Goal: Communication & Community: Answer question/provide support

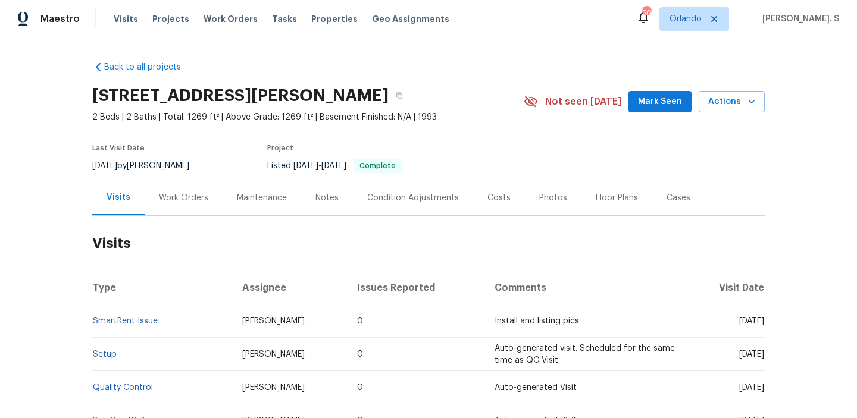
click at [212, 202] on div "Work Orders" at bounding box center [184, 197] width 78 height 35
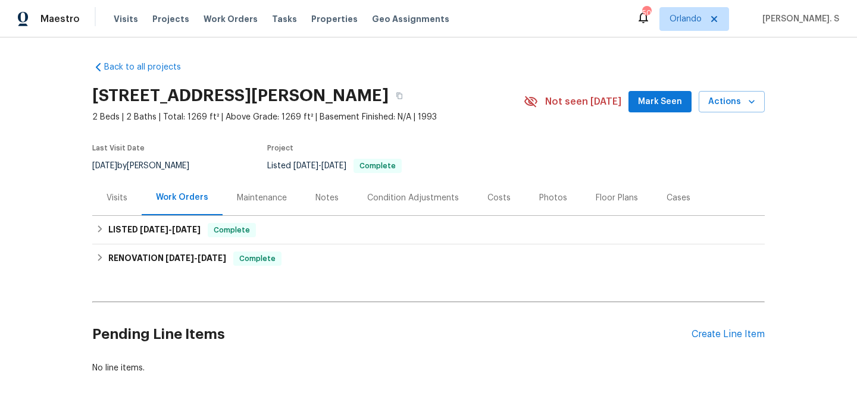
scroll to position [37, 0]
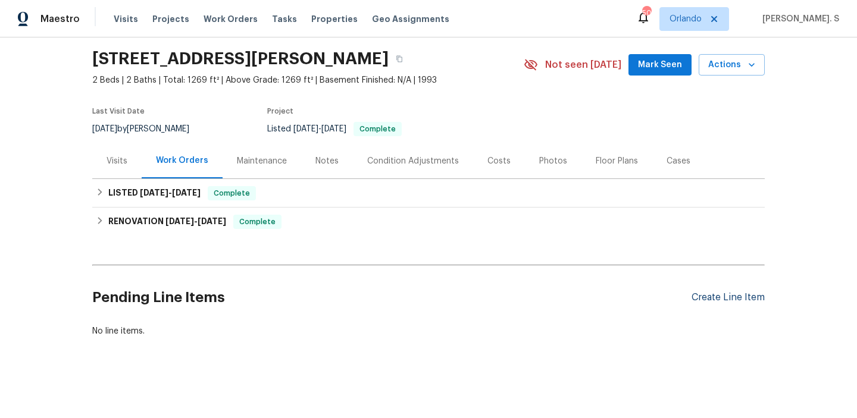
click at [715, 293] on div "Create Line Item" at bounding box center [727, 297] width 73 height 11
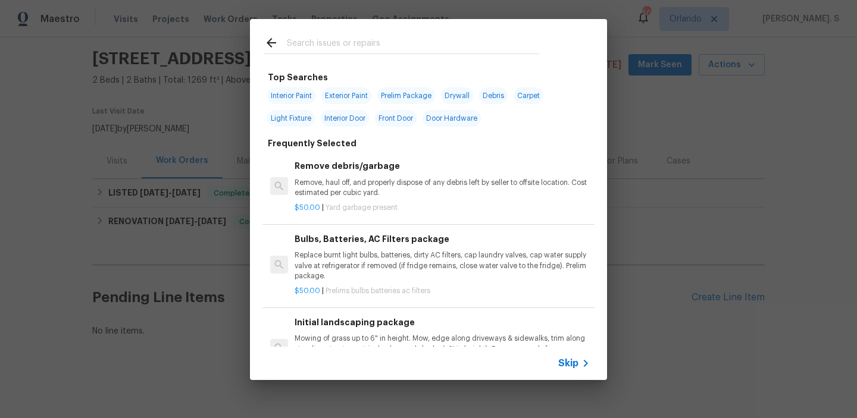
click at [415, 158] on div "Remove debris/garbage Remove, haul off, and properly dispose of any debris left…" at bounding box center [442, 186] width 299 height 57
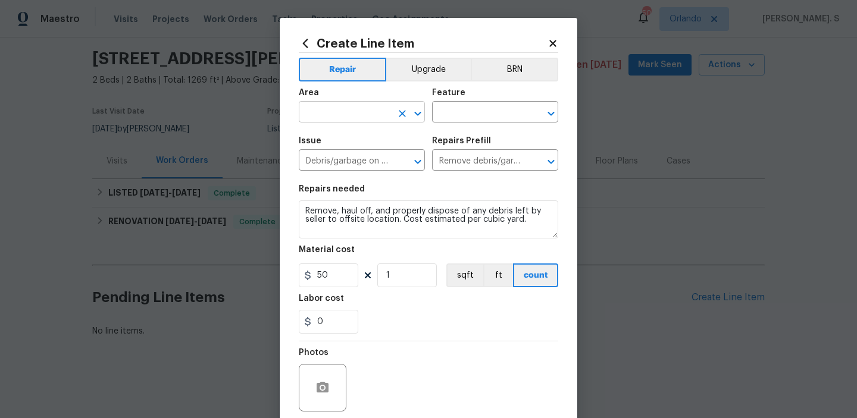
click at [411, 117] on icon "Open" at bounding box center [418, 113] width 14 height 14
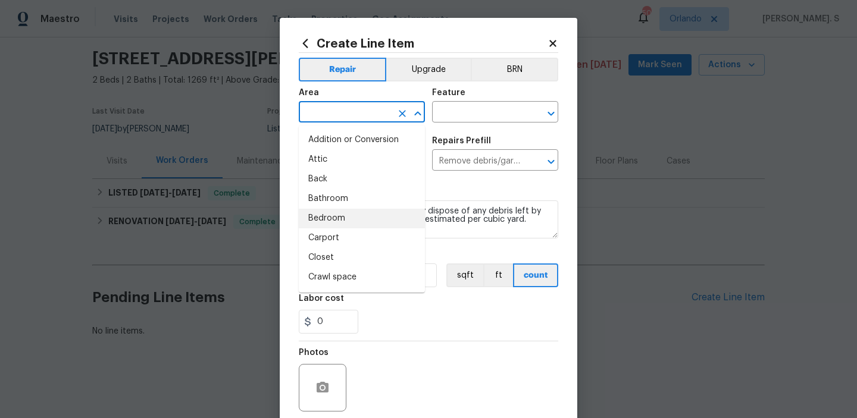
click at [390, 220] on li "Bedroom" at bounding box center [362, 219] width 126 height 20
type input "Bedroom"
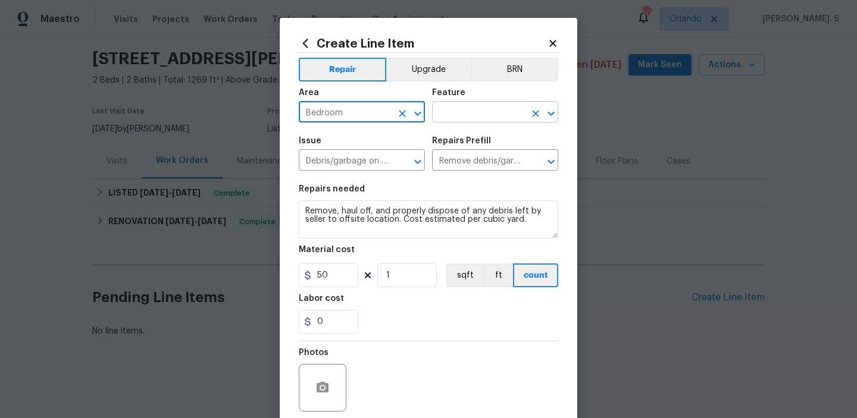
click at [539, 109] on icon "Clear" at bounding box center [535, 114] width 12 height 12
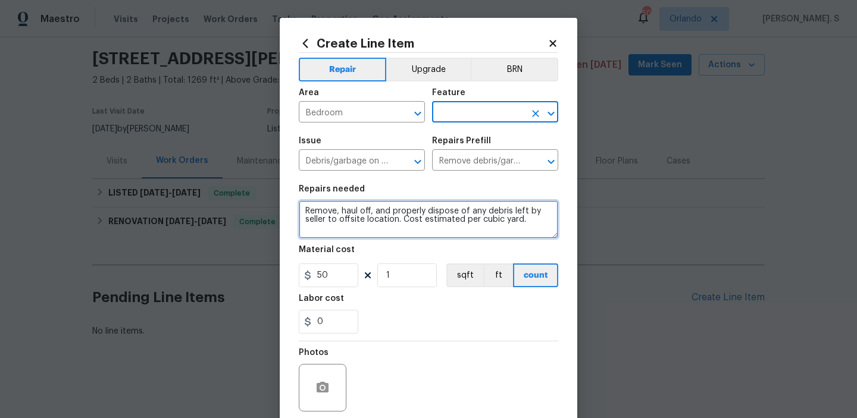
click at [478, 208] on textarea "Remove, haul off, and properly dispose of any debris left by seller to offsite …" at bounding box center [428, 219] width 259 height 38
paste textarea "The master bedroom toilet is running continuously. Please inspect the flapper, …"
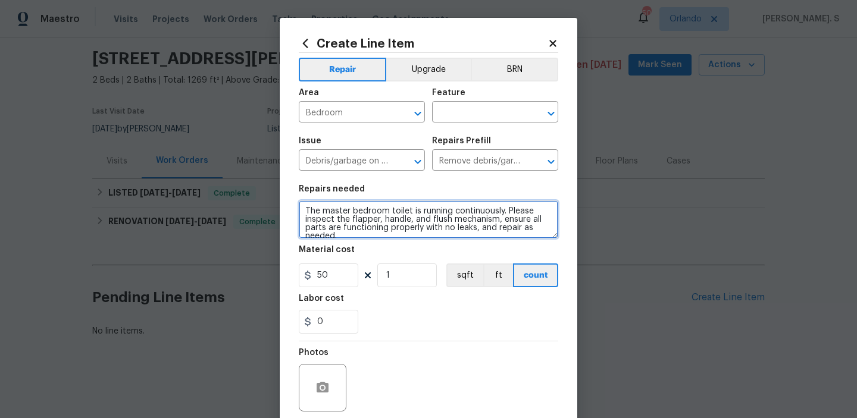
scroll to position [2, 0]
click at [555, 109] on icon "Open" at bounding box center [551, 113] width 14 height 14
type textarea "The master bedroom toilet is running continuously. Please inspect the flapper, …"
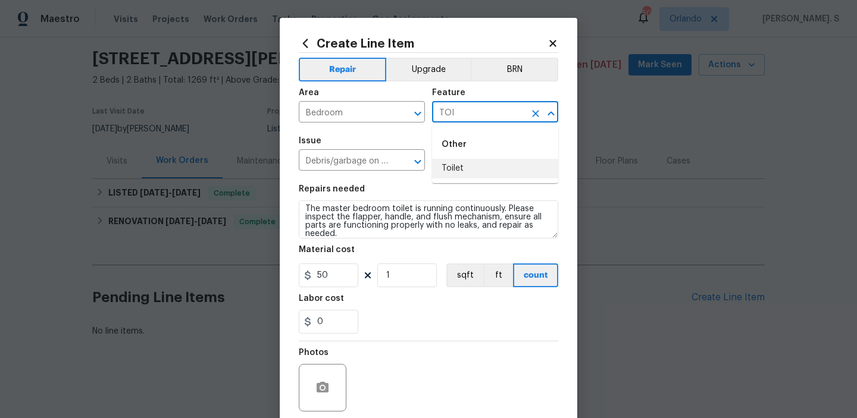
click at [493, 176] on li "Toilet" at bounding box center [495, 169] width 126 height 20
type input "Toilet"
click at [387, 132] on span "Issue Debris/garbage on site ​" at bounding box center [362, 154] width 126 height 48
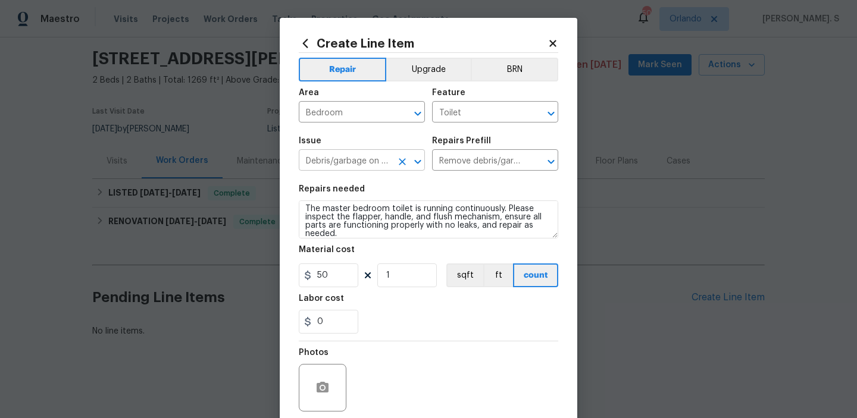
click at [412, 162] on icon "Open" at bounding box center [418, 162] width 14 height 14
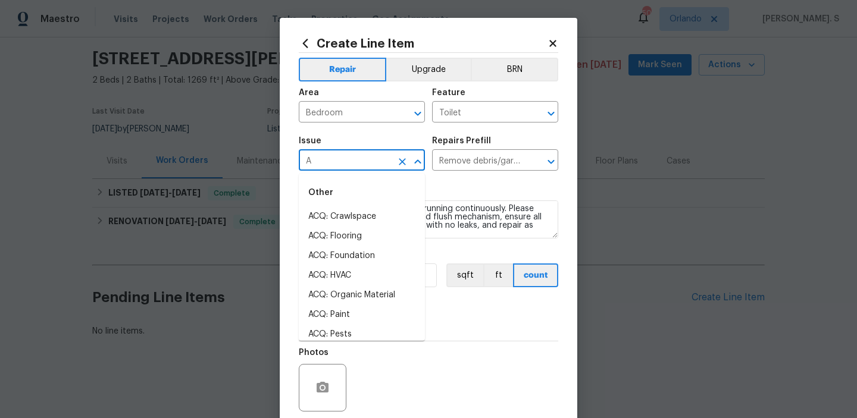
scroll to position [0, 0]
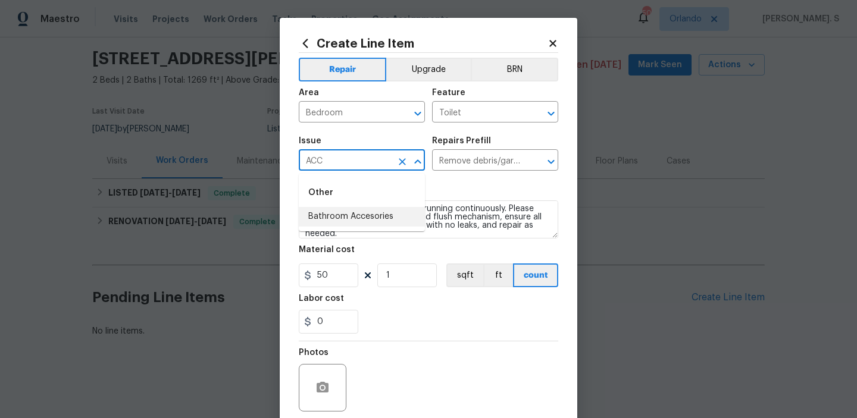
click at [398, 208] on li "Bathroom Accesories" at bounding box center [362, 217] width 126 height 20
type input "Bathroom Accesories"
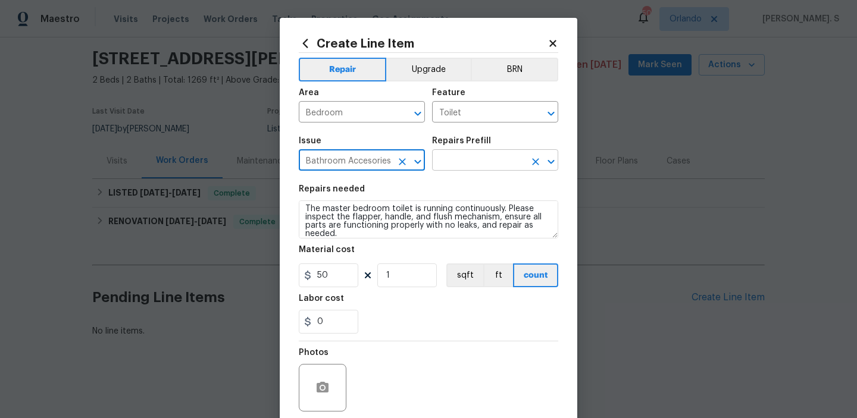
click at [545, 156] on icon "Open" at bounding box center [551, 162] width 14 height 14
type input "Bathroom Accesories"
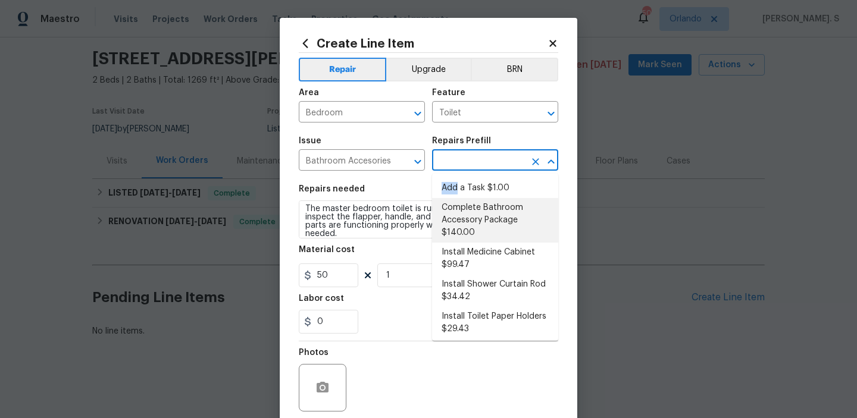
click at [459, 218] on li "Complete Bathroom Accessory Package $140.00" at bounding box center [495, 220] width 126 height 45
type input "Interior Trim"
type input "Complete Bathroom Accessory Package $140.00"
type textarea "Install a new TP holder, shower towel bar and vanity towel bar in the locations…"
type input "140"
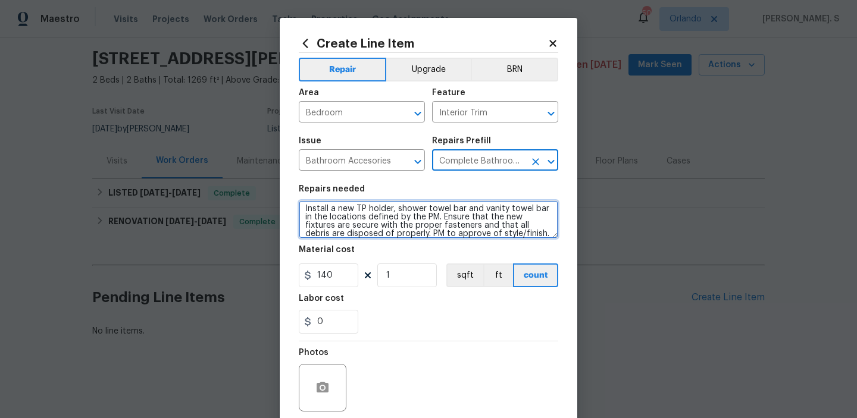
click at [459, 218] on textarea "Install a new TP holder, shower towel bar and vanity towel bar in the locations…" at bounding box center [428, 219] width 259 height 38
paste textarea "The master bedroom toilet is running continuously. Please inspect the flapper, …"
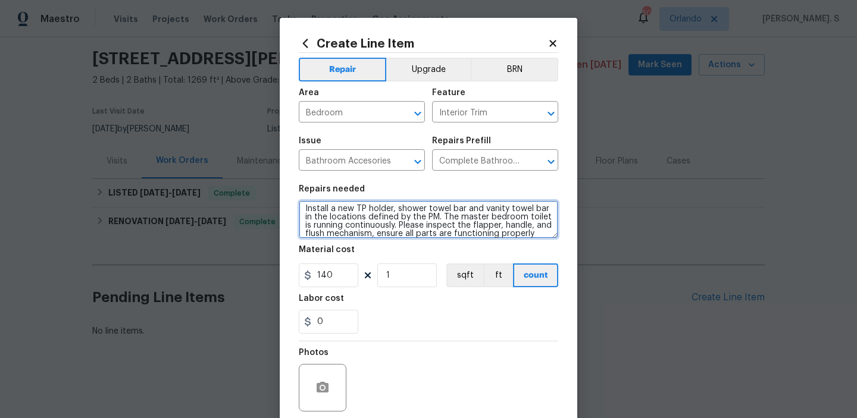
scroll to position [11, 0]
type textarea "Install a new TP holder, shower towel bar and vanity towel bar in the locations…"
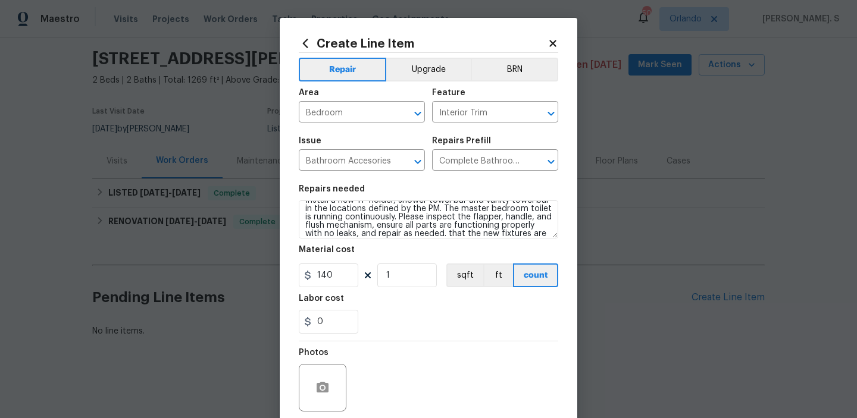
click at [341, 309] on div "Labor cost" at bounding box center [428, 301] width 259 height 15
click at [340, 275] on input "140" at bounding box center [328, 275] width 59 height 24
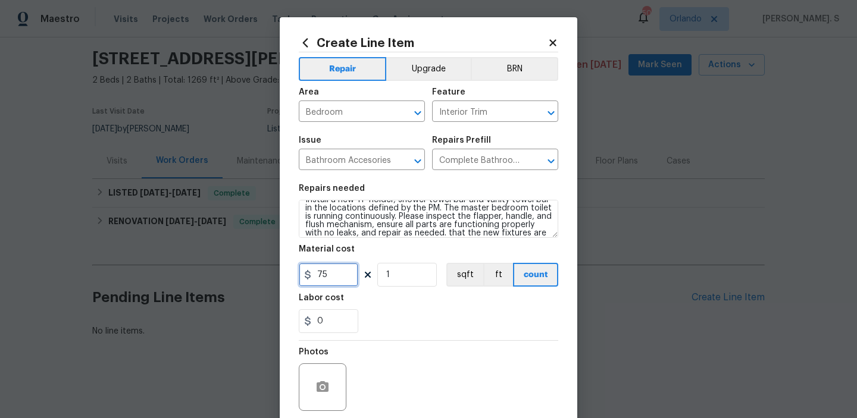
scroll to position [95, 0]
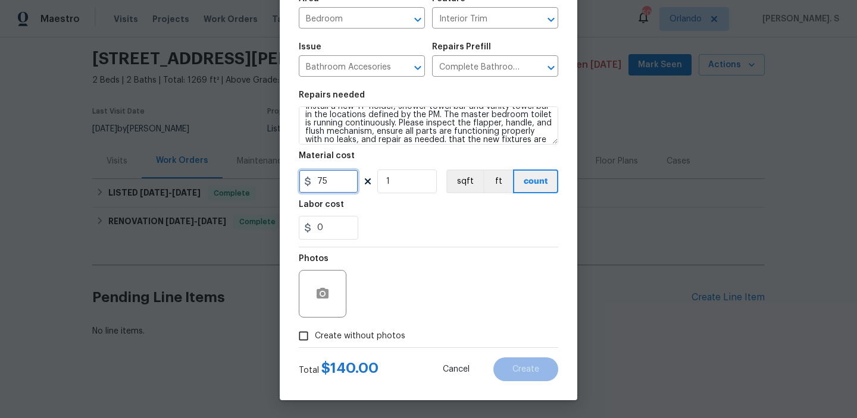
type input "75"
click at [340, 336] on span "Create without photos" at bounding box center [360, 336] width 90 height 12
click at [315, 336] on input "Create without photos" at bounding box center [303, 336] width 23 height 23
checkbox input "true"
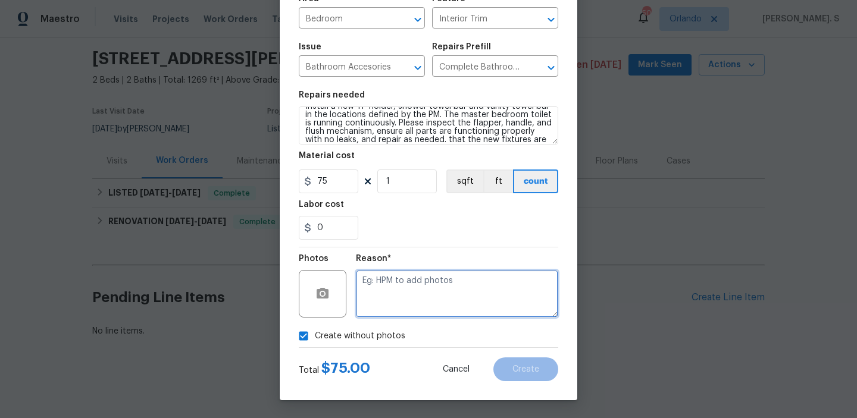
click at [469, 308] on textarea at bounding box center [457, 294] width 202 height 48
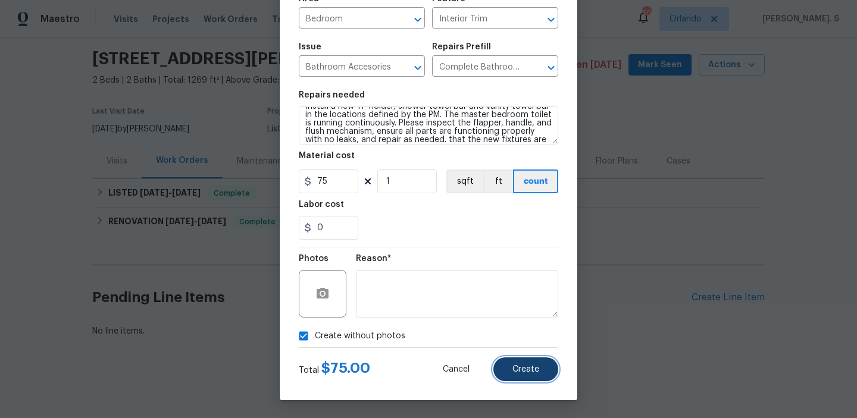
click at [537, 358] on button "Create" at bounding box center [525, 370] width 65 height 24
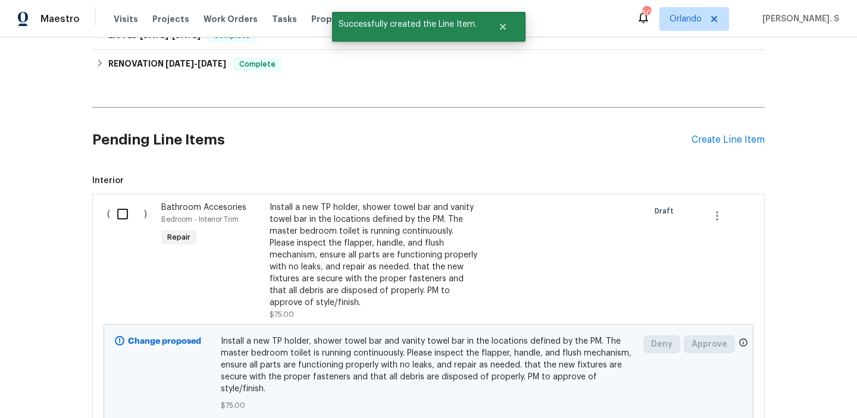
scroll to position [203, 0]
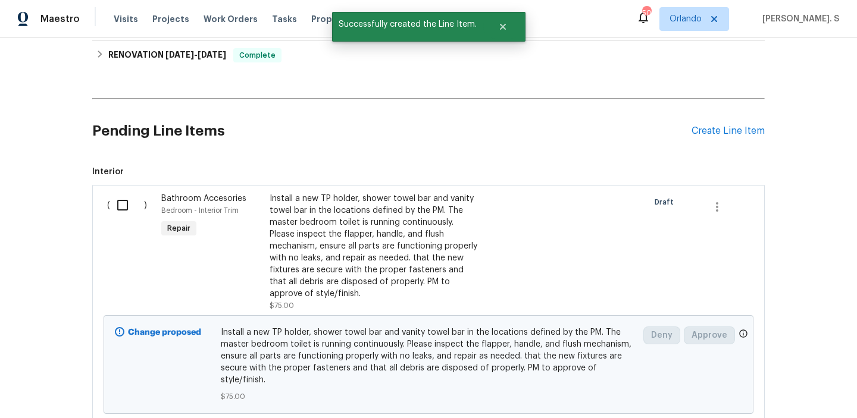
click at [123, 205] on input "checkbox" at bounding box center [127, 205] width 34 height 25
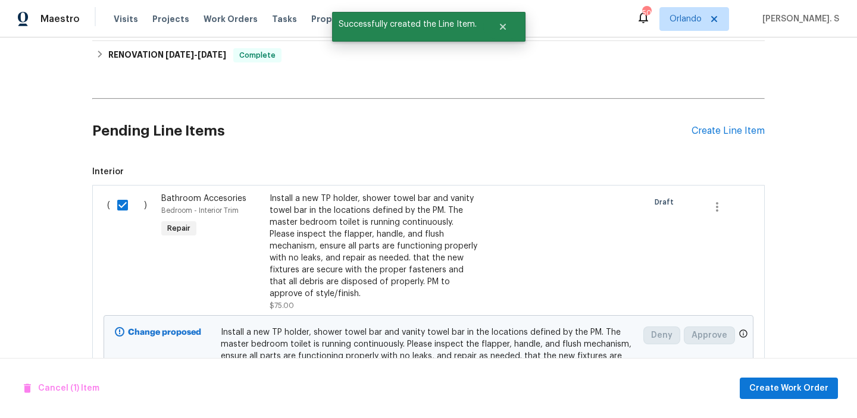
click at [123, 205] on input "checkbox" at bounding box center [127, 205] width 34 height 25
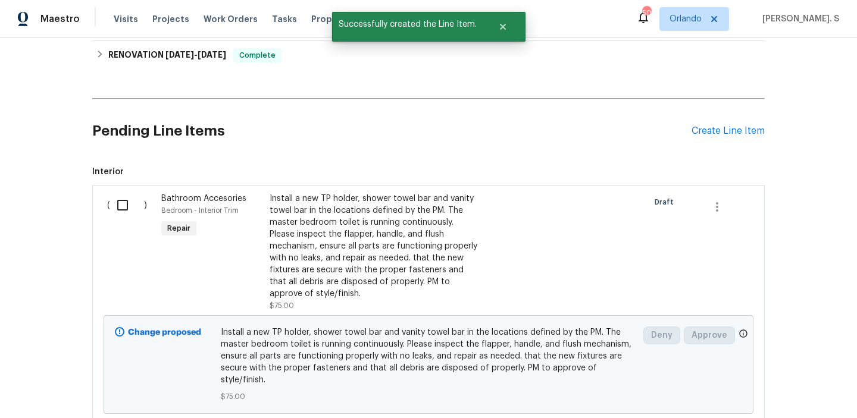
scroll to position [204, 0]
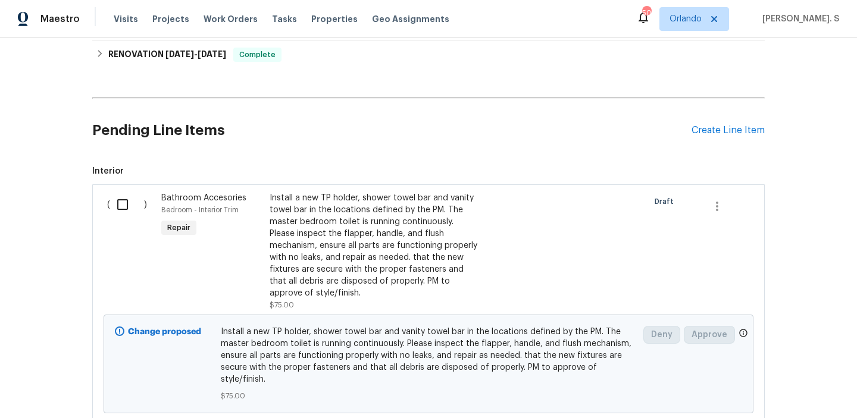
click at [119, 171] on span "Interior" at bounding box center [428, 171] width 672 height 12
click at [125, 203] on input "checkbox" at bounding box center [127, 204] width 34 height 25
checkbox input "true"
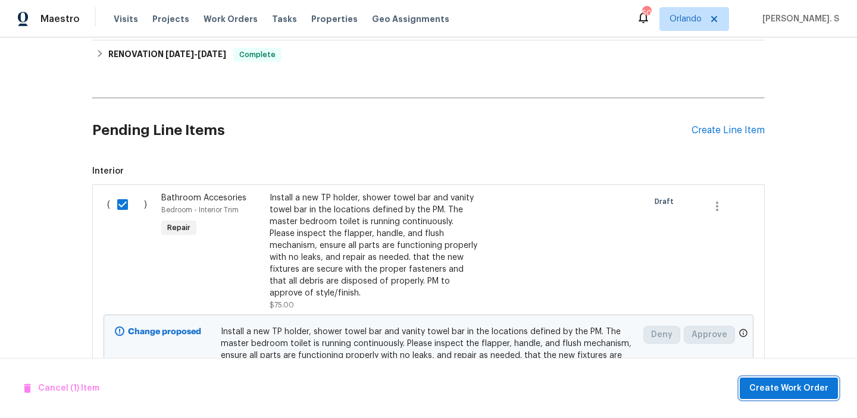
click at [789, 381] on span "Create Work Order" at bounding box center [788, 388] width 79 height 15
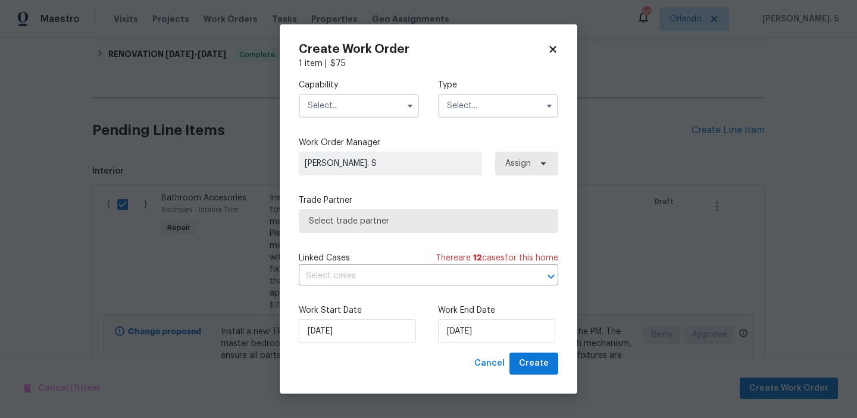
click at [362, 104] on input "text" at bounding box center [359, 106] width 120 height 24
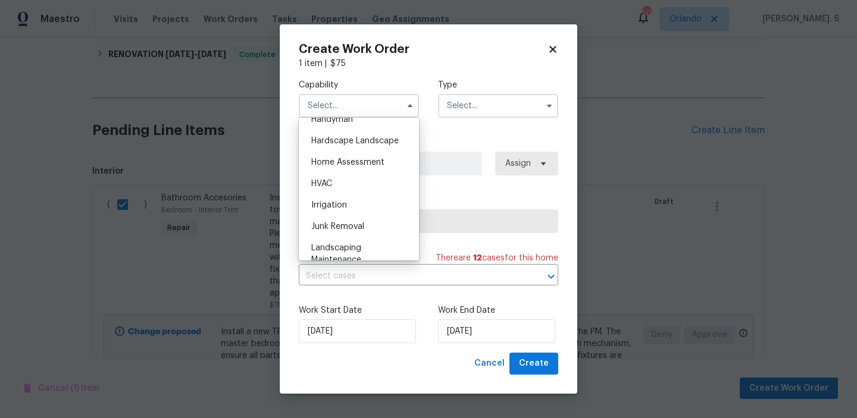
scroll to position [668, 0]
click at [337, 123] on div "Handyman" at bounding box center [359, 118] width 114 height 21
type input "Handyman"
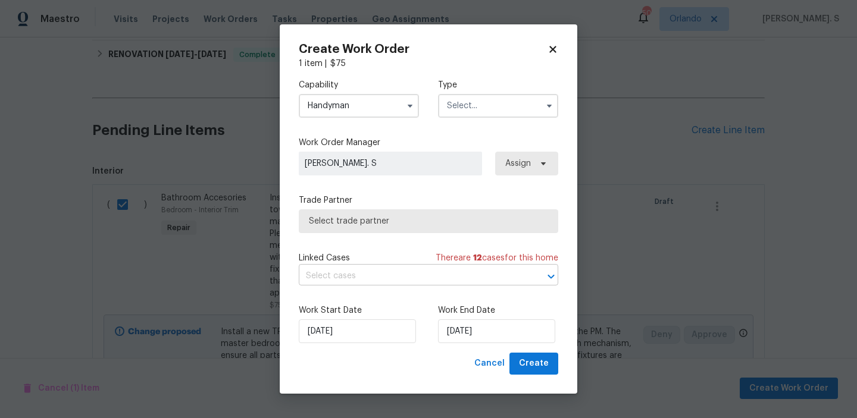
click at [489, 284] on input "text" at bounding box center [412, 276] width 226 height 18
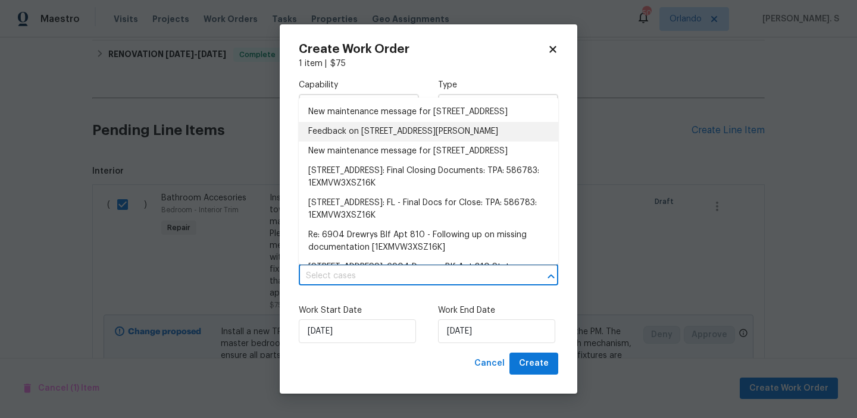
click at [444, 142] on li "Feedback on 6904 Drewrys Blf, Apt 810, Bradenton, FL 34203" at bounding box center [428, 132] width 259 height 20
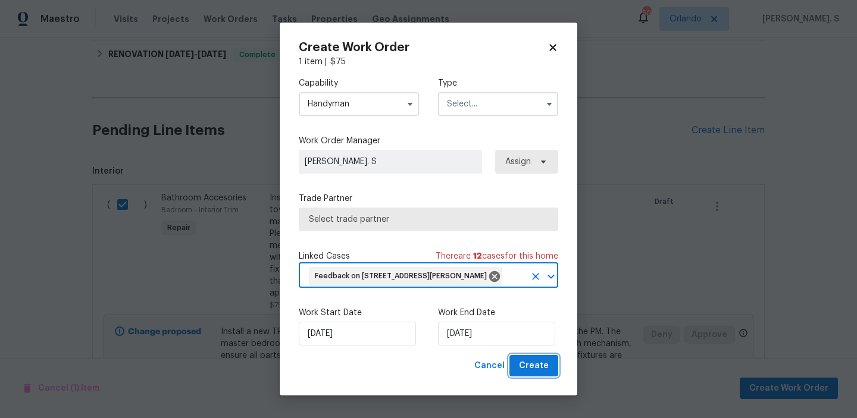
click at [527, 374] on span "Create" at bounding box center [534, 366] width 30 height 15
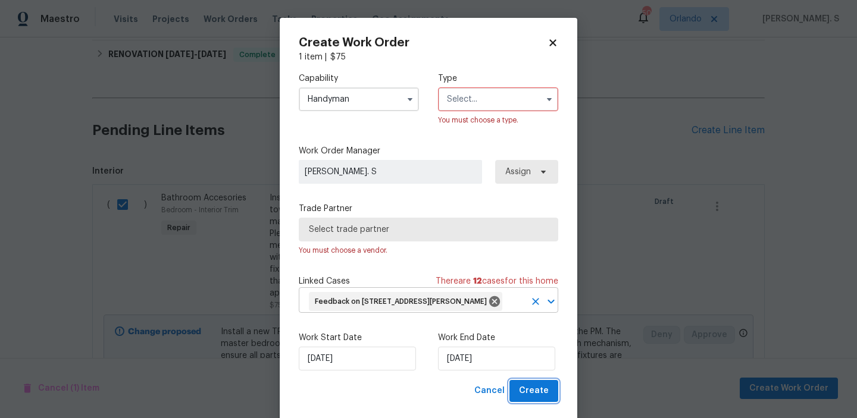
scroll to position [39, 0]
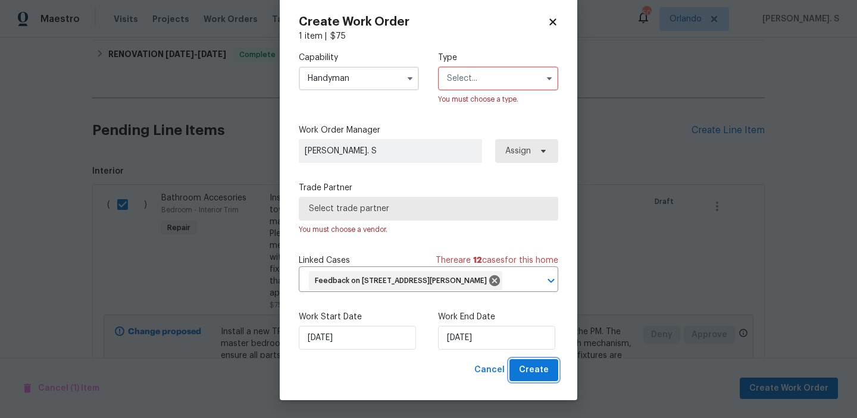
click at [531, 368] on span "Create" at bounding box center [534, 370] width 30 height 15
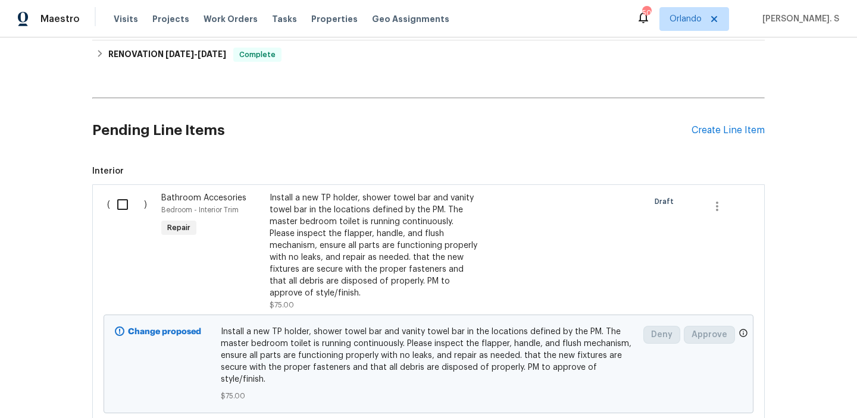
click at [123, 209] on input "checkbox" at bounding box center [127, 204] width 34 height 25
checkbox input "true"
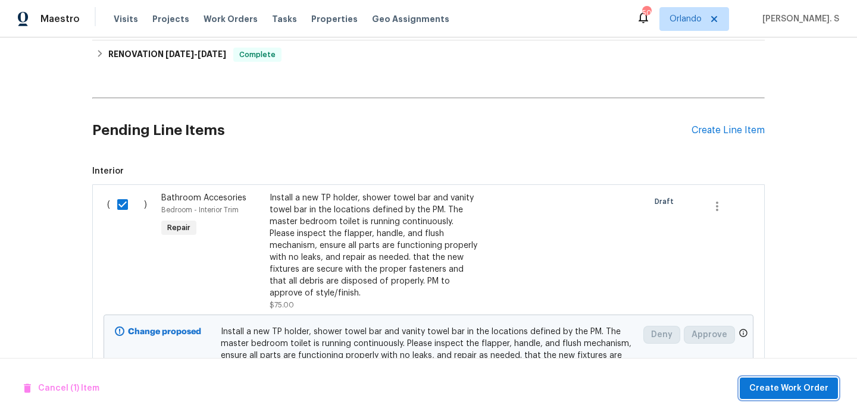
click at [813, 387] on span "Create Work Order" at bounding box center [788, 388] width 79 height 15
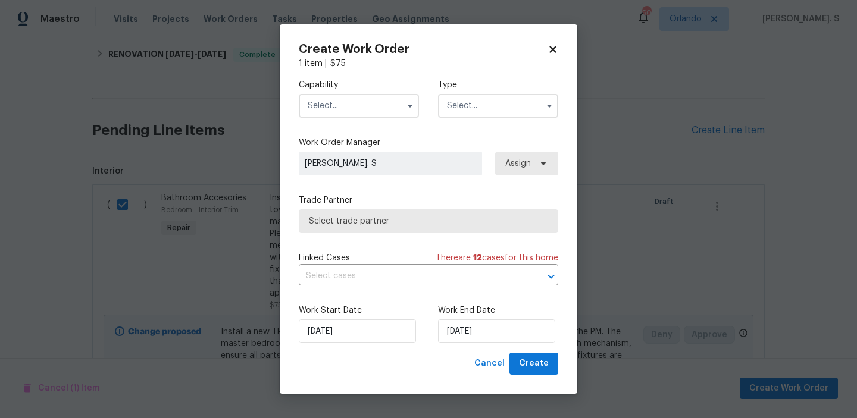
click at [388, 112] on input "text" at bounding box center [359, 106] width 120 height 24
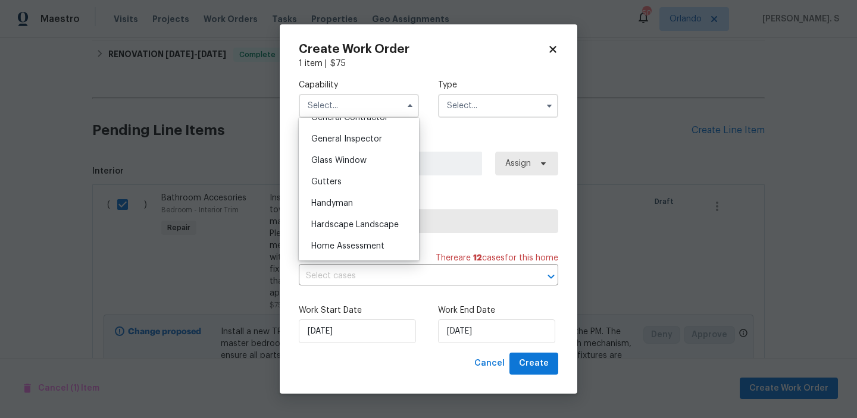
scroll to position [609, 0]
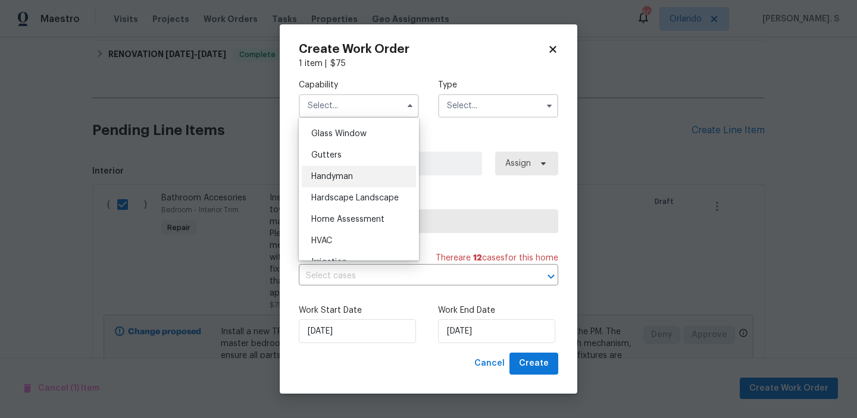
click at [375, 174] on div "Handyman" at bounding box center [359, 176] width 114 height 21
type input "Handyman"
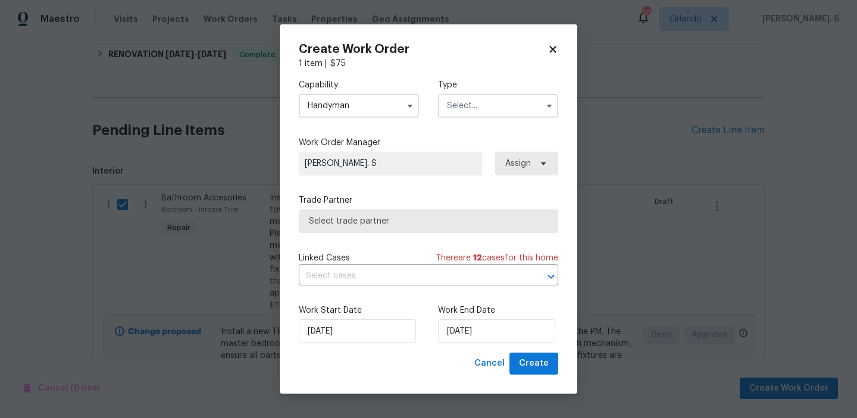
click at [457, 108] on input "text" at bounding box center [498, 106] width 120 height 24
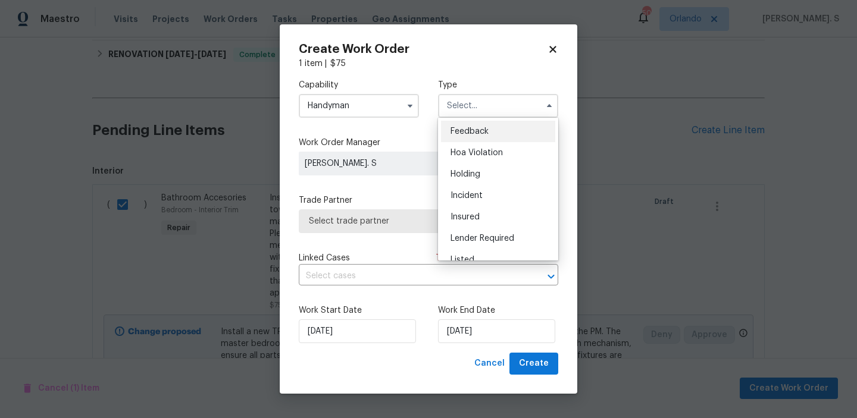
click at [465, 138] on div "Feedback" at bounding box center [498, 131] width 114 height 21
type input "Feedback"
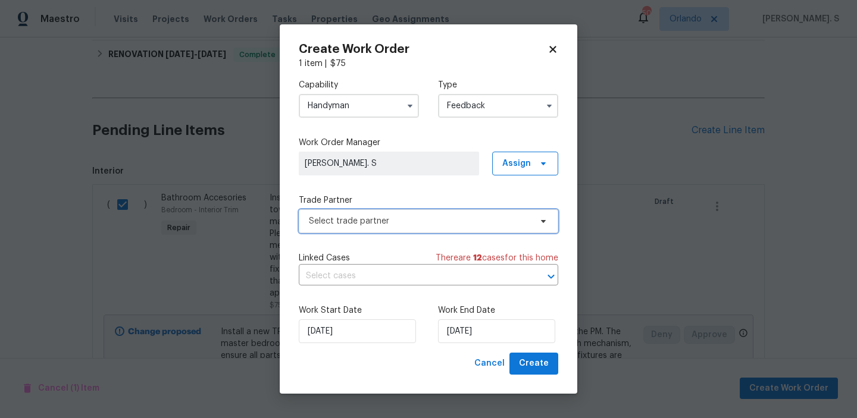
click at [415, 221] on span "Select trade partner" at bounding box center [420, 221] width 222 height 12
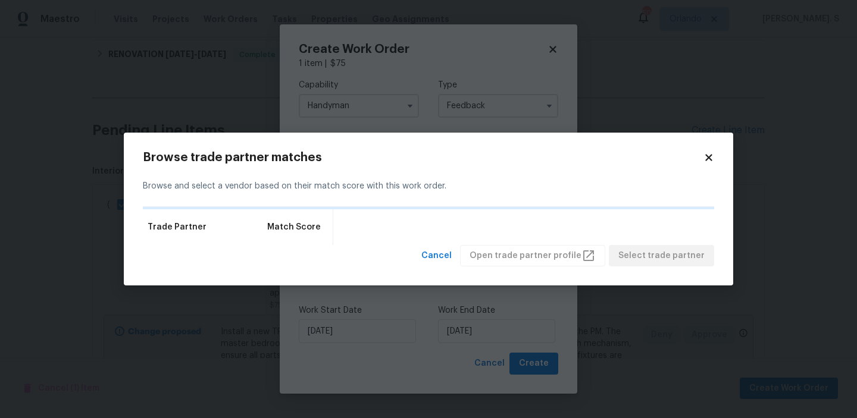
click at [415, 221] on div "Trade Partner Match Score" at bounding box center [428, 227] width 571 height 36
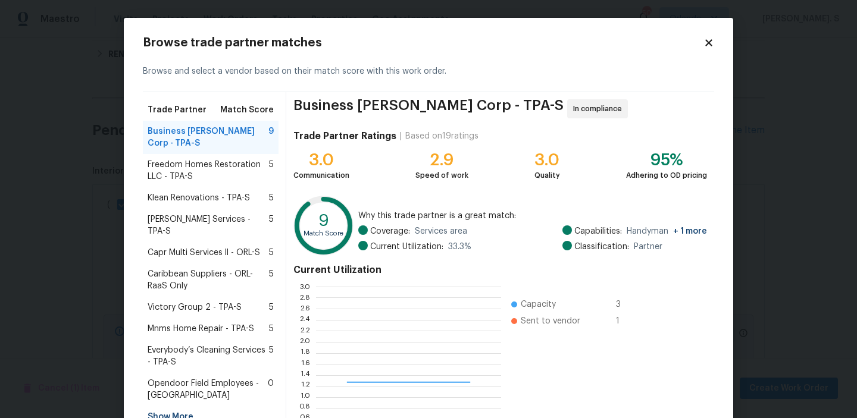
scroll to position [167, 185]
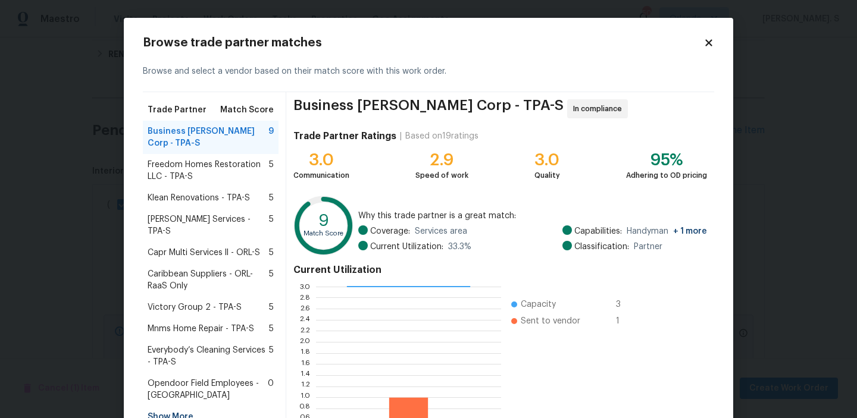
click at [405, 207] on div "9 Match Score Why this trade partner is a great match: Coverage: Services area …" at bounding box center [499, 228] width 413 height 64
click at [206, 168] on span "Freedom Homes Restoration LLC - TPA-S" at bounding box center [208, 171] width 121 height 24
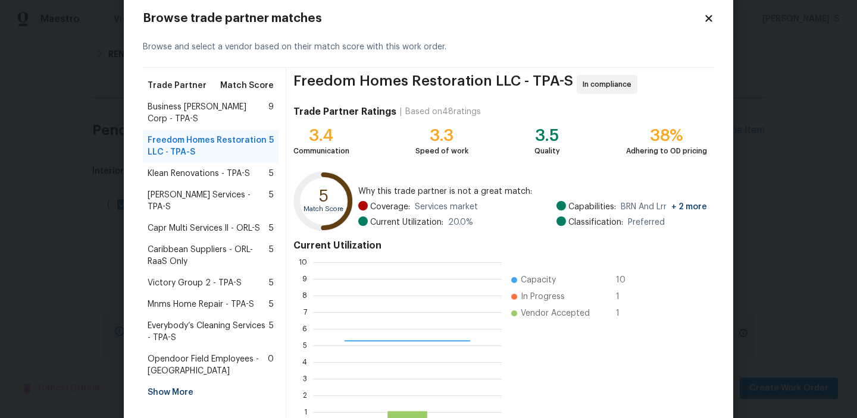
scroll to position [106, 0]
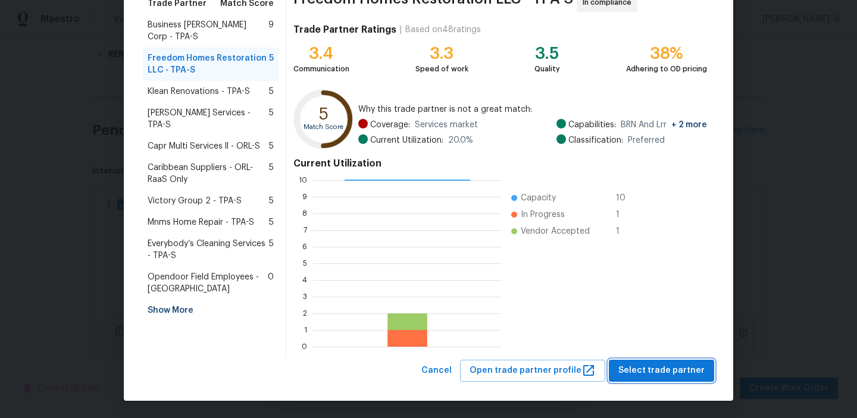
click at [674, 366] on span "Select trade partner" at bounding box center [661, 371] width 86 height 15
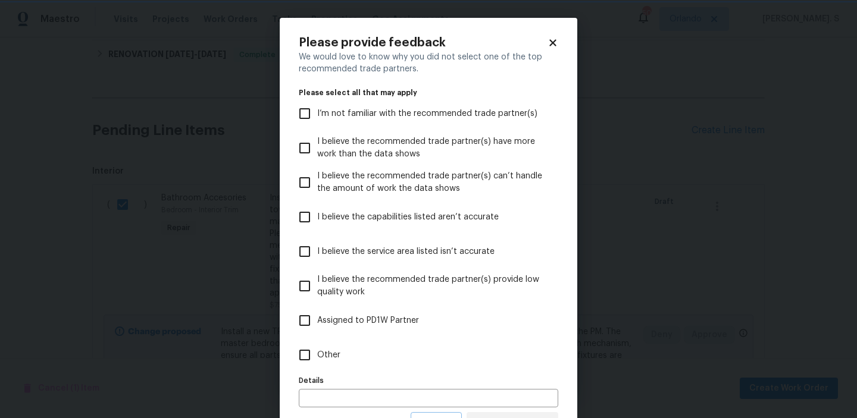
scroll to position [53, 0]
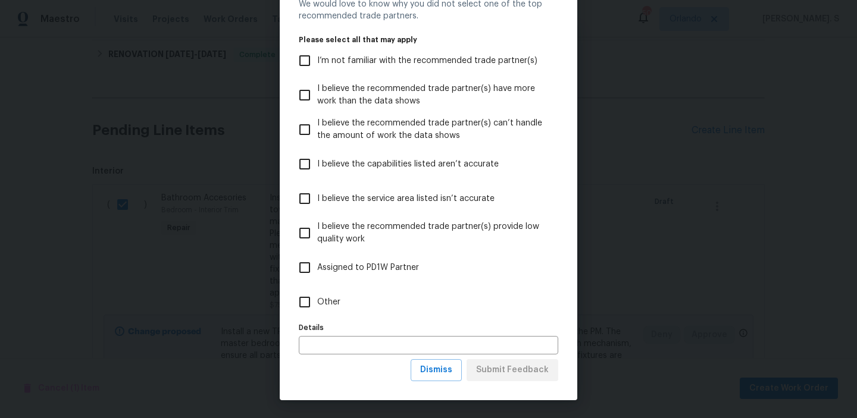
click at [328, 305] on span "Other" at bounding box center [328, 302] width 23 height 12
click at [317, 305] on input "Other" at bounding box center [304, 302] width 25 height 25
checkbox input "true"
click at [525, 377] on span "Submit Feedback" at bounding box center [512, 370] width 73 height 15
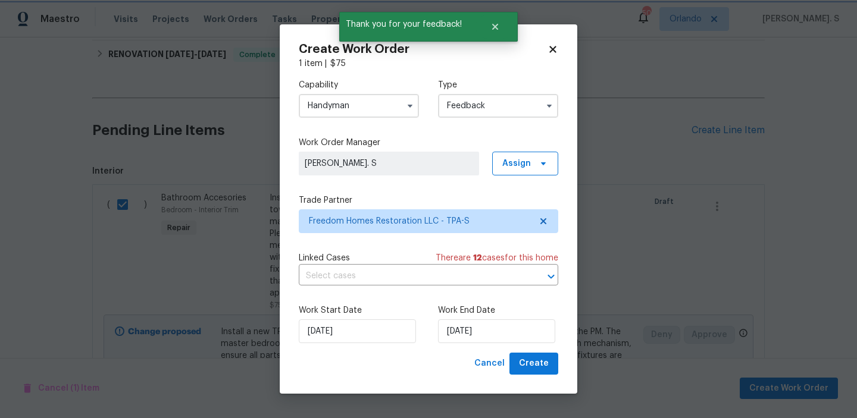
scroll to position [0, 0]
click at [370, 271] on input "text" at bounding box center [412, 276] width 226 height 18
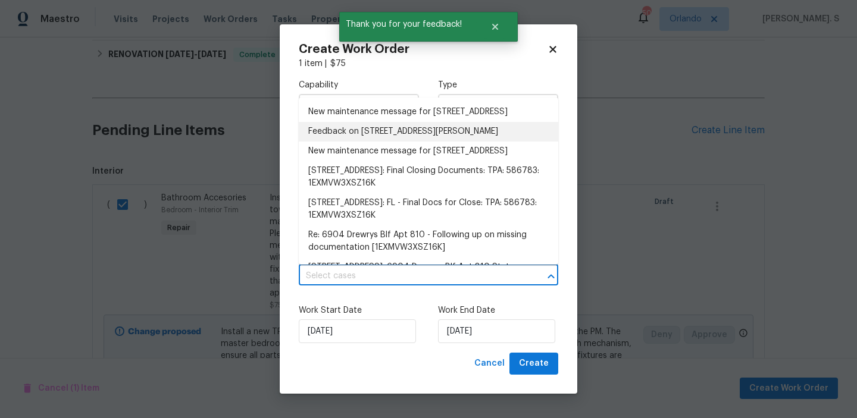
click at [312, 142] on li "Feedback on 6904 Drewrys Blf, Apt 810, Bradenton, FL 34203" at bounding box center [428, 132] width 259 height 20
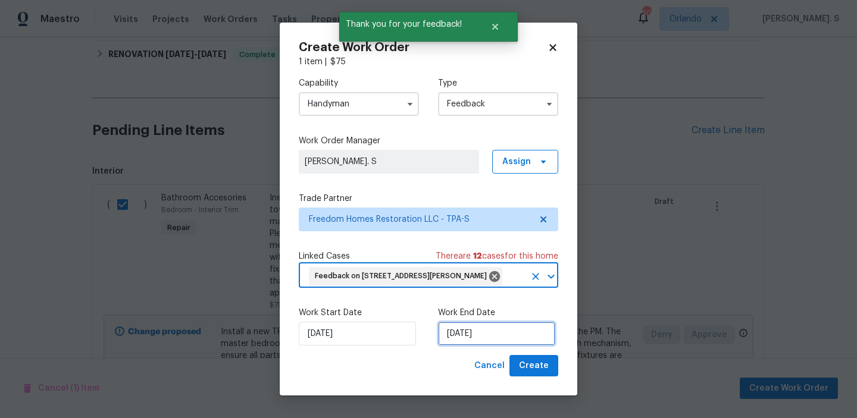
click at [487, 346] on input "8/15/2025" at bounding box center [496, 334] width 117 height 24
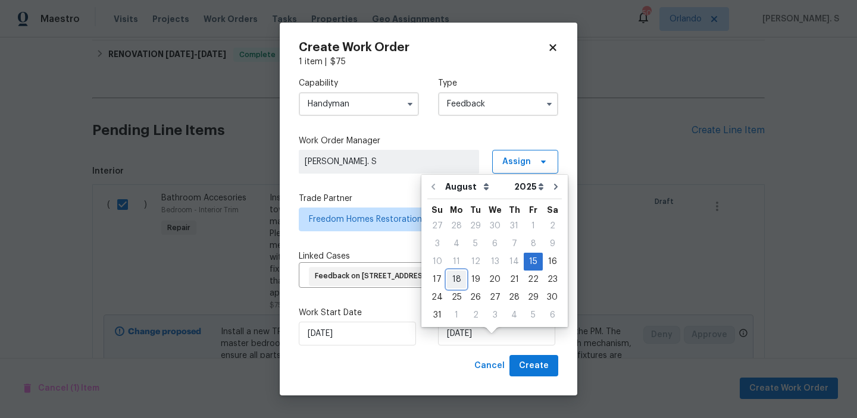
click at [458, 284] on div "18" at bounding box center [456, 279] width 19 height 17
type input "8/18/2025"
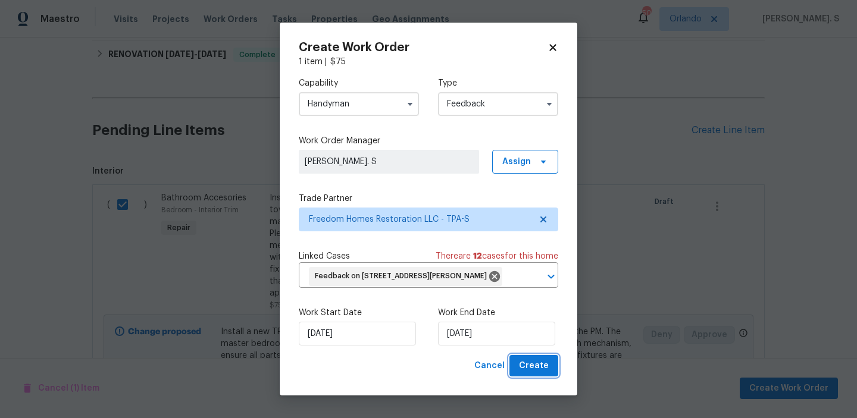
click at [553, 377] on button "Create" at bounding box center [533, 366] width 49 height 22
checkbox input "false"
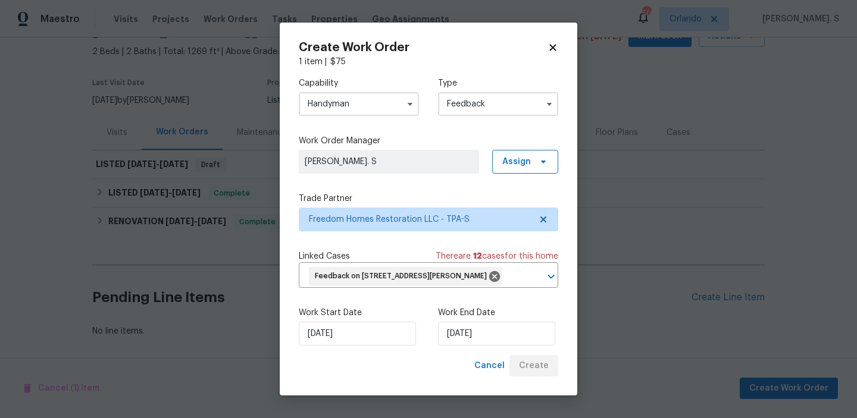
scroll to position [65, 0]
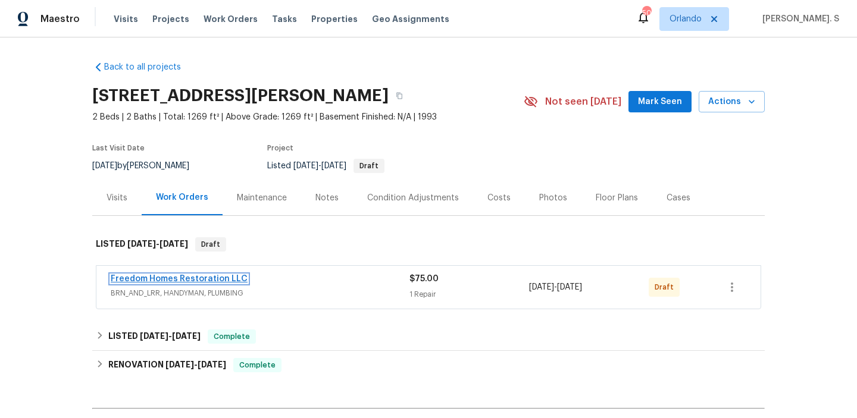
click at [230, 280] on link "Freedom Homes Restoration LLC" at bounding box center [179, 279] width 137 height 8
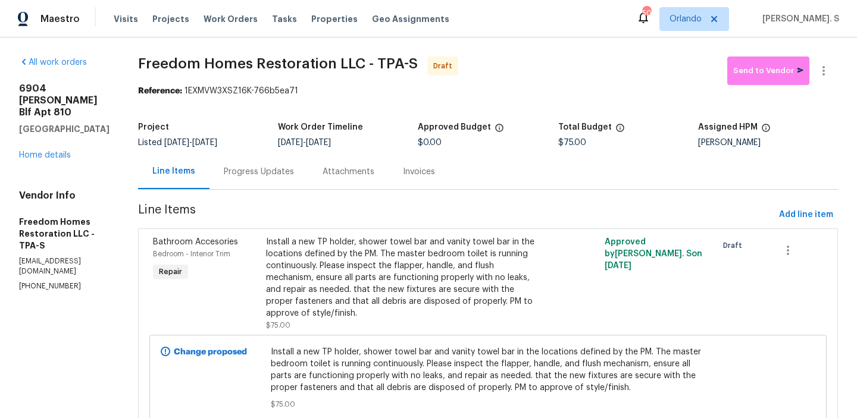
click at [258, 172] on div "Progress Updates" at bounding box center [259, 172] width 70 height 12
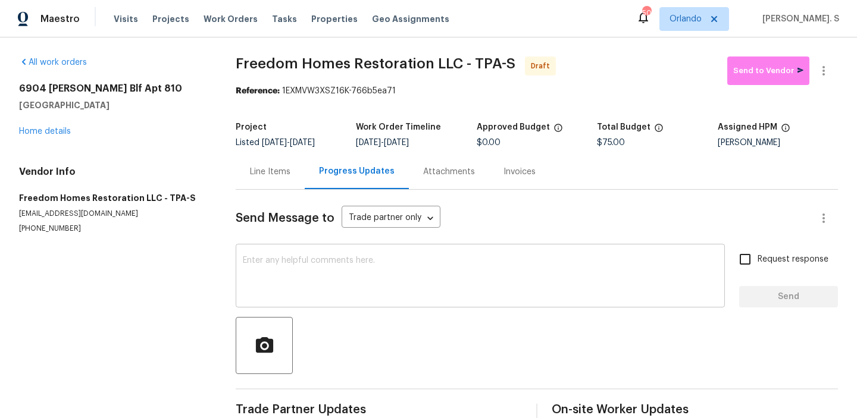
click at [325, 255] on div "x ​" at bounding box center [480, 277] width 489 height 61
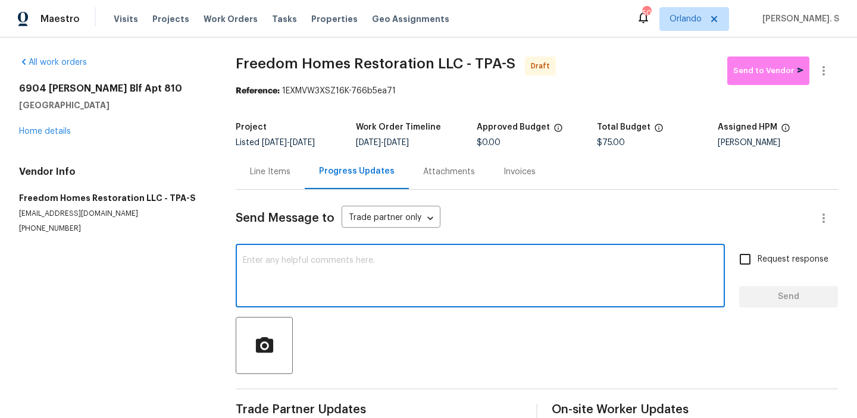
paste textarea "Hi, this is Glory with Opendoor. I’m confirming you received the WO for the pro…"
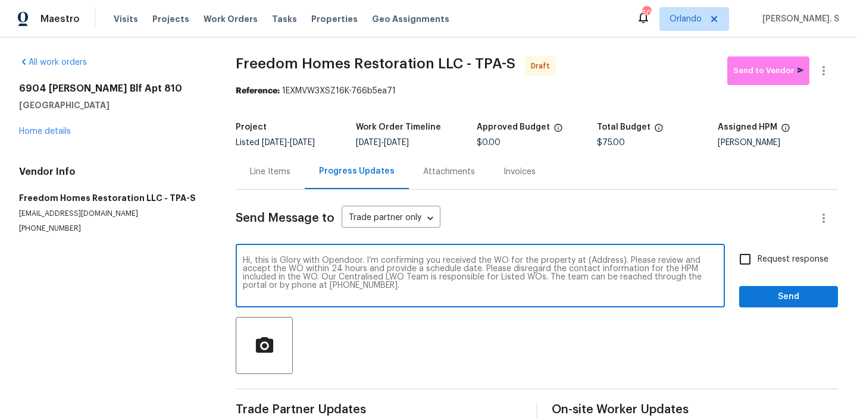
click at [607, 259] on textarea "Hi, this is Glory with Opendoor. I’m confirming you received the WO for the pro…" at bounding box center [480, 277] width 475 height 42
paste textarea "6904 Drewrys Blf Apt 810, Bradenton, FL 34203"
type textarea "Hi, this is Glory with Opendoor. I’m confirming you received the WO for the pro…"
click at [832, 76] on button "button" at bounding box center [823, 71] width 29 height 29
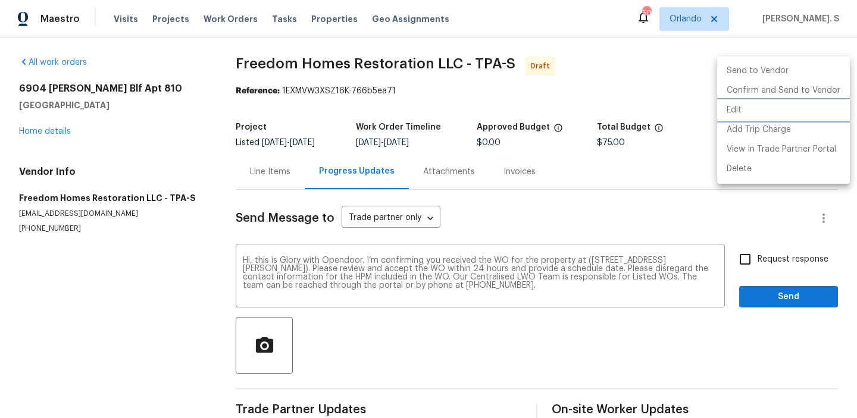
click at [773, 102] on li "Edit" at bounding box center [783, 111] width 133 height 20
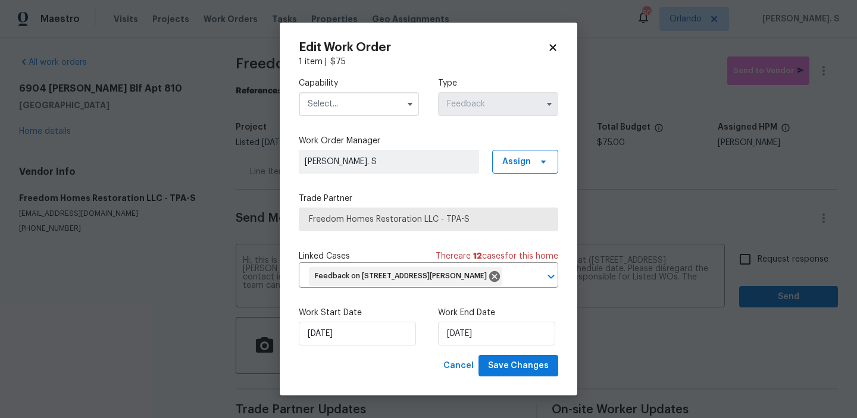
click at [354, 108] on input "text" at bounding box center [359, 104] width 120 height 24
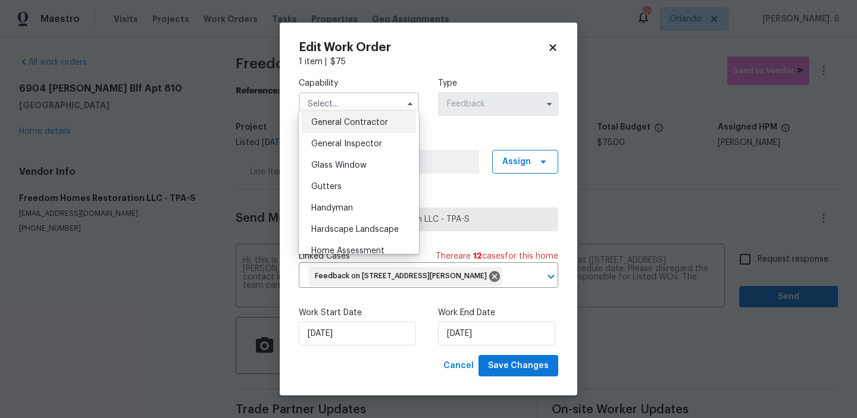
scroll to position [592, 0]
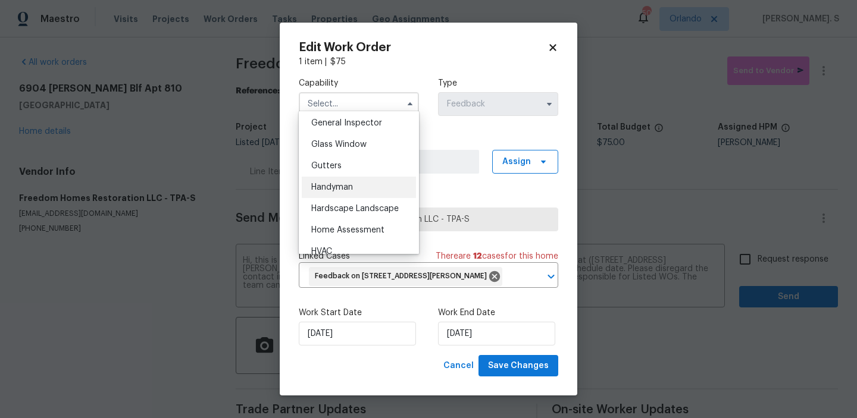
click at [347, 192] on div "Handyman" at bounding box center [359, 187] width 114 height 21
type input "Handyman"
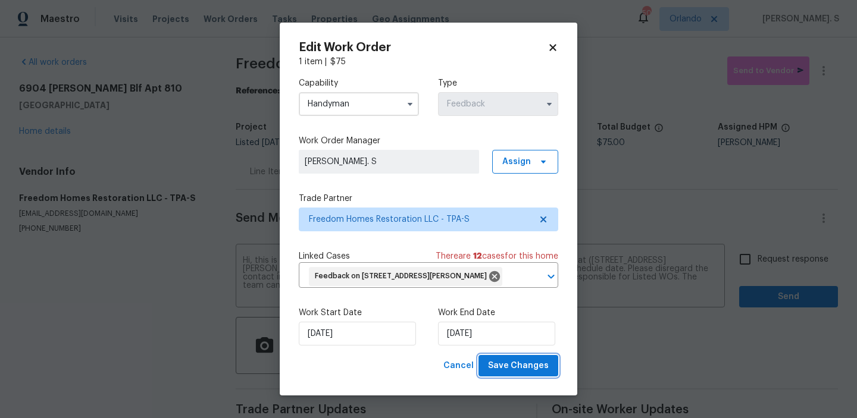
click at [532, 374] on span "Save Changes" at bounding box center [518, 366] width 61 height 15
click at [762, 253] on body "Maestro Visits Projects Work Orders Tasks Properties Geo Assignments 50 Orlando…" at bounding box center [428, 209] width 857 height 418
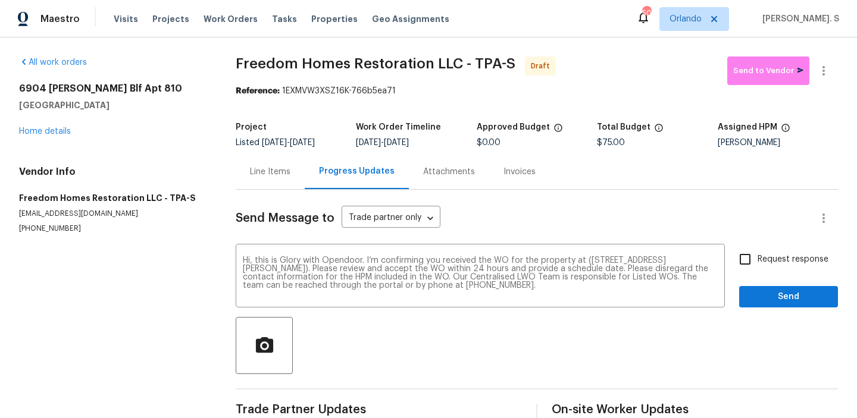
click at [762, 253] on span "Request response" at bounding box center [792, 259] width 71 height 12
click at [757, 253] on input "Request response" at bounding box center [744, 259] width 25 height 25
checkbox input "true"
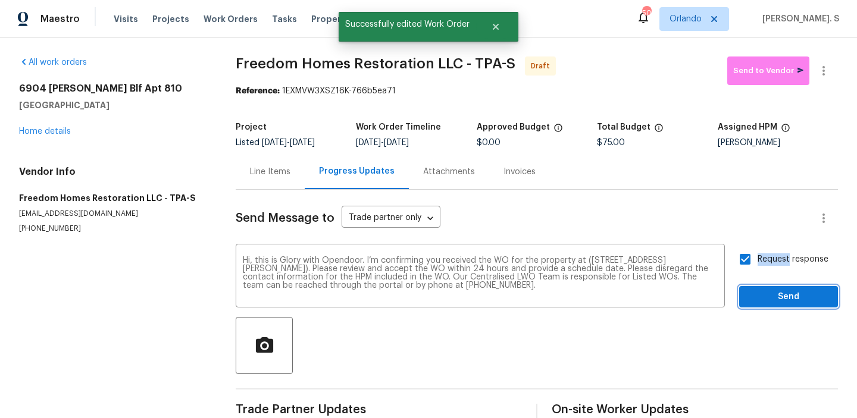
click at [772, 290] on span "Send" at bounding box center [788, 297] width 80 height 15
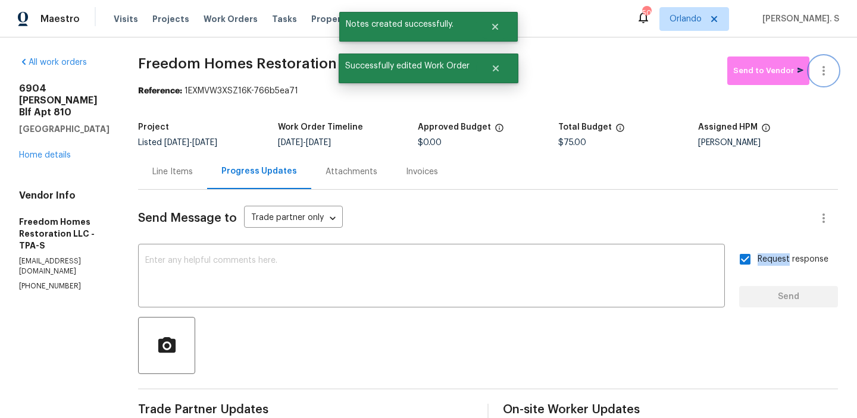
click at [827, 65] on icon "button" at bounding box center [823, 71] width 14 height 14
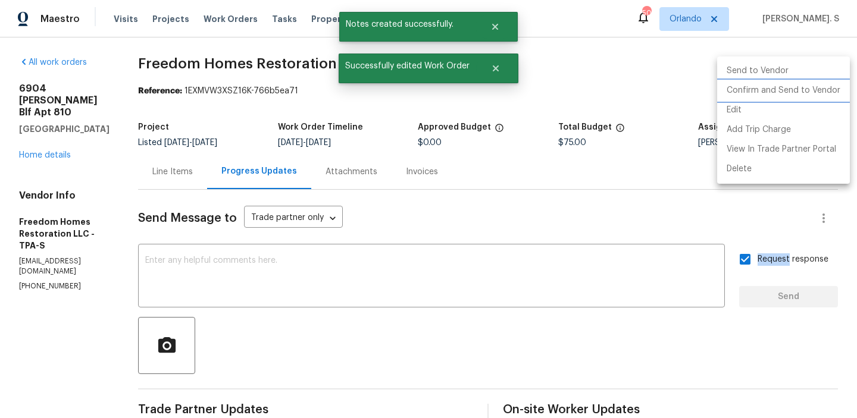
click at [782, 86] on li "Confirm and Send to Vendor" at bounding box center [783, 91] width 133 height 20
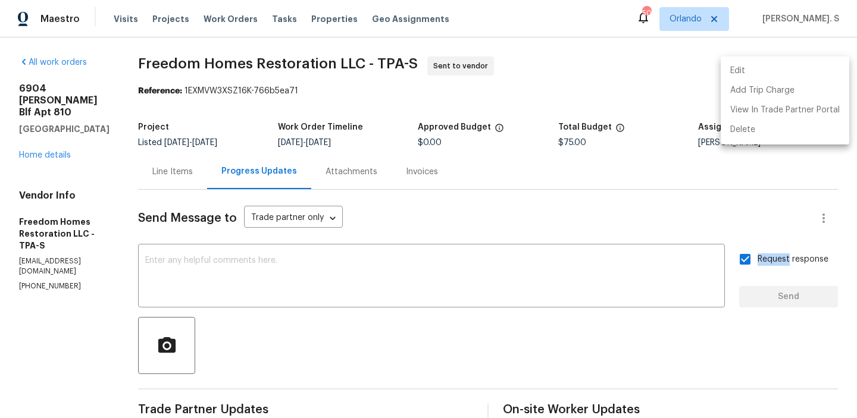
click at [274, 70] on div at bounding box center [428, 209] width 857 height 418
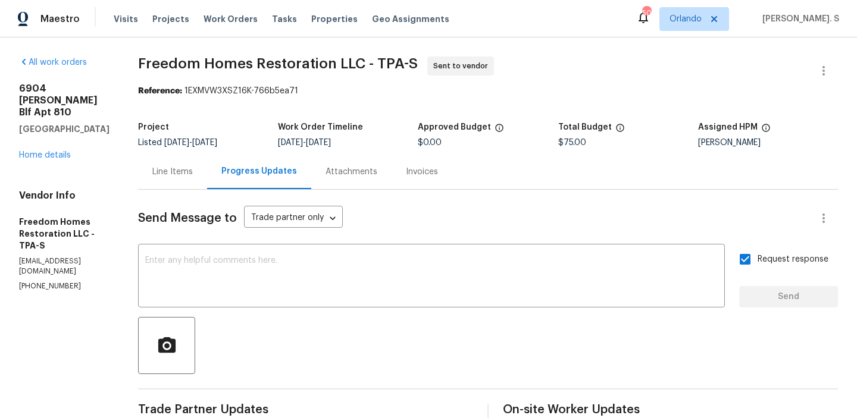
click at [310, 32] on div "Maestro Visits Projects Work Orders Tasks Properties Geo Assignments 50 Orlando…" at bounding box center [428, 18] width 857 height 37
click at [305, 73] on span "Freedom Homes Restoration LLC - TPA-S Sent to vendor" at bounding box center [473, 71] width 671 height 29
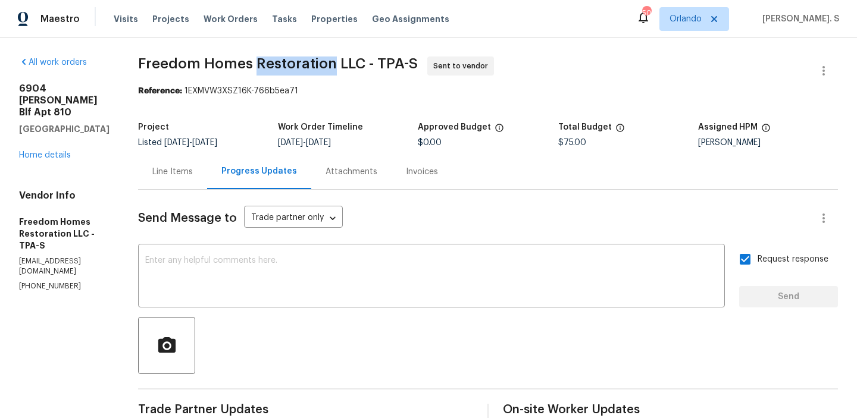
click at [305, 73] on span "Freedom Homes Restoration LLC - TPA-S Sent to vendor" at bounding box center [473, 71] width 671 height 29
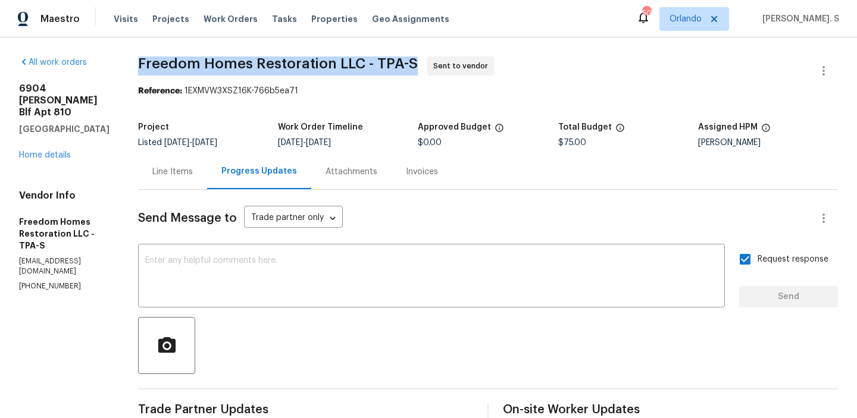
copy span "Freedom Homes Restoration LLC - TPA-S"
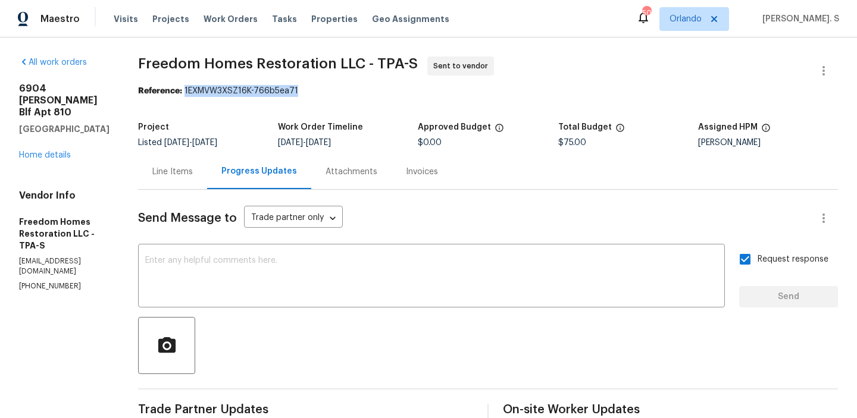
drag, startPoint x: 189, startPoint y: 89, endPoint x: 351, endPoint y: 90, distance: 161.8
click at [351, 90] on div "Reference: 1EXMVW3XSZ16K-766b5ea71" at bounding box center [488, 91] width 700 height 12
copy div "1EXMVW3XSZ16K-766b5ea71"
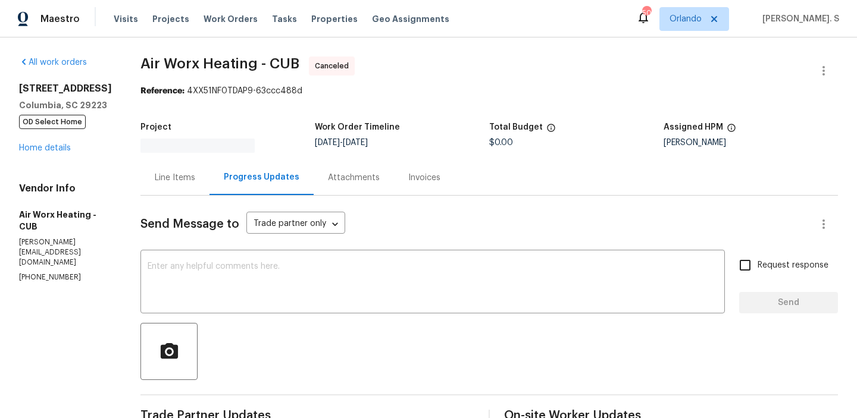
click at [51, 128] on div "1920 Pennfield Dr Columbia, SC 29223 OD Select Home" at bounding box center [65, 105] width 93 height 45
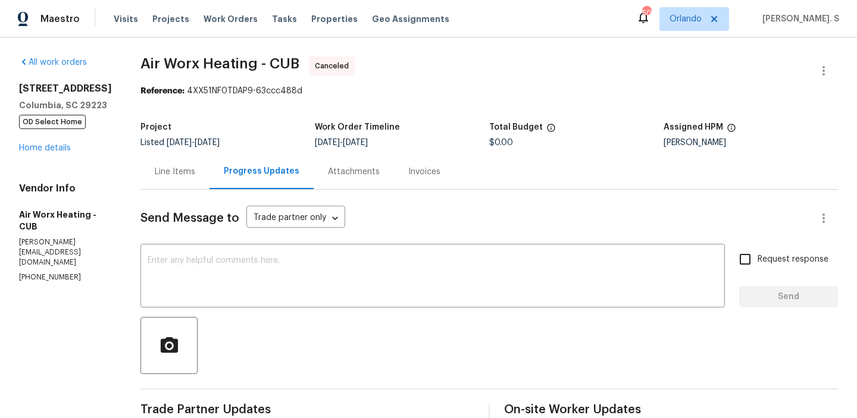
click at [51, 128] on div "1920 Pennfield Dr Columbia, SC 29223 OD Select Home" at bounding box center [65, 105] width 93 height 45
click at [59, 152] on link "Home details" at bounding box center [45, 148] width 52 height 8
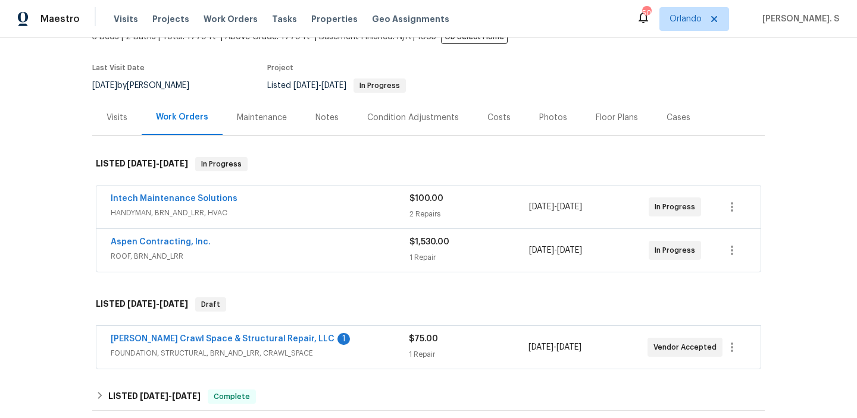
scroll to position [128, 0]
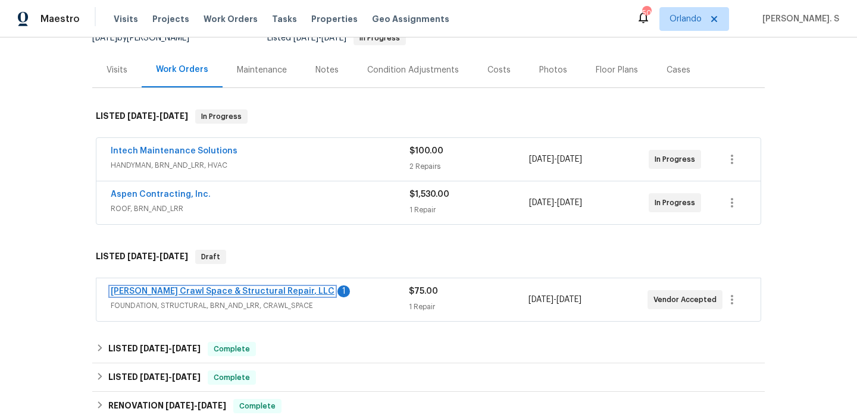
click at [212, 296] on link "Falcone Crawl Space & Structural Repair, LLC" at bounding box center [223, 291] width 224 height 8
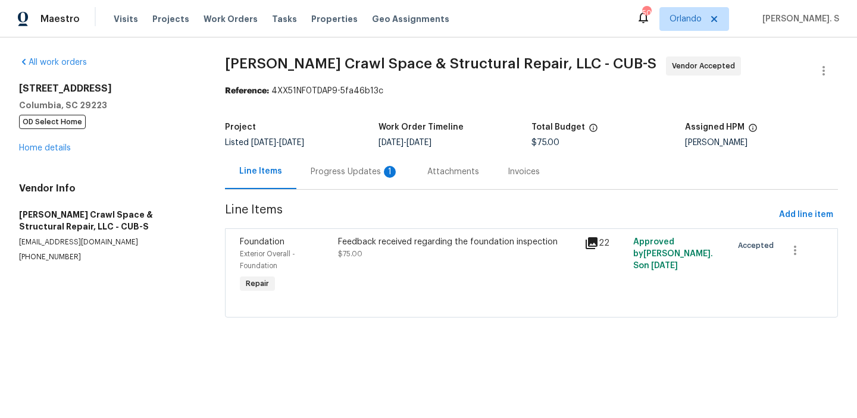
click at [347, 166] on div "Progress Updates 1" at bounding box center [355, 172] width 88 height 12
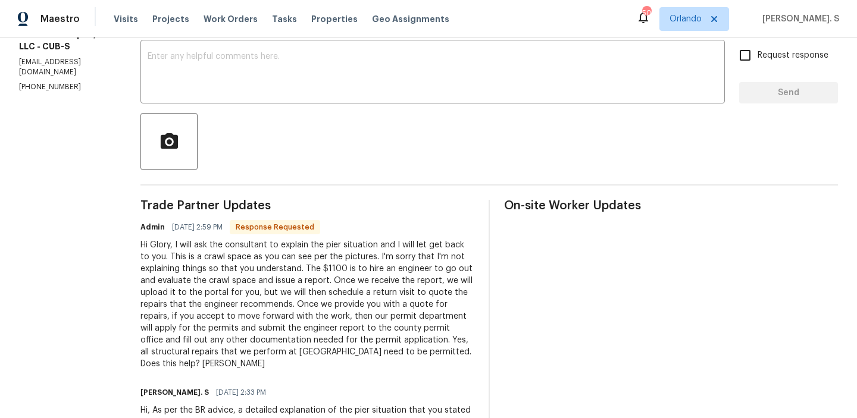
scroll to position [206, 0]
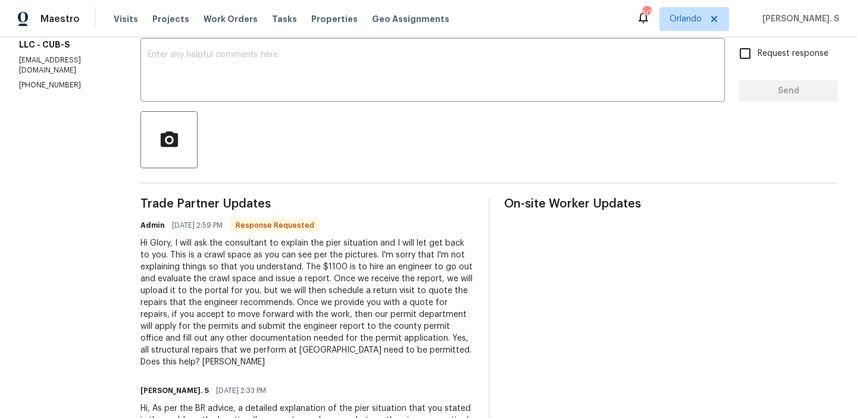
click at [190, 249] on div "Hi Glory, I will ask the consultant to explain the pier situation and I will le…" at bounding box center [307, 302] width 334 height 131
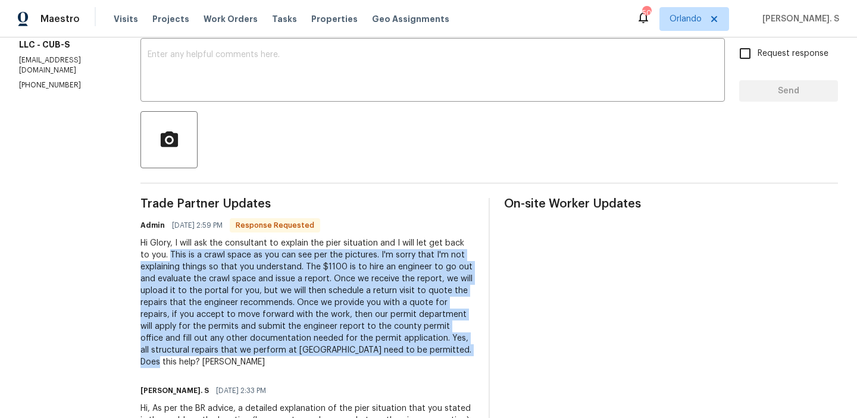
drag, startPoint x: 183, startPoint y: 256, endPoint x: 472, endPoint y: 352, distance: 304.0
click at [472, 352] on div "Hi Glory, I will ask the consultant to explain the pier situation and I will le…" at bounding box center [307, 302] width 334 height 131
copy div "This is a crawl space as you can see per the pictures. I'm sorry that I'm not e…"
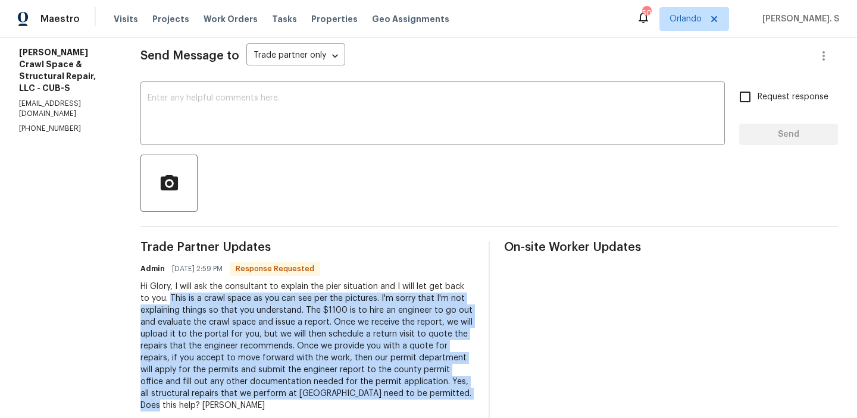
scroll to position [117, 0]
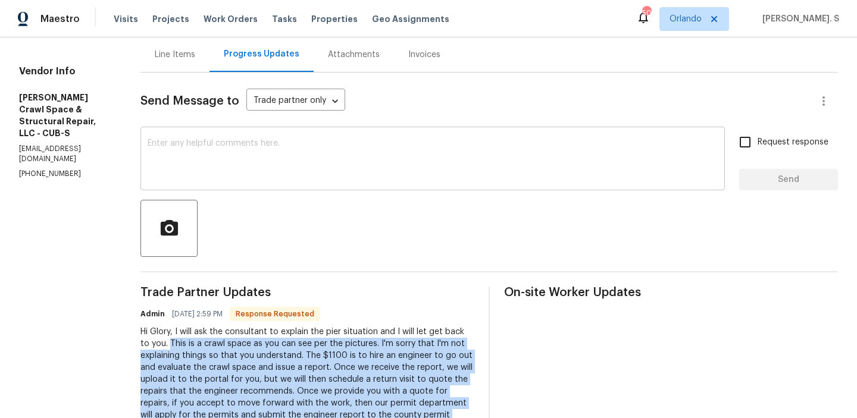
click at [394, 189] on div "x ​" at bounding box center [432, 160] width 584 height 61
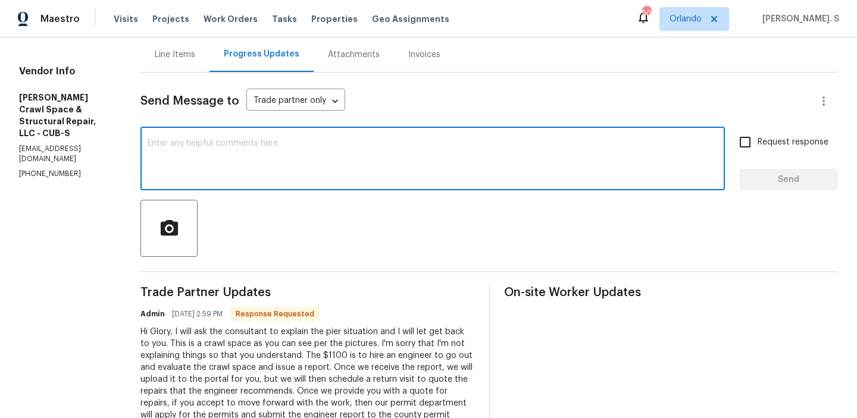
type textarea "t"
type textarea "y"
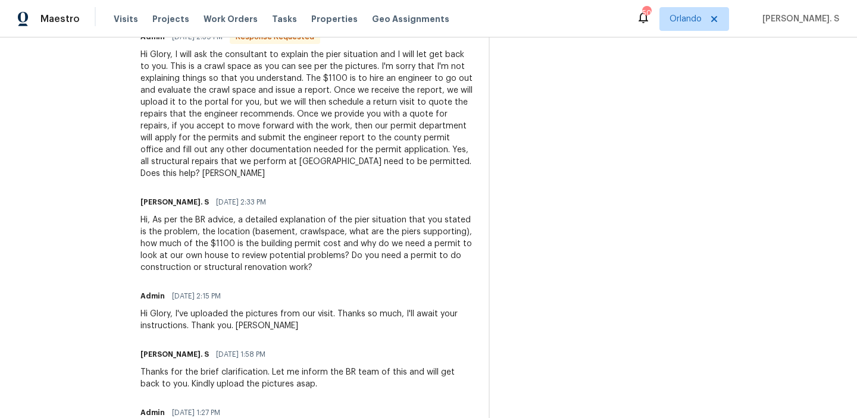
scroll to position [415, 0]
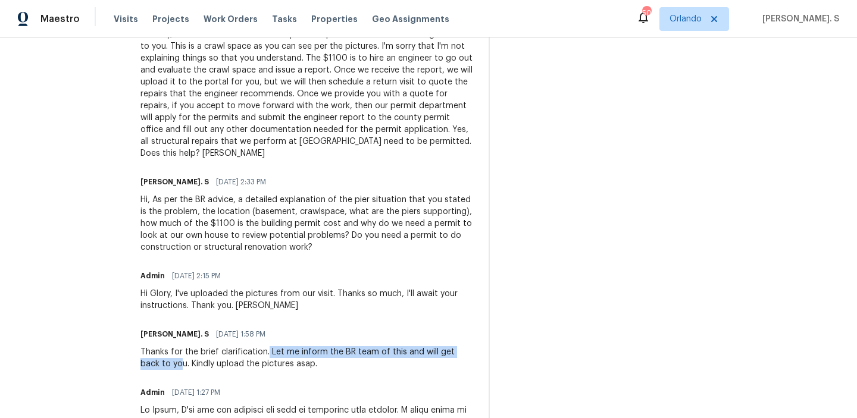
drag, startPoint x: 279, startPoint y: 352, endPoint x: 174, endPoint y: 365, distance: 106.2
click at [174, 365] on div "Thanks for the brief clarification. Let me inform the BR team of this and will …" at bounding box center [307, 358] width 334 height 24
copy div "Let me inform the BR team of this and will get back to yo"
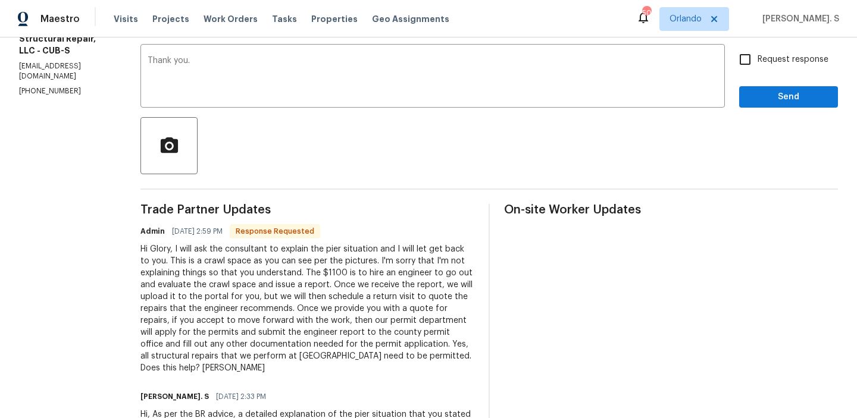
scroll to position [145, 0]
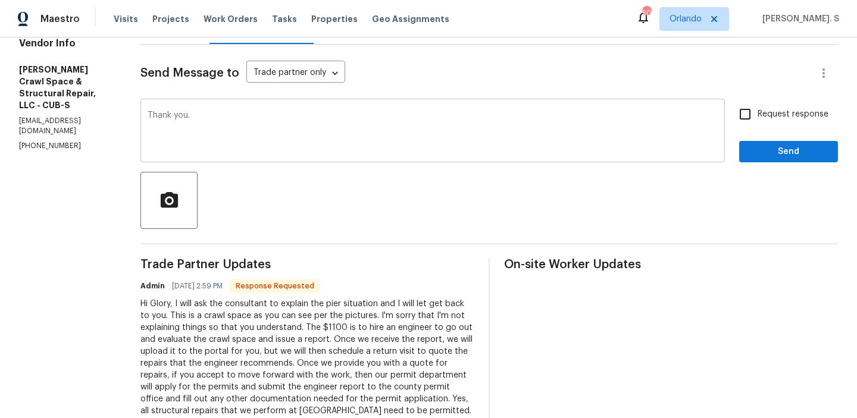
click at [262, 121] on textarea "Thank you." at bounding box center [433, 132] width 570 height 42
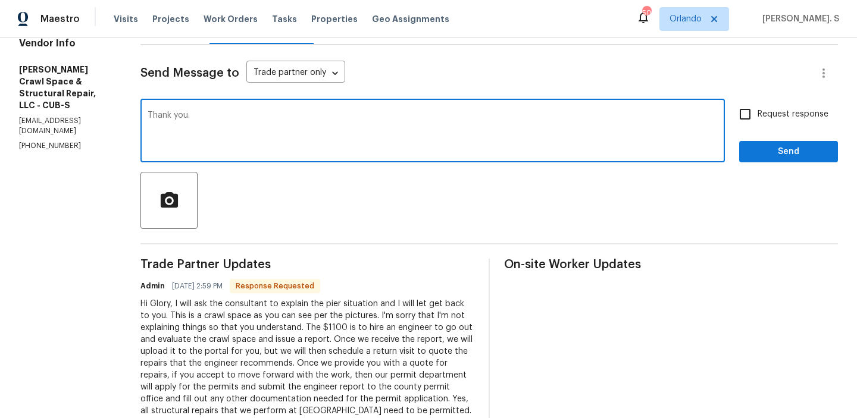
paste textarea "Let me inform the BR team of this and will get back to yo"
type textarea "Thank you. Let me inform the BR team of this and will get back to you."
click at [781, 120] on span "Request response" at bounding box center [792, 114] width 71 height 12
click at [757, 120] on input "Request response" at bounding box center [744, 114] width 25 height 25
checkbox input "true"
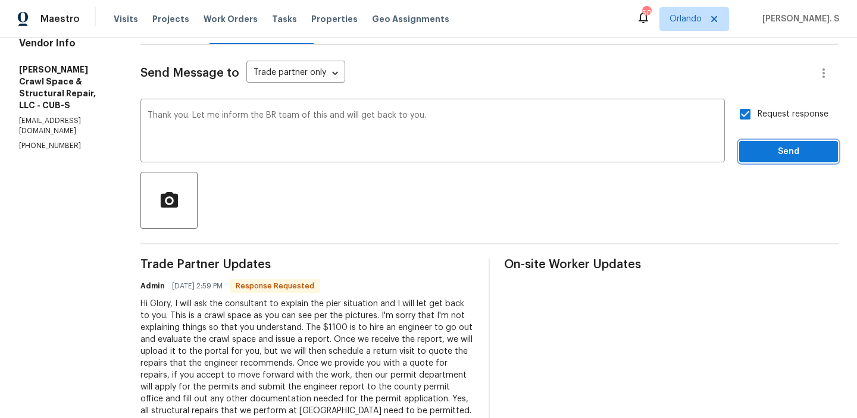
click at [775, 158] on span "Send" at bounding box center [788, 152] width 80 height 15
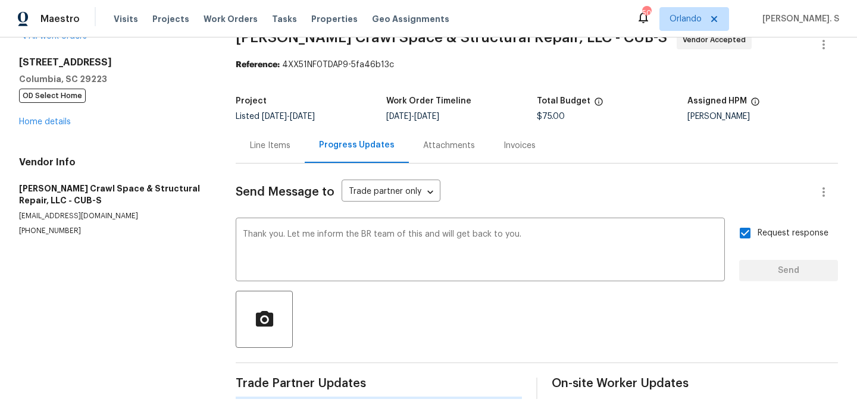
click at [775, 158] on div "Line Items Progress Updates Attachments Invoices" at bounding box center [537, 146] width 602 height 36
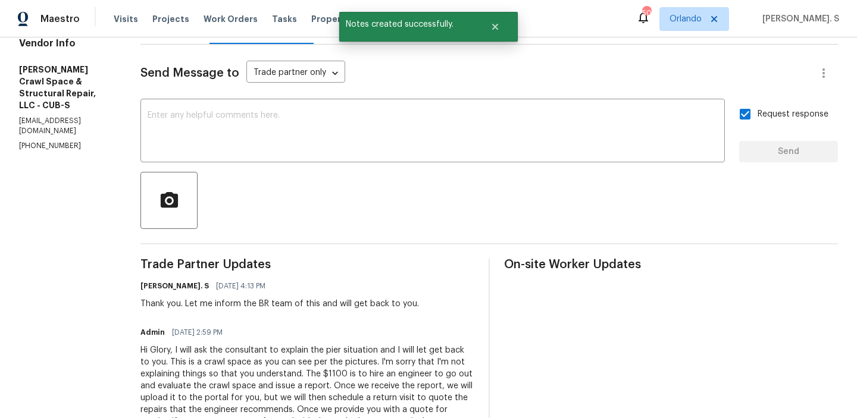
scroll to position [0, 0]
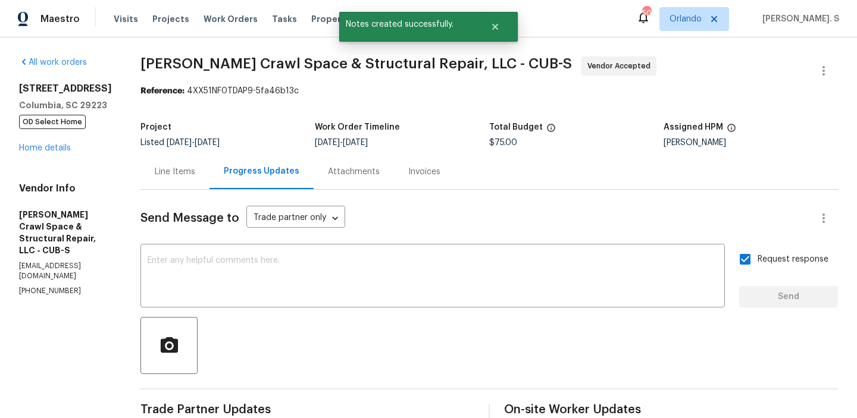
click at [36, 153] on div "1920 Pennfield Dr Columbia, SC 29223 OD Select Home Home details" at bounding box center [65, 118] width 93 height 71
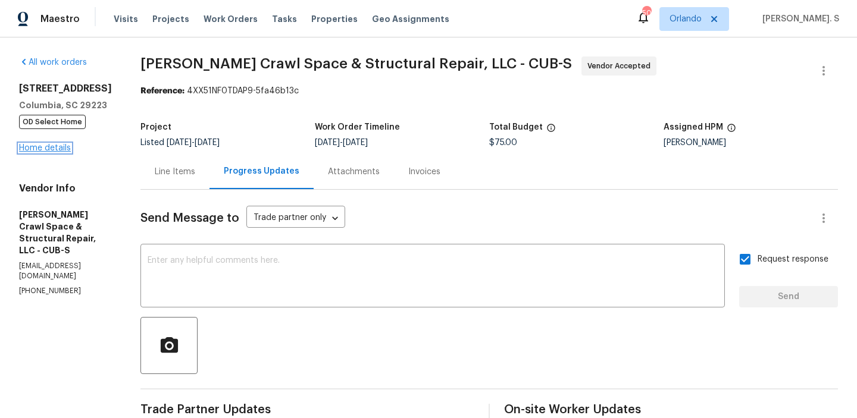
click at [54, 148] on link "Home details" at bounding box center [45, 148] width 52 height 8
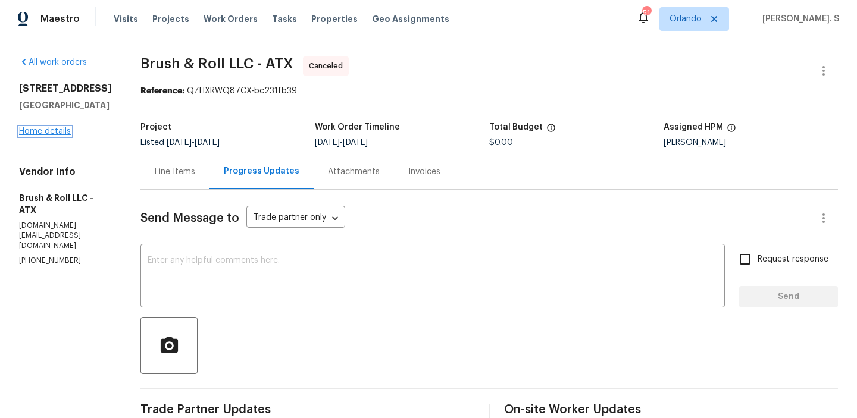
click at [58, 136] on link "Home details" at bounding box center [45, 131] width 52 height 8
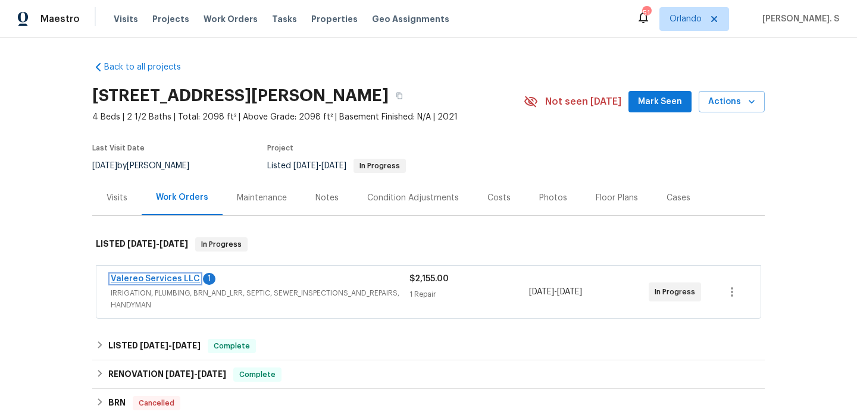
click at [148, 278] on link "Valereo Services LLC" at bounding box center [155, 279] width 89 height 8
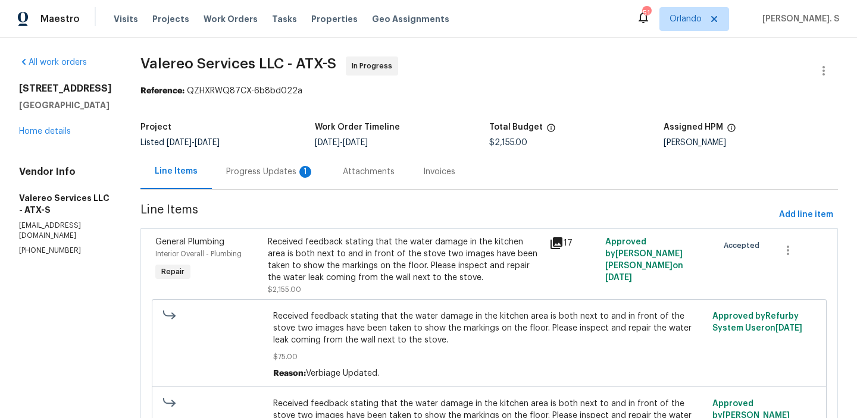
click at [282, 159] on div "Progress Updates 1" at bounding box center [270, 171] width 117 height 35
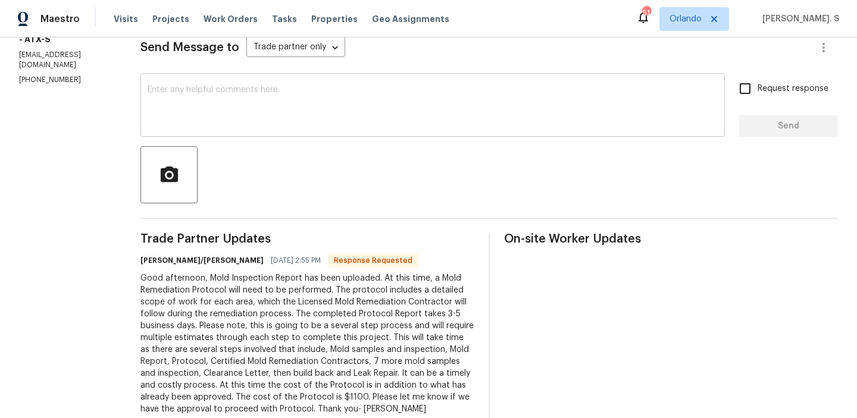
scroll to position [251, 0]
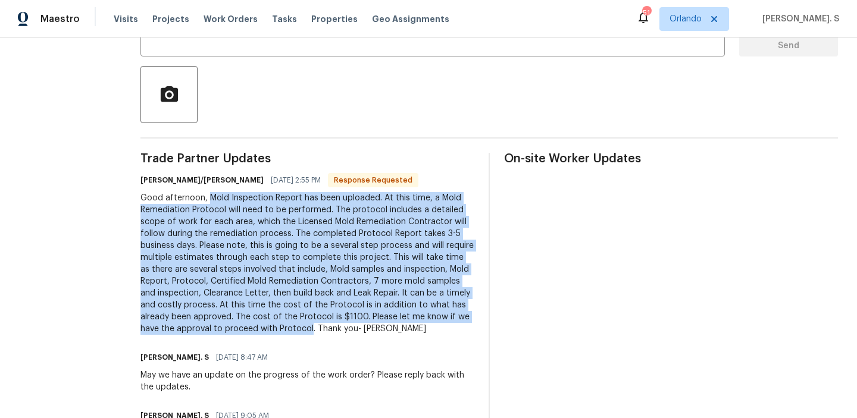
drag, startPoint x: 196, startPoint y: 199, endPoint x: 263, endPoint y: 330, distance: 147.7
click at [263, 330] on div "Good afternoon, Mold Inspection Report has been uploaded. At this time, a Mold …" at bounding box center [307, 263] width 334 height 143
copy div "Mold Inspection Report has been uploaded. At this time, a Mold Remediation Prot…"
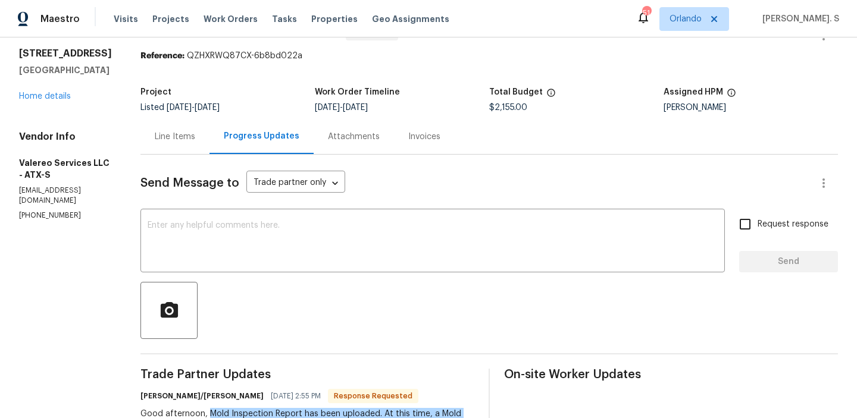
scroll to position [0, 0]
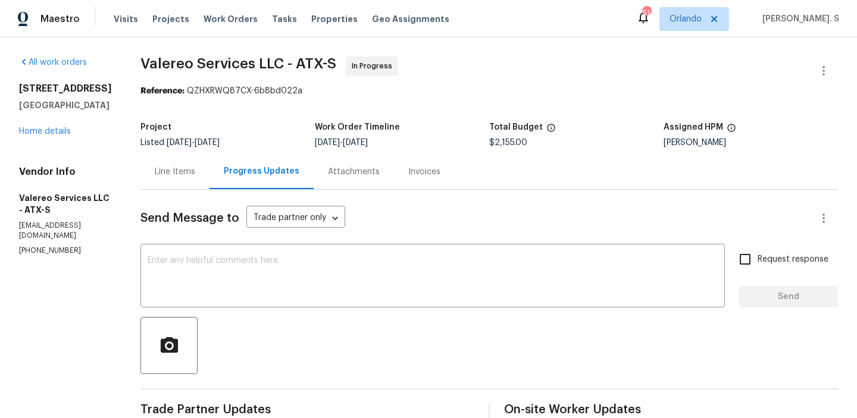
click at [203, 70] on span "Valereo Services LLC - ATX-S" at bounding box center [238, 64] width 196 height 14
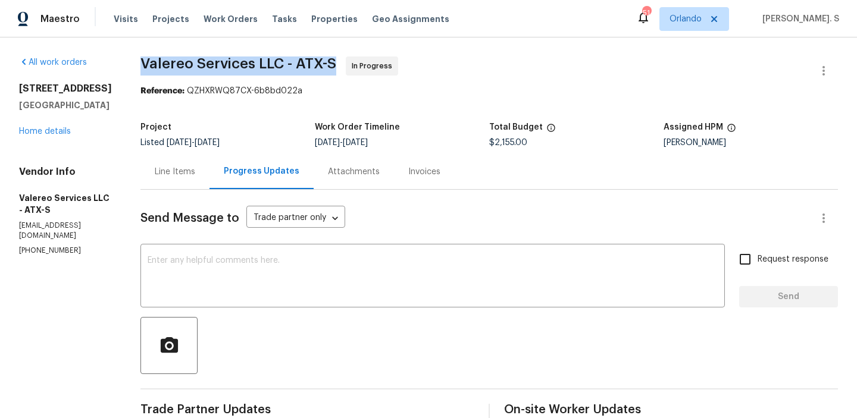
copy span "Valereo Services LLC - ATX-S"
click at [155, 178] on div "Line Items" at bounding box center [174, 171] width 69 height 35
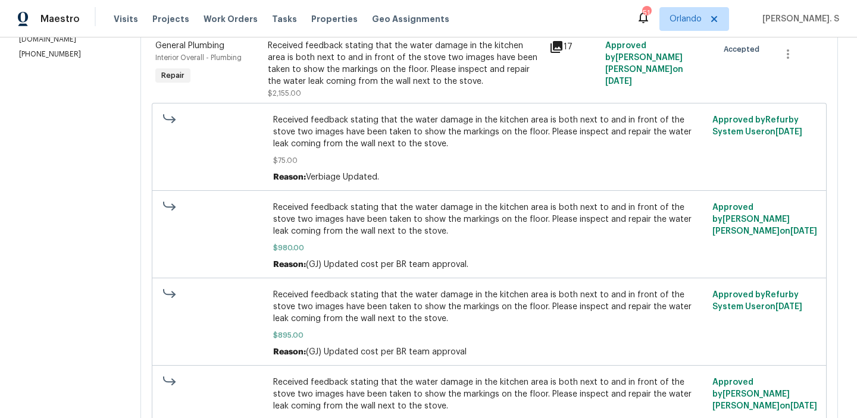
scroll to position [252, 0]
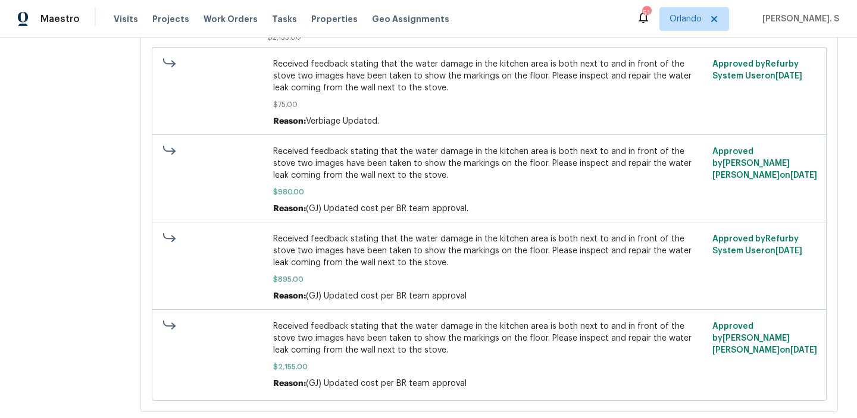
click at [392, 345] on span "Received feedback stating that the water damage in the kitchen area is both nex…" at bounding box center [489, 339] width 433 height 36
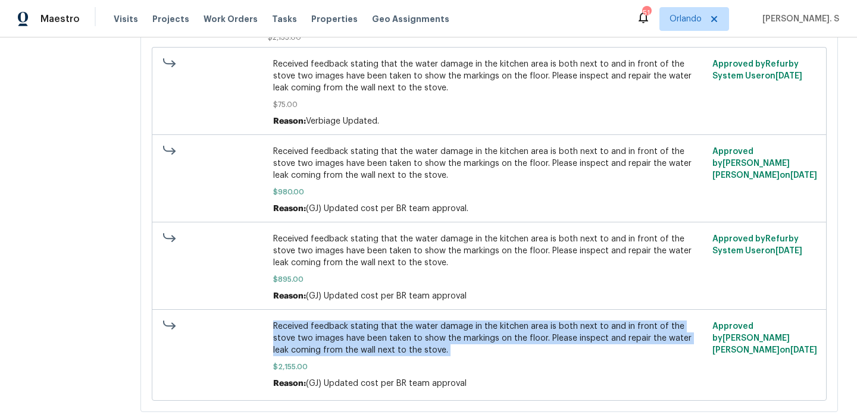
copy span "Received feedback stating that the water damage in the kitchen area is both nex…"
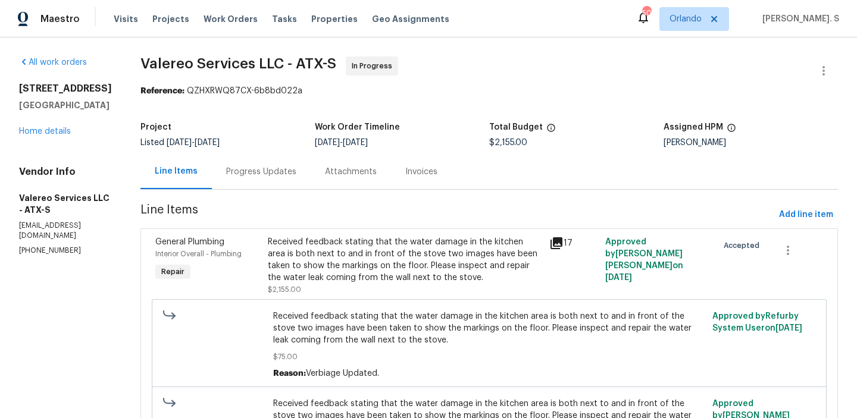
click at [280, 174] on div "Progress Updates" at bounding box center [261, 172] width 70 height 12
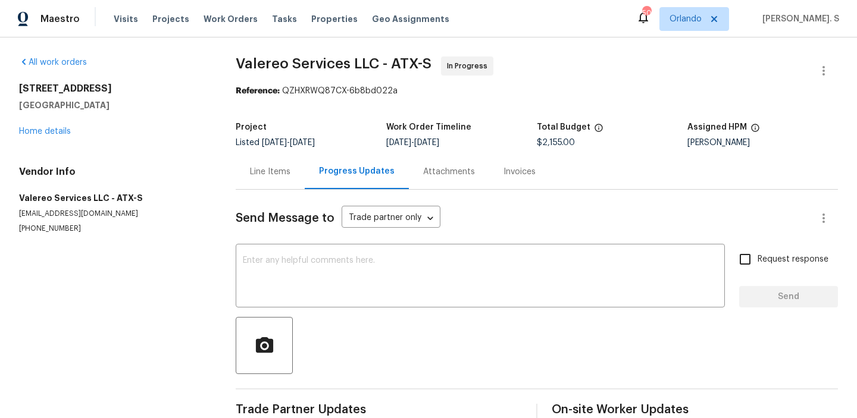
click at [307, 242] on div "Send Message to Trade partner only Trade partner only ​ x ​ Request response Se…" at bounding box center [537, 308] width 602 height 236
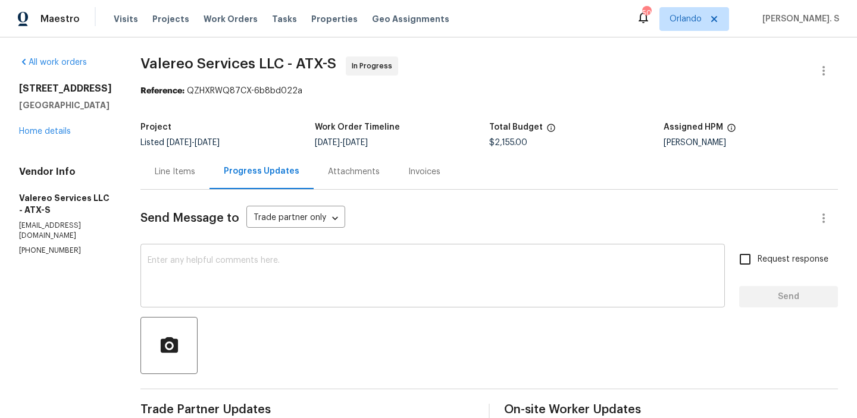
click at [307, 252] on div "x ​" at bounding box center [432, 277] width 584 height 61
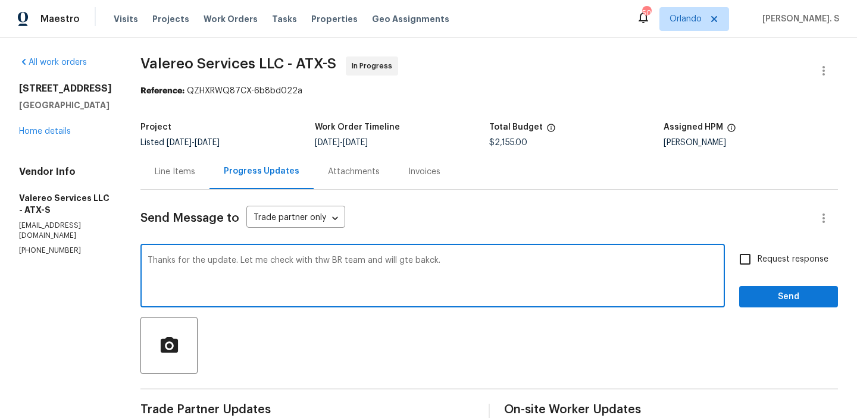
click at [413, 262] on textarea "Thanks for the update. Let me check with thw BR team and will gte bakck." at bounding box center [433, 277] width 570 height 42
click at [0, 0] on div "the" at bounding box center [0, 0] width 0 height 0
type textarea "Thanks for the update. Let me check with the BR team and will gte back."
click at [773, 268] on label "Request response" at bounding box center [780, 259] width 96 height 25
click at [757, 268] on input "Request response" at bounding box center [744, 259] width 25 height 25
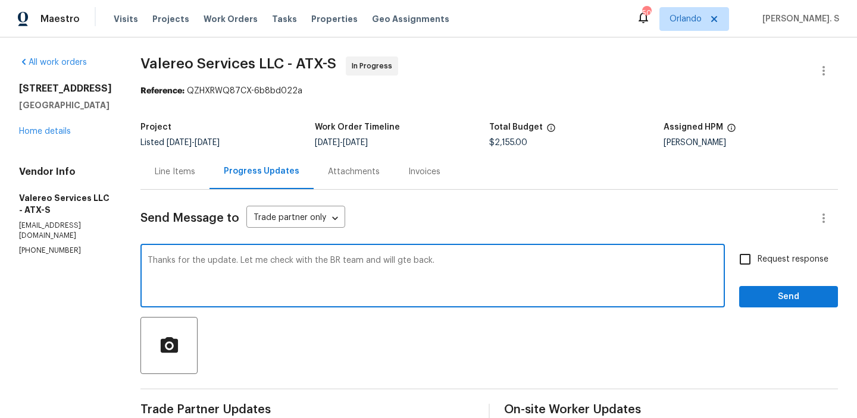
checkbox input "true"
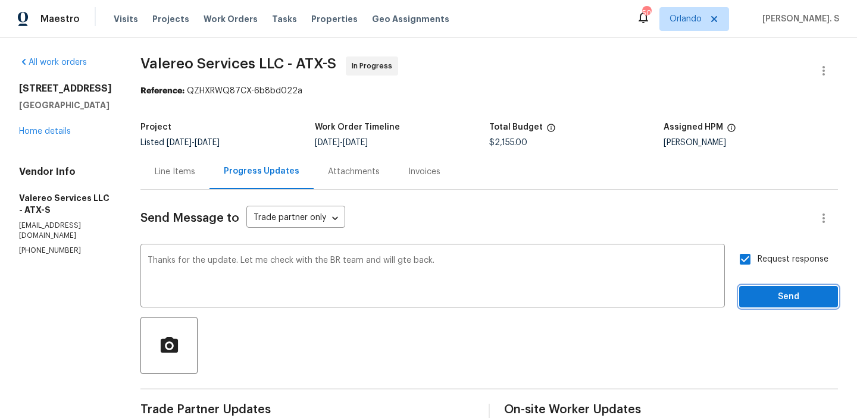
click at [769, 305] on button "Send" at bounding box center [788, 297] width 99 height 22
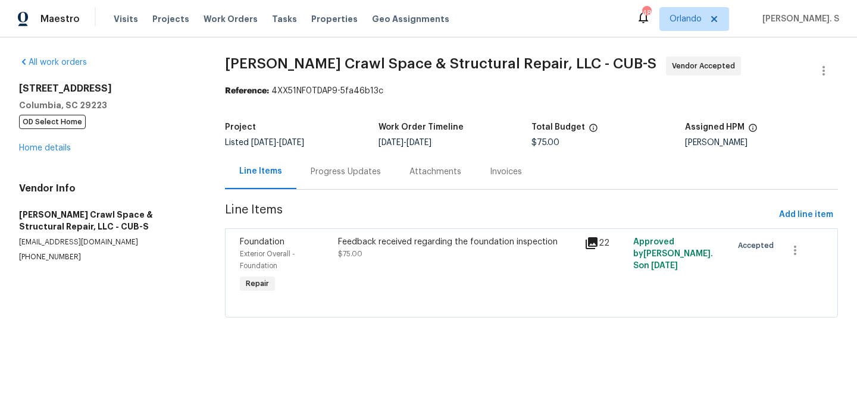
click at [349, 281] on div "Feedback received regarding the foundation inspection $75.00" at bounding box center [457, 266] width 246 height 67
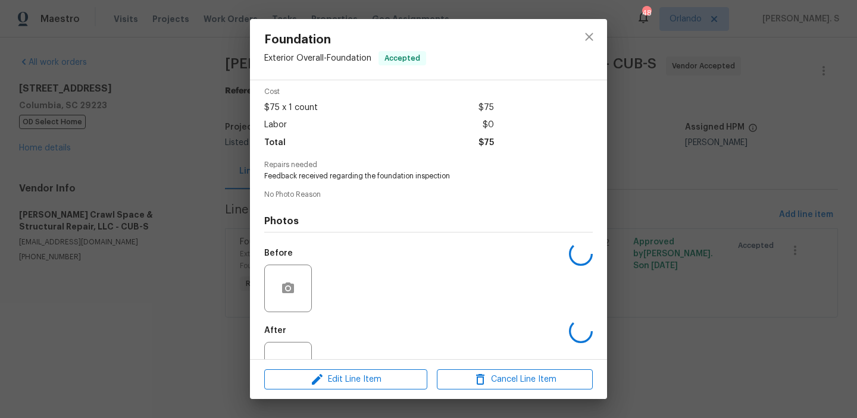
scroll to position [97, 0]
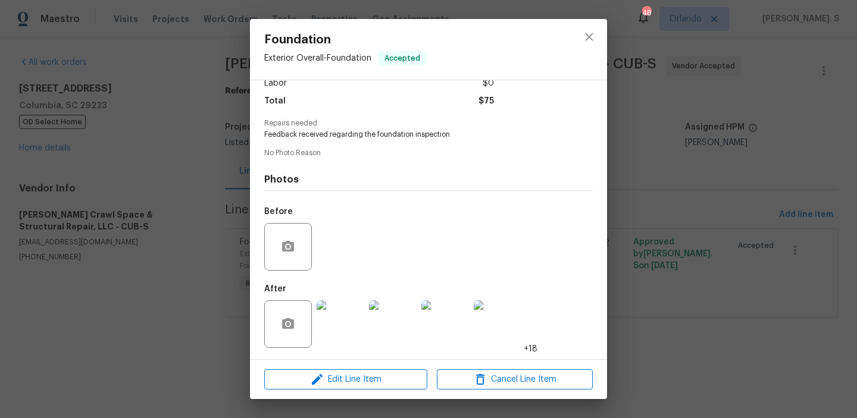
click at [808, 358] on div "Foundation Exterior Overall - Foundation Accepted Vendor [PERSON_NAME] Crawl Sp…" at bounding box center [428, 209] width 857 height 418
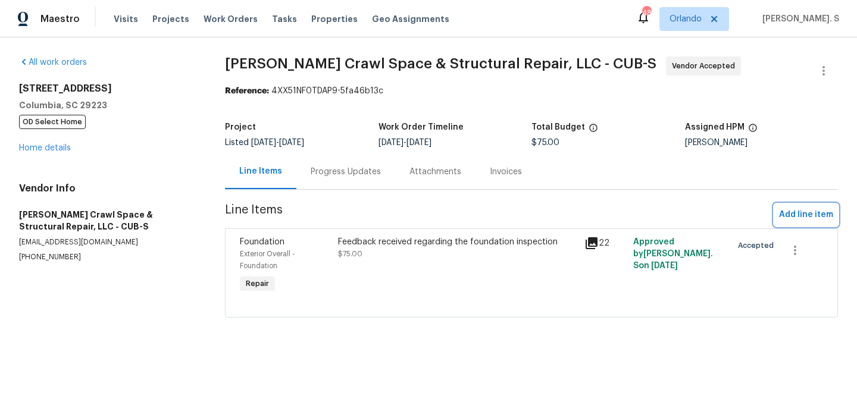
click at [817, 215] on span "Add line item" at bounding box center [806, 215] width 54 height 15
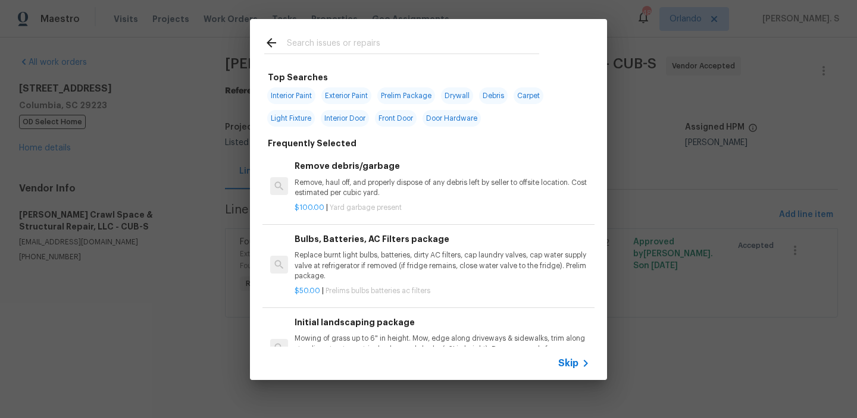
click at [386, 189] on p "Remove, haul off, and properly dispose of any debris left by seller to offsite …" at bounding box center [441, 188] width 295 height 20
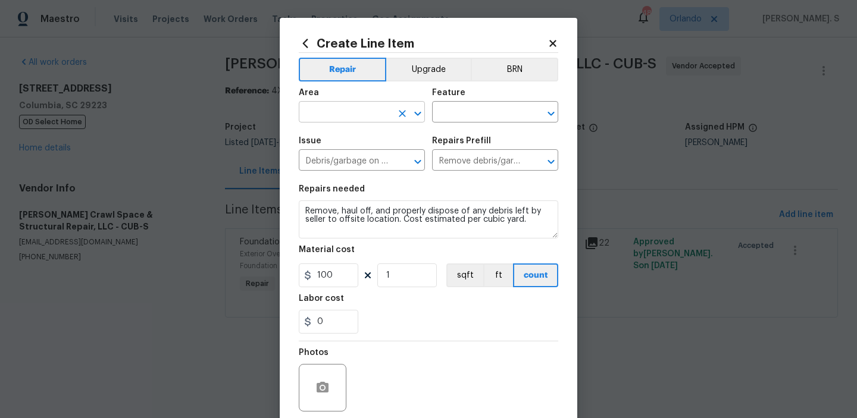
click at [412, 109] on icon "Open" at bounding box center [418, 113] width 14 height 14
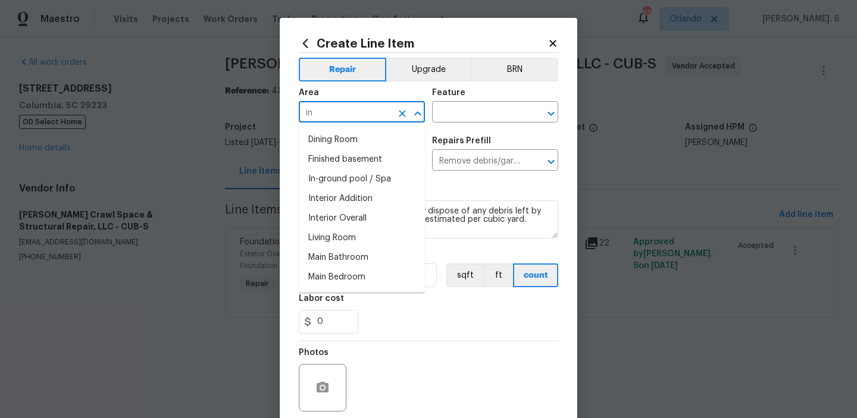
type input "i"
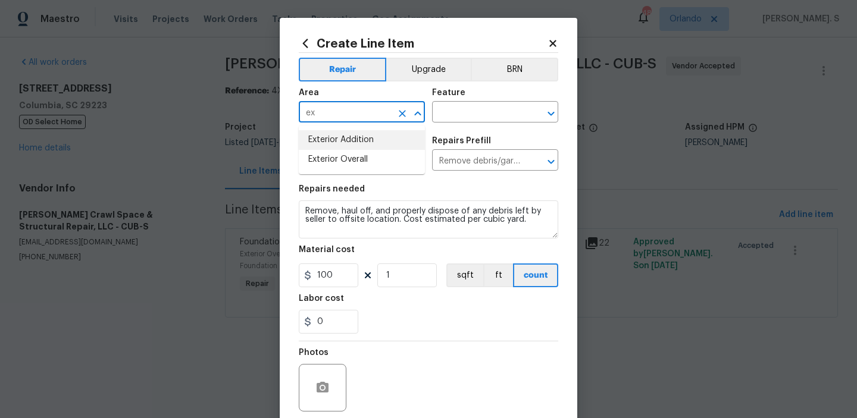
type input "e"
click at [331, 145] on li "Crawl space" at bounding box center [362, 140] width 126 height 20
click at [546, 116] on icon "Open" at bounding box center [551, 113] width 14 height 14
type input "Crawl space"
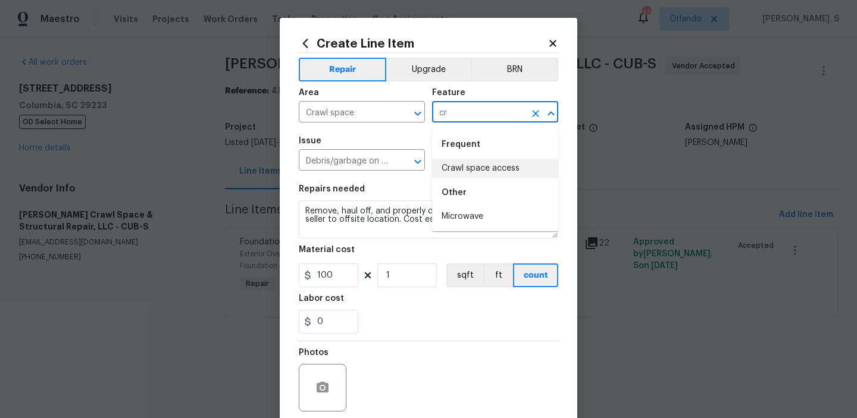
click at [502, 163] on li "Crawl space access" at bounding box center [495, 169] width 126 height 20
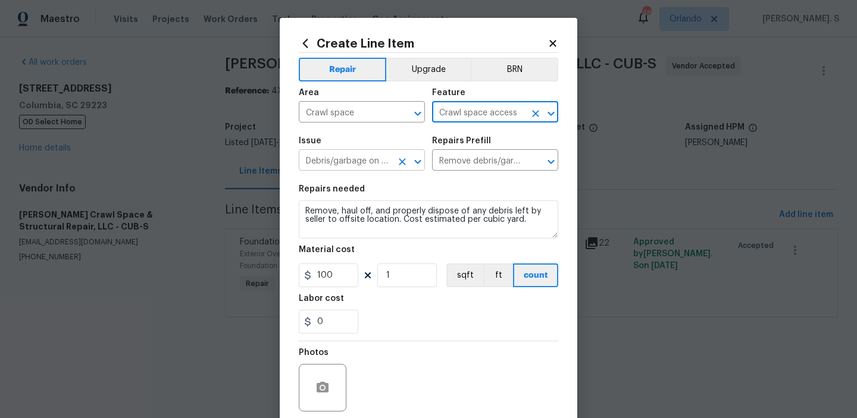
click at [420, 164] on icon "Open" at bounding box center [418, 162] width 14 height 14
type input "Crawl space access"
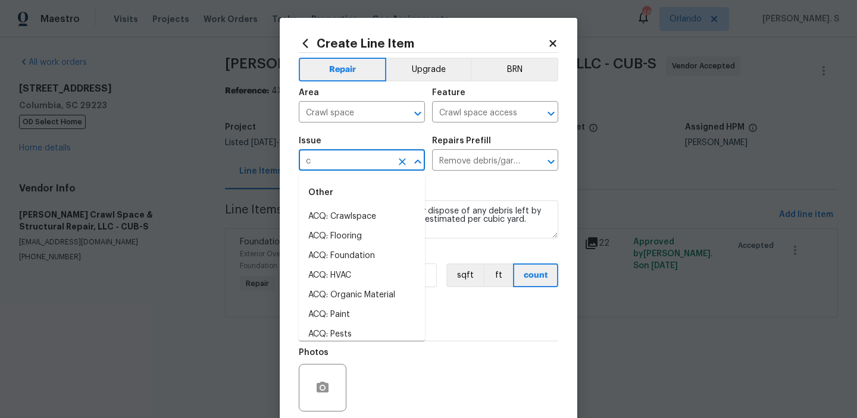
scroll to position [0, 0]
click at [351, 291] on li "Crawlspace Damage" at bounding box center [362, 296] width 126 height 20
type input "Crawlspace Damage"
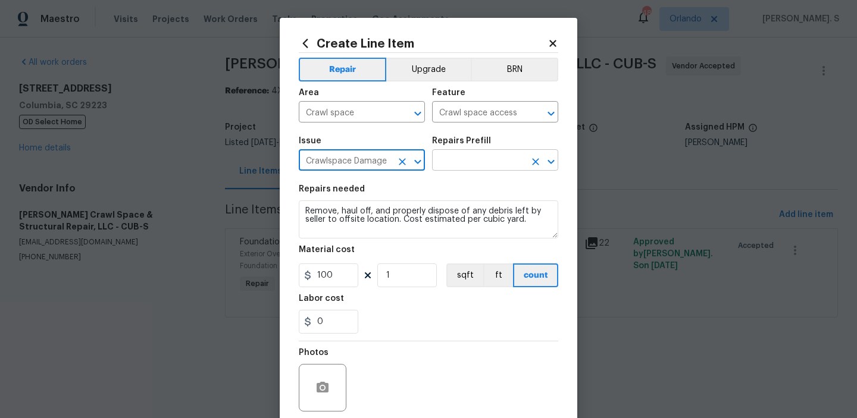
click at [544, 161] on icon "Open" at bounding box center [551, 162] width 14 height 14
type input "Crawlspace Damage"
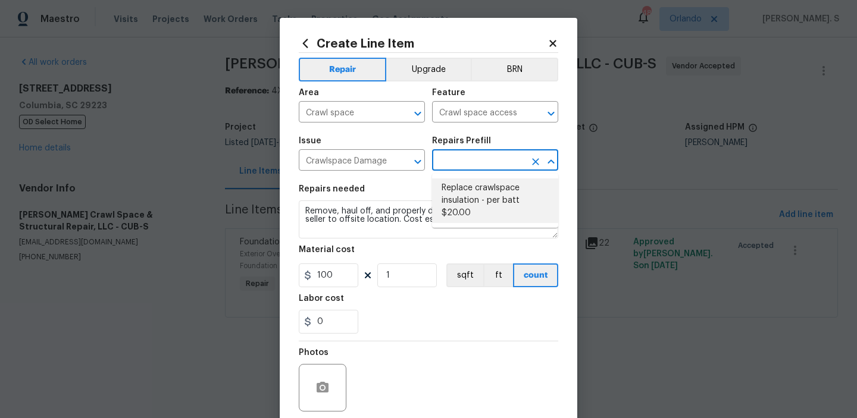
click at [475, 191] on li "Replace crawlspace insulation - per batt $20.00" at bounding box center [495, 200] width 126 height 45
type input "Foundation"
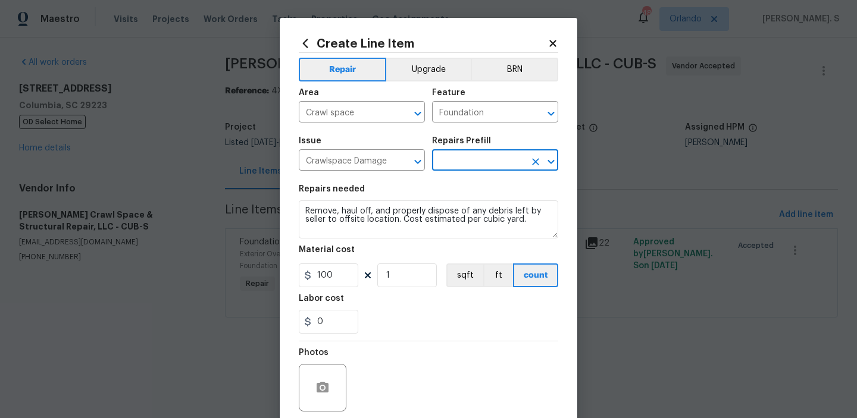
type input "Replace crawlspace insulation - per batt $20.00"
type textarea "Replace crawlspace insulation where missing/damaged. Per 8ft batt"
type input "20"
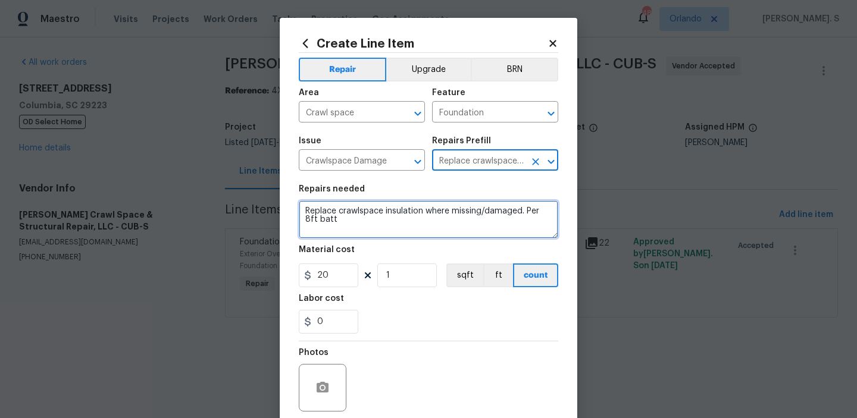
click at [416, 232] on textarea "Replace crawlspace insulation where missing/damaged. Per 8ft batt" at bounding box center [428, 219] width 259 height 38
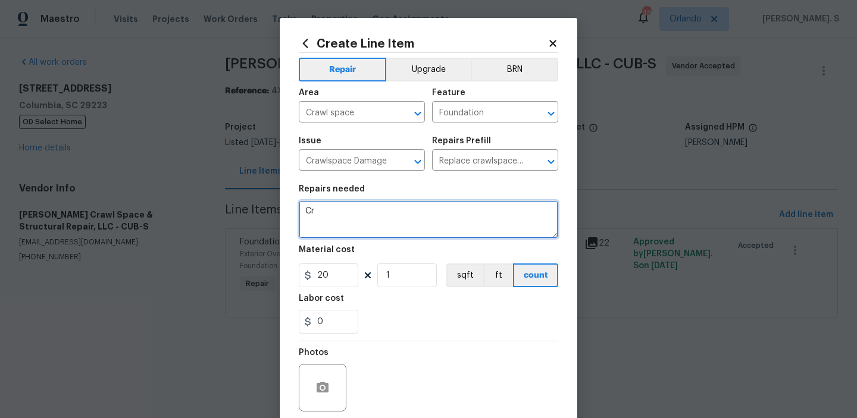
type textarea "C"
click at [375, 211] on textarea "Engineering visit for the crawspace inspecction." at bounding box center [428, 219] width 259 height 38
click at [0, 0] on qb-div "Replace with crawl space inspection." at bounding box center [0, 0] width 0 height 0
click at [389, 211] on textarea "Engineering visit for the crawl space inspection." at bounding box center [428, 219] width 259 height 38
drag, startPoint x: 396, startPoint y: 212, endPoint x: 371, endPoint y: 212, distance: 25.0
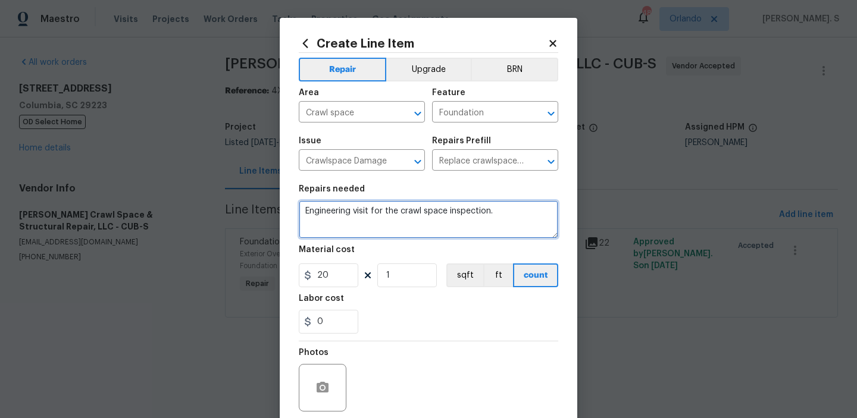
click at [371, 212] on textarea "Engineering visit for the crawl space inspection." at bounding box center [428, 219] width 259 height 38
type textarea "Engineering visit to perform crawl space inspection."
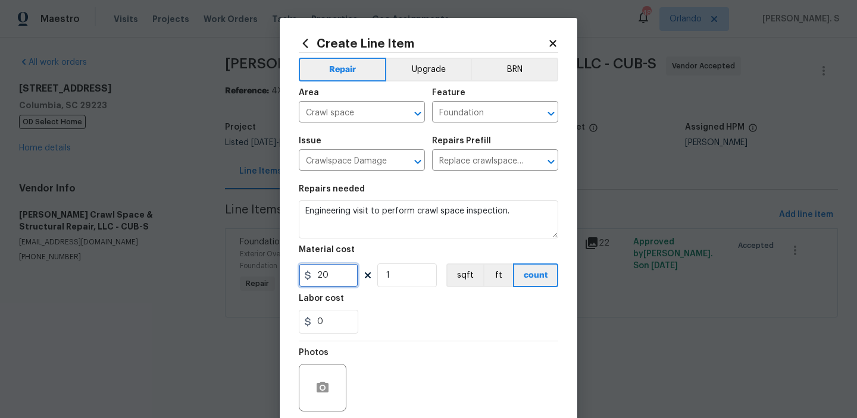
click at [332, 278] on input "20" at bounding box center [328, 276] width 59 height 24
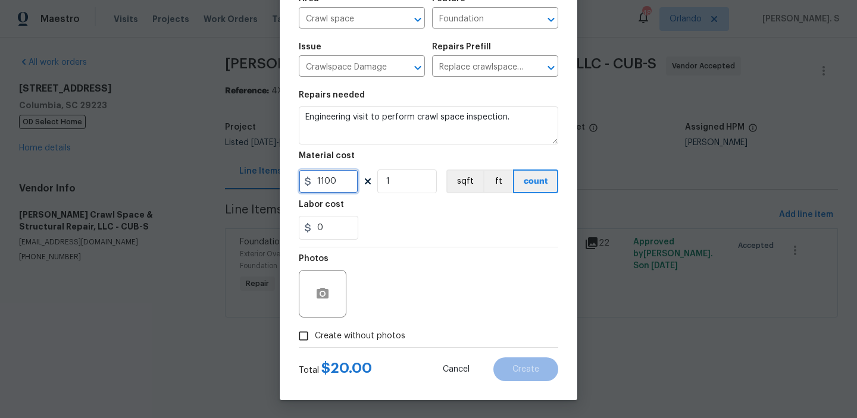
type input "1100"
click at [342, 338] on span "Create without photos" at bounding box center [360, 336] width 90 height 12
click at [315, 338] on input "Create without photos" at bounding box center [303, 336] width 23 height 23
checkbox input "true"
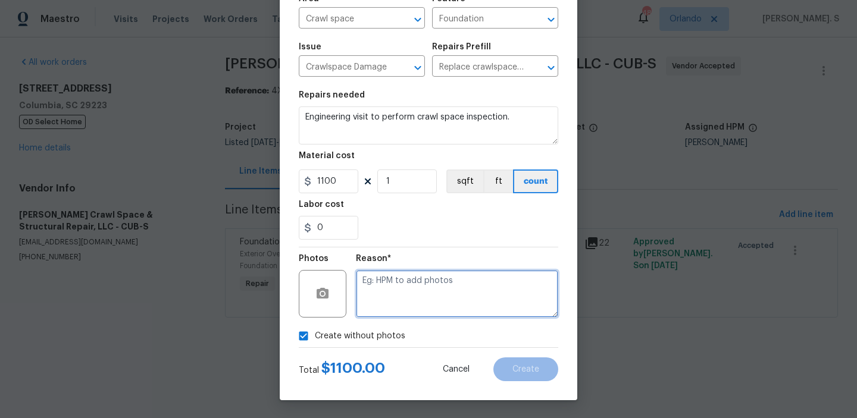
click at [437, 299] on textarea at bounding box center [457, 294] width 202 height 48
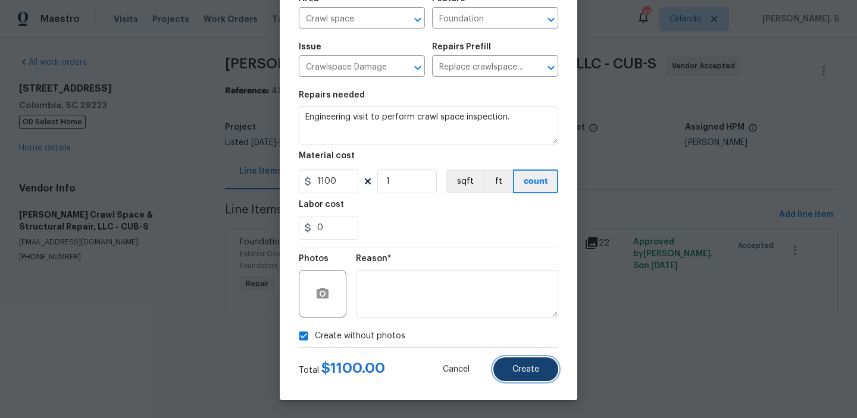
click at [535, 381] on button "Create" at bounding box center [525, 370] width 65 height 24
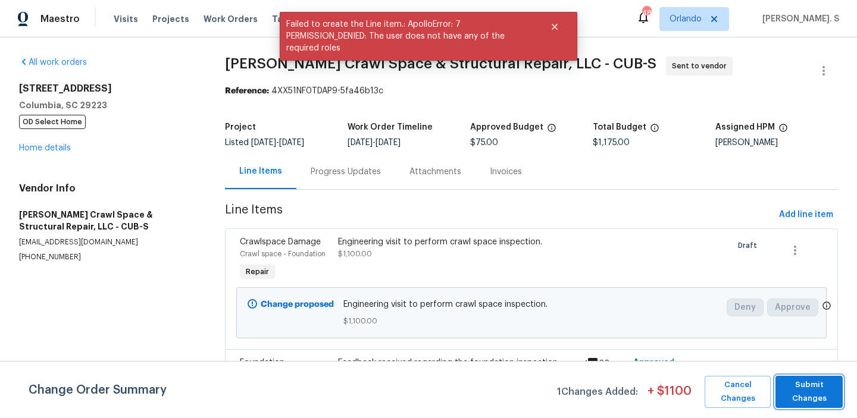
click at [786, 394] on span "Submit Changes" at bounding box center [808, 391] width 55 height 27
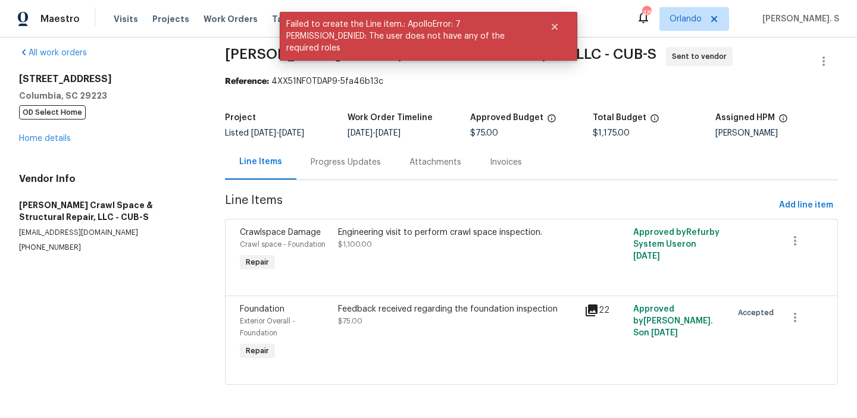
click at [336, 156] on div "Progress Updates" at bounding box center [346, 162] width 70 height 12
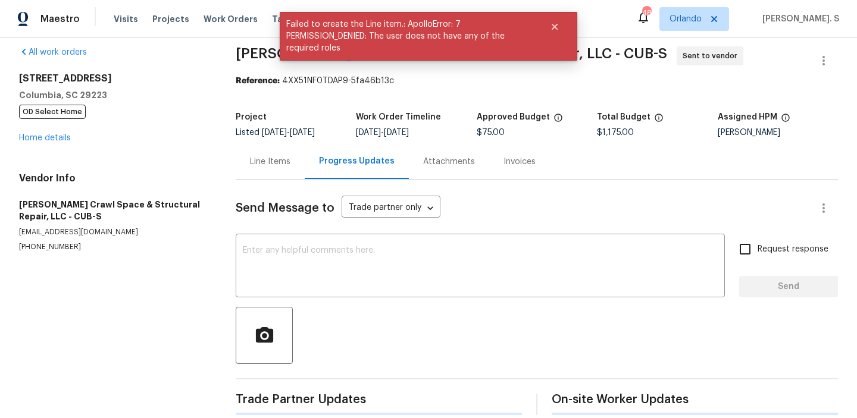
scroll to position [24, 0]
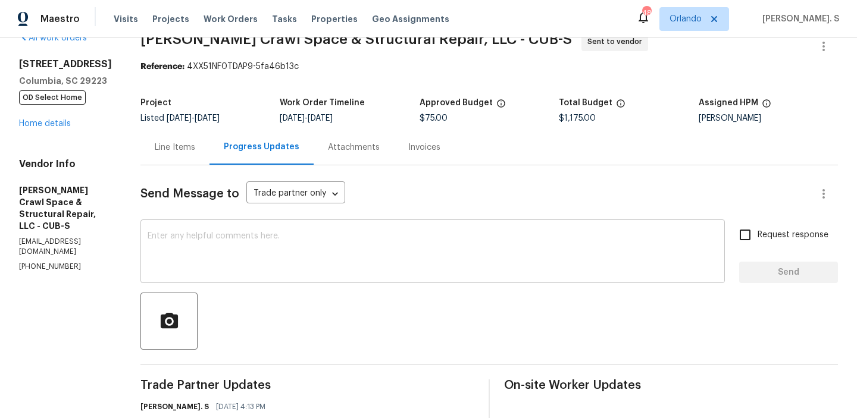
click at [275, 242] on textarea at bounding box center [433, 253] width 570 height 42
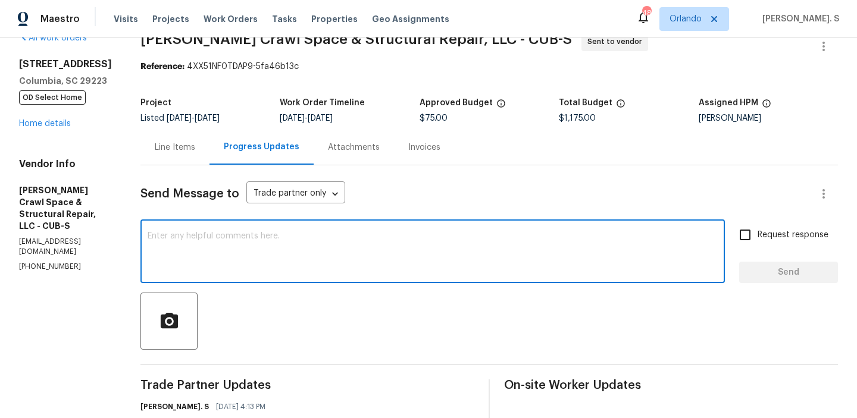
paste textarea "The BR team has approved the cost, and it has been updated."
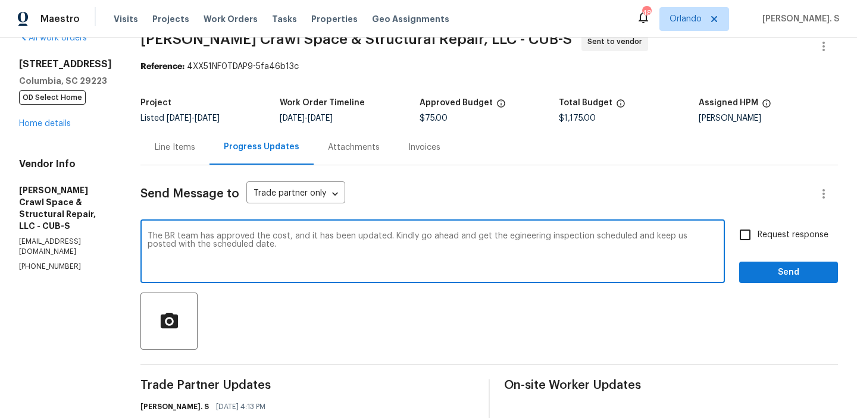
click at [568, 240] on textarea "The BR team has approved the cost, and it has been updated. Kindly go ahead and…" at bounding box center [433, 253] width 570 height 42
type textarea "The BR team has approved the cost, and it has been updated. Kindly go ahead and…"
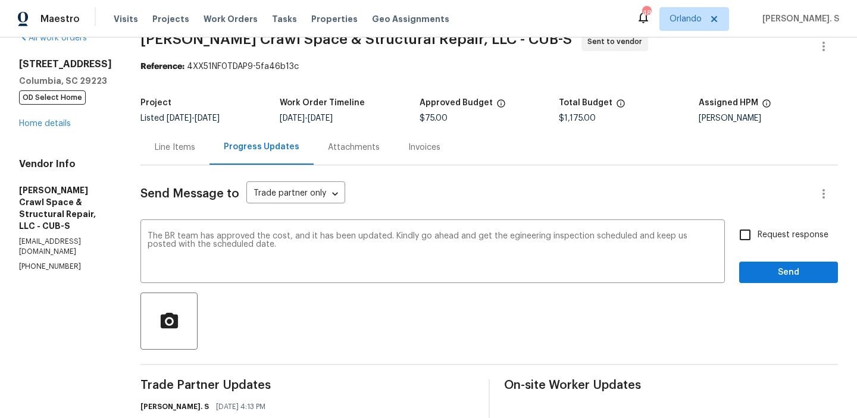
click at [773, 231] on span "Request response" at bounding box center [792, 235] width 71 height 12
click at [757, 231] on input "Request response" at bounding box center [744, 235] width 25 height 25
checkbox input "true"
click at [0, 0] on div "engineering" at bounding box center [0, 0] width 0 height 0
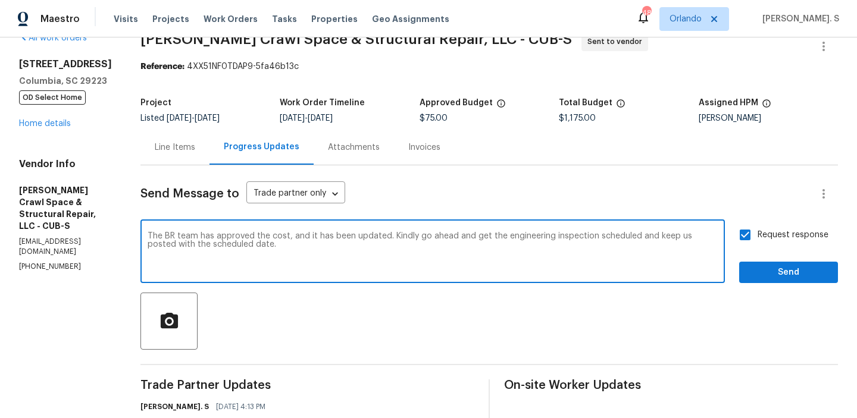
click at [517, 256] on textarea "The BR team has approved the cost, and it has been updated. Kindly go ahead and…" at bounding box center [433, 253] width 570 height 42
type textarea "The BR team has approved the cost, and it has been updated. Kindly go ahead and…"
click at [770, 275] on span "Send" at bounding box center [788, 272] width 80 height 15
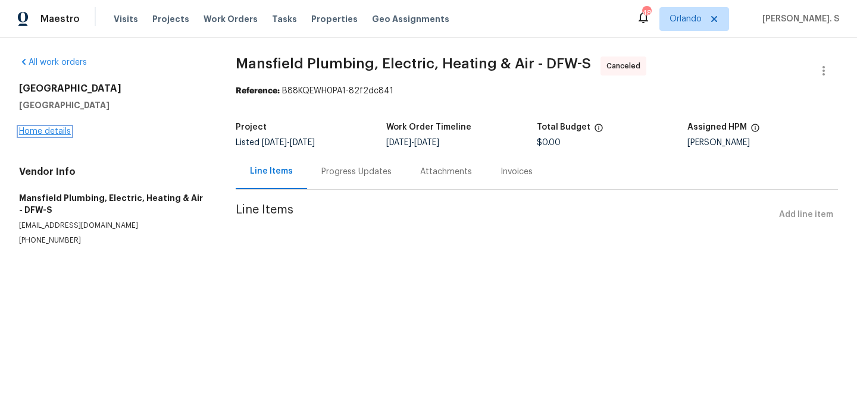
click at [52, 130] on link "Home details" at bounding box center [45, 131] width 52 height 8
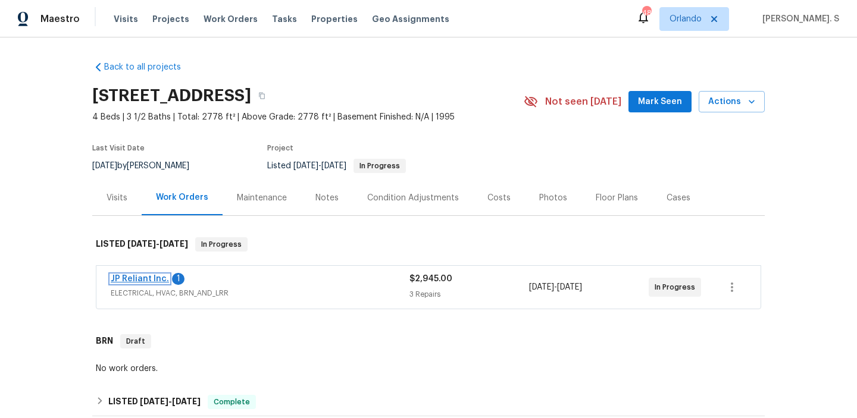
click at [155, 279] on link "JP Reliant Inc." at bounding box center [140, 279] width 58 height 8
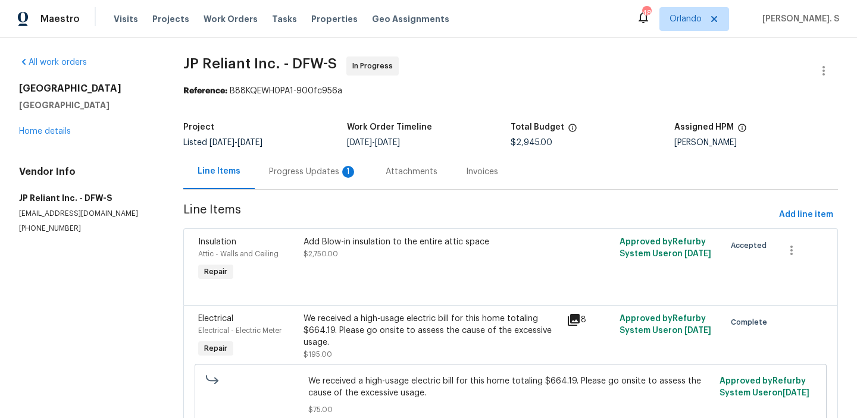
click at [287, 182] on div "Progress Updates 1" at bounding box center [313, 171] width 117 height 35
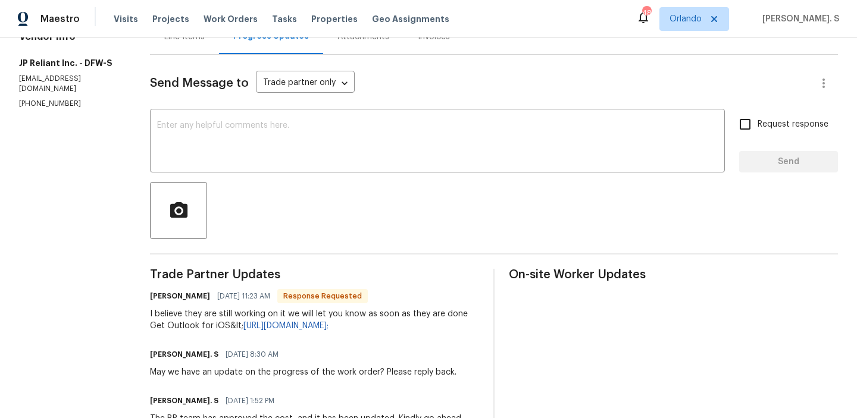
scroll to position [85, 0]
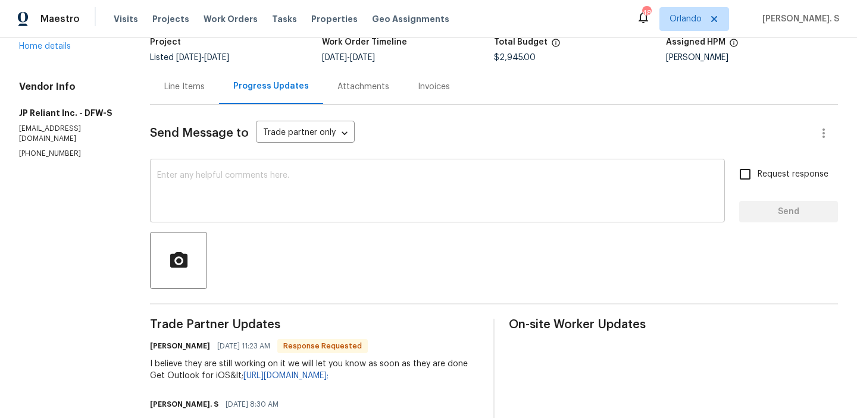
click at [283, 173] on textarea at bounding box center [437, 192] width 560 height 42
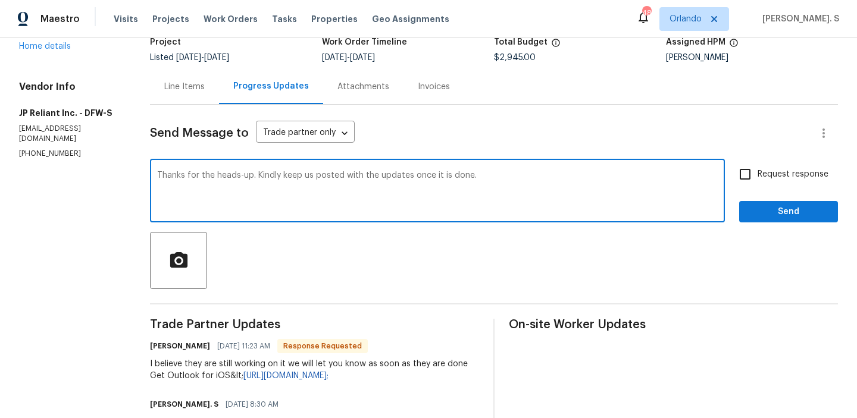
scroll to position [189, 0]
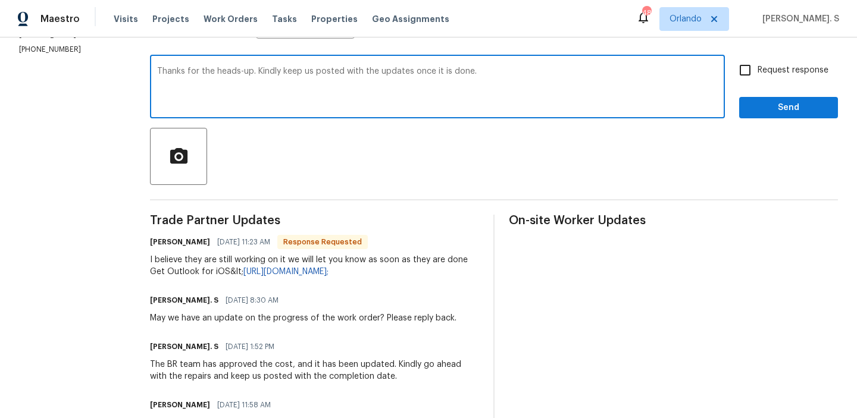
type textarea "Thanks for the heads-up. Kindly keep us posted with the updates once it is done."
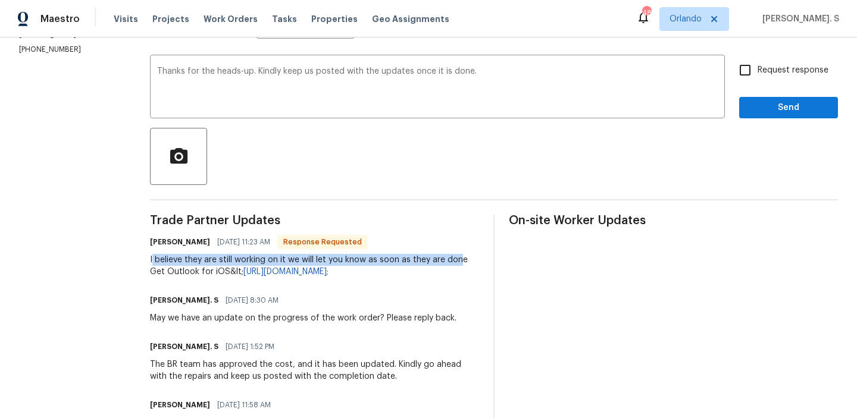
drag, startPoint x: 146, startPoint y: 262, endPoint x: 456, endPoint y: 260, distance: 309.4
click at [456, 260] on div "I believe they are still working on it we will let you know as soon as they are…" at bounding box center [314, 266] width 329 height 24
copy div "believe they are still working on it we will let you know as soon as they are d…"
click at [753, 79] on input "Request response" at bounding box center [744, 70] width 25 height 25
checkbox input "true"
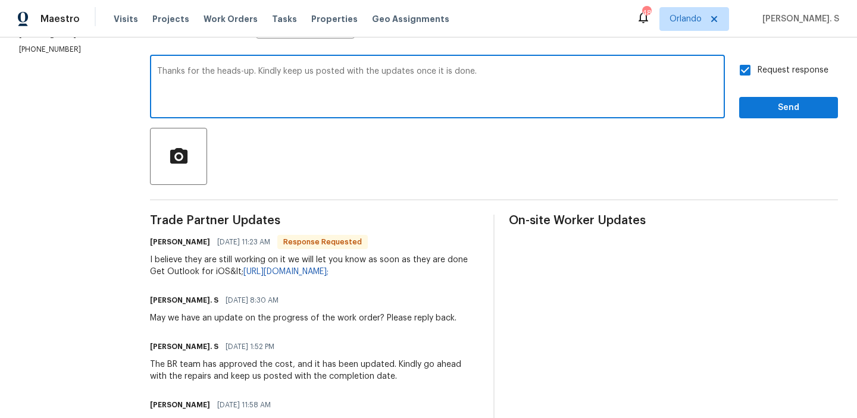
drag, startPoint x: 278, startPoint y: 73, endPoint x: 554, endPoint y: 73, distance: 276.6
click at [554, 73] on textarea "Thanks for the heads-up. Kindly keep us posted with the updates once it is done." at bounding box center [437, 88] width 560 height 42
click at [751, 101] on span "Send" at bounding box center [788, 108] width 80 height 15
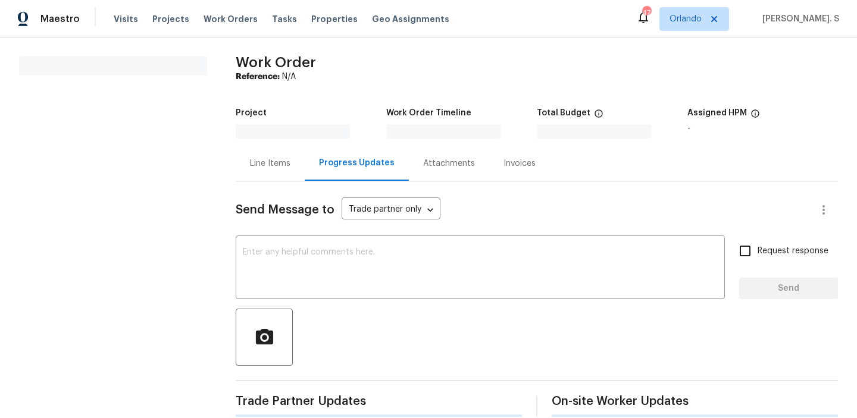
click at [53, 68] on div "All work orders" at bounding box center [113, 63] width 188 height 12
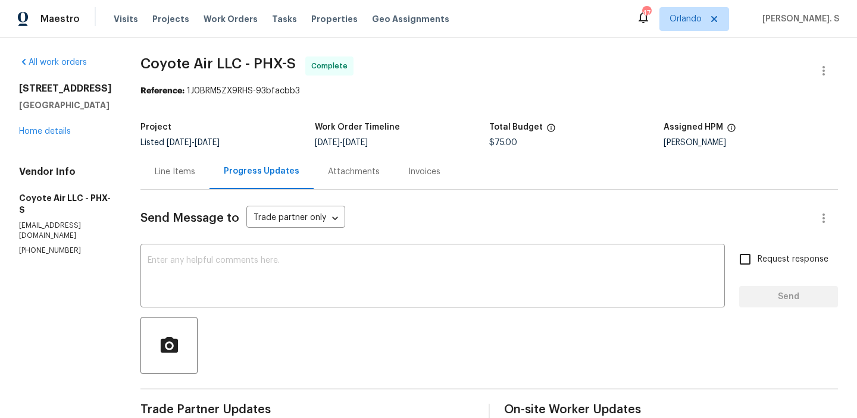
click at [36, 137] on div "[STREET_ADDRESS] Home details" at bounding box center [65, 110] width 93 height 55
click at [32, 134] on link "Home details" at bounding box center [45, 131] width 52 height 8
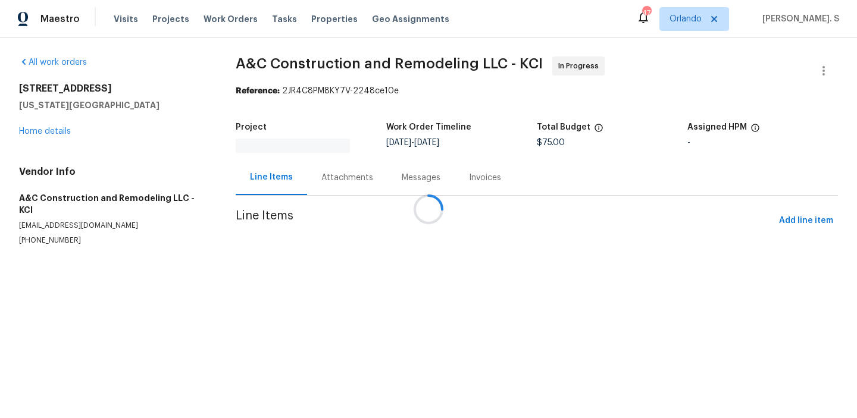
click at [338, 192] on section "A&C Construction and Remodeling LLC - KCI In Progress Reference: 2JR4C8PM8KY7V-…" at bounding box center [537, 166] width 602 height 218
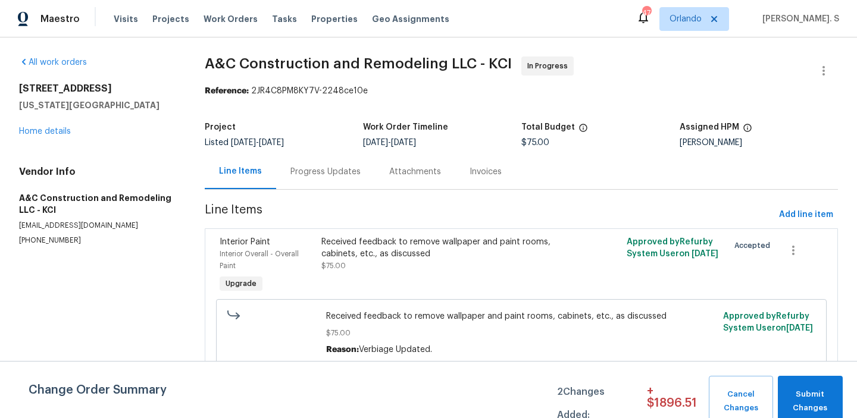
click at [338, 192] on section "A&C Construction and Remodeling LLC - KCI In Progress Reference: 2JR4C8PM8KY7V-…" at bounding box center [521, 225] width 633 height 336
click at [333, 178] on div "Progress Updates" at bounding box center [325, 171] width 99 height 35
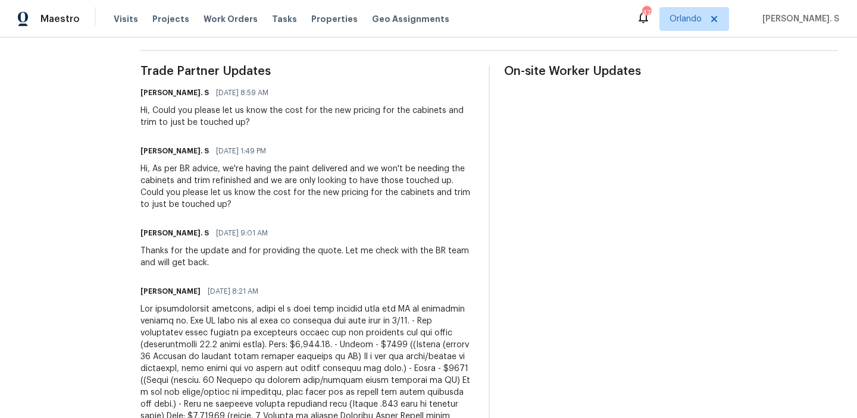
scroll to position [372, 0]
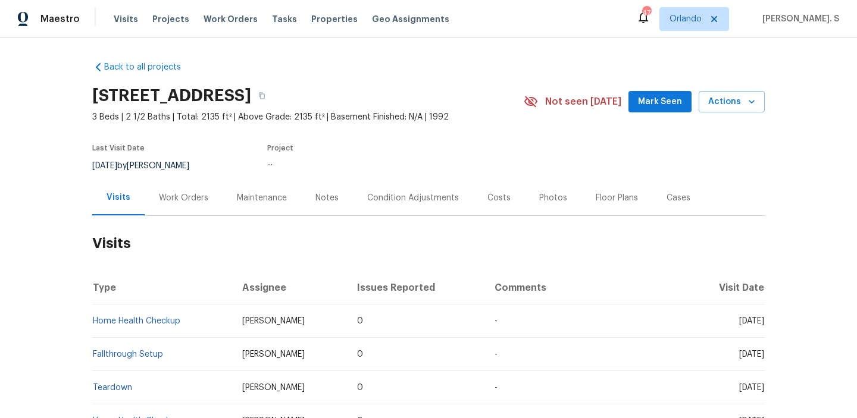
click at [200, 193] on div "Work Orders" at bounding box center [183, 198] width 49 height 12
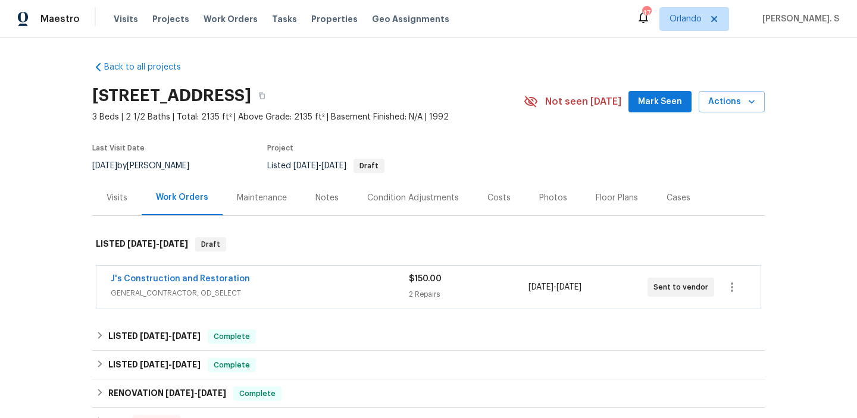
click at [200, 193] on div "Work Orders" at bounding box center [182, 198] width 52 height 12
click at [181, 283] on span "J's Construction and Restoration" at bounding box center [180, 279] width 139 height 12
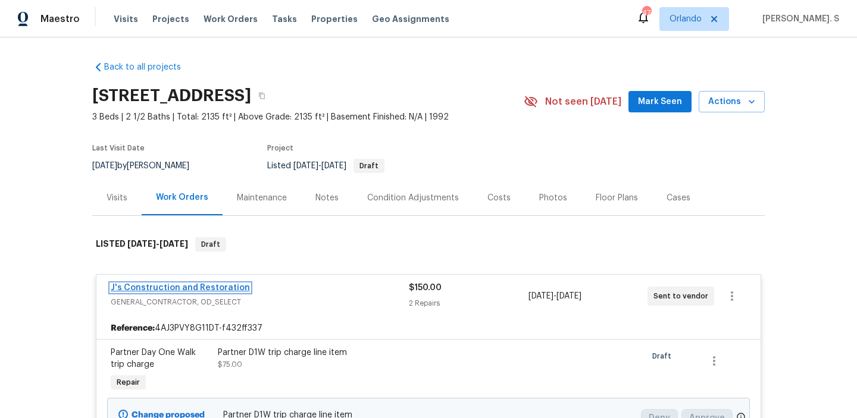
click at [190, 288] on link "J's Construction and Restoration" at bounding box center [180, 288] width 139 height 8
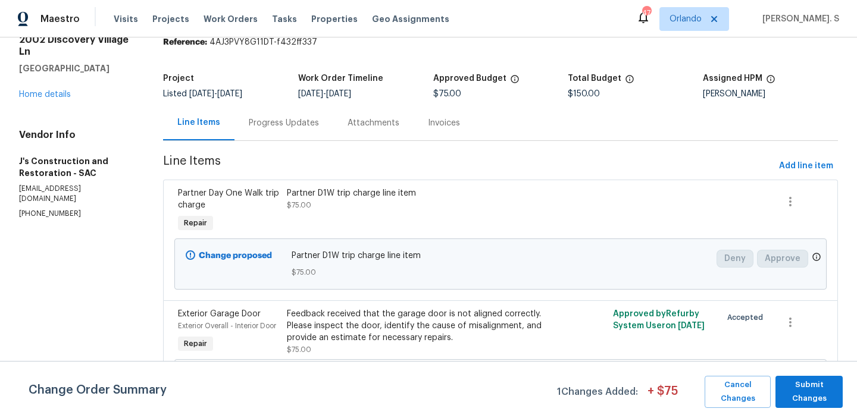
scroll to position [115, 0]
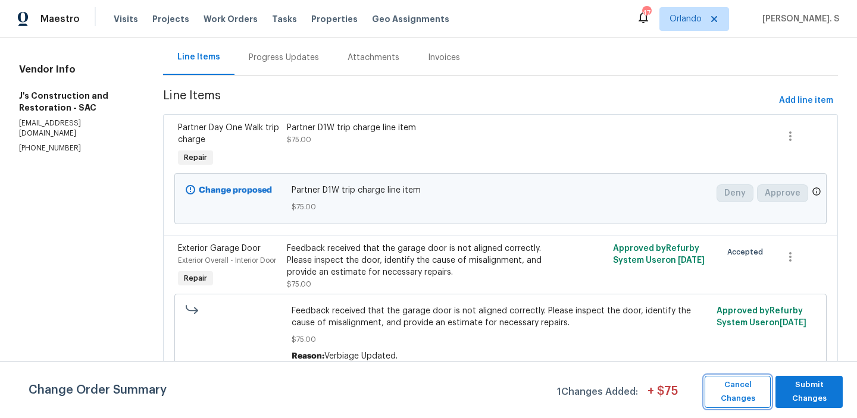
click at [722, 395] on span "Cancel Changes" at bounding box center [737, 391] width 54 height 27
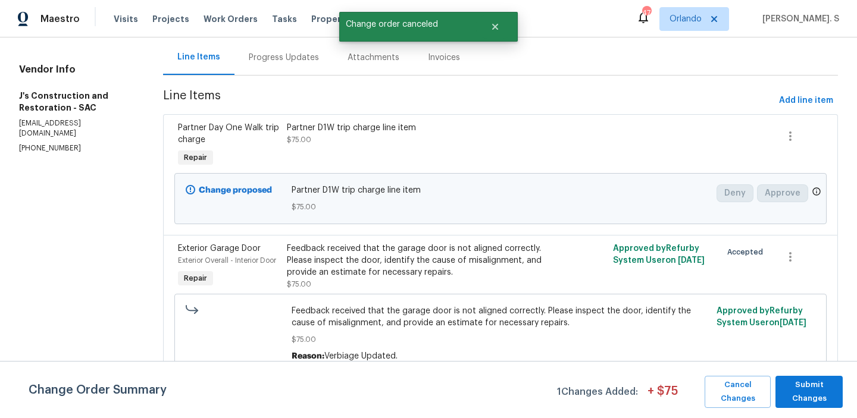
scroll to position [0, 0]
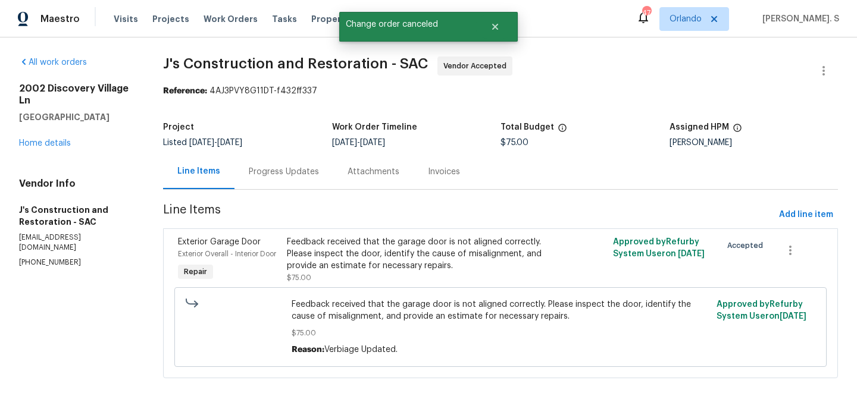
click at [289, 156] on div "Progress Updates" at bounding box center [283, 171] width 99 height 35
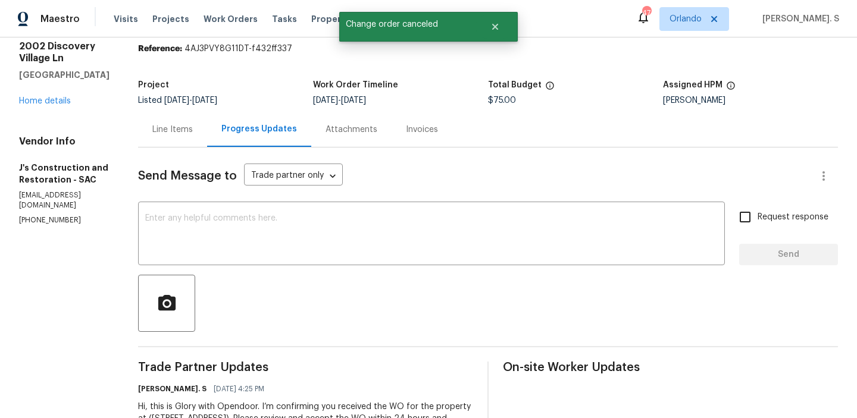
scroll to position [36, 0]
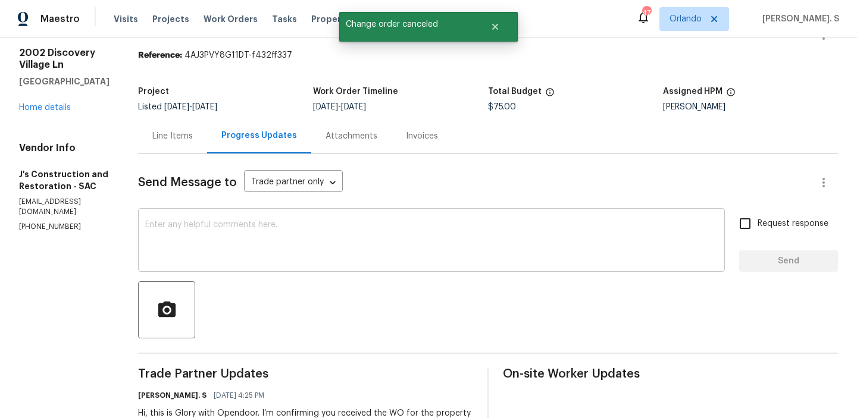
click at [274, 215] on div "x ​" at bounding box center [431, 241] width 587 height 61
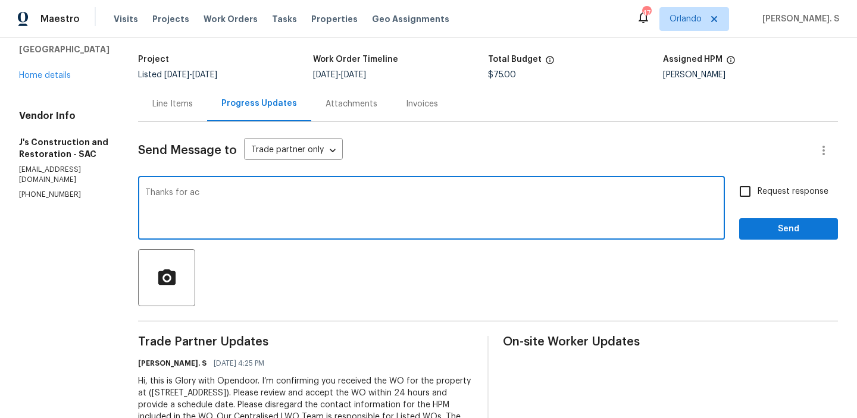
scroll to position [69, 0]
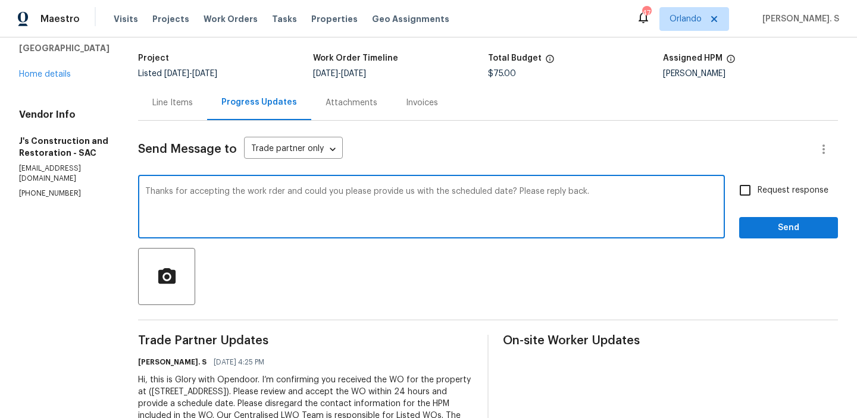
click at [0, 0] on span "order," at bounding box center [0, 0] width 0 height 0
type textarea "Thanks for accepting the work order, and could you please provide us with the s…"
click at [791, 187] on span "Request response" at bounding box center [792, 190] width 71 height 12
click at [757, 187] on input "Request response" at bounding box center [744, 190] width 25 height 25
checkbox input "true"
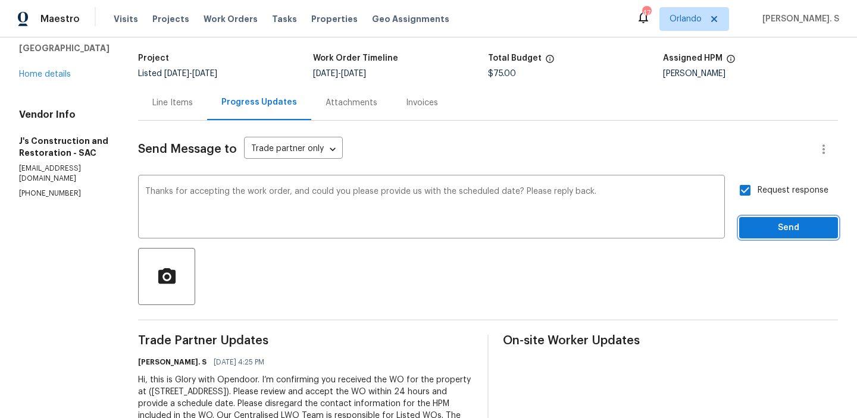
click at [779, 221] on span "Send" at bounding box center [788, 228] width 80 height 15
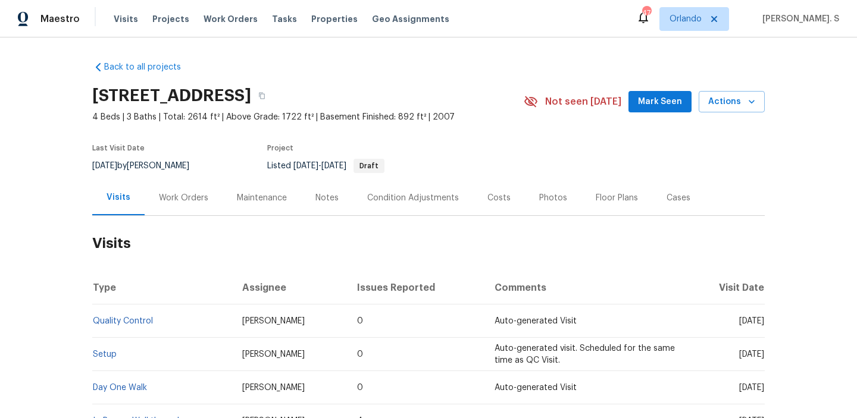
click at [196, 181] on div "Work Orders" at bounding box center [184, 197] width 78 height 35
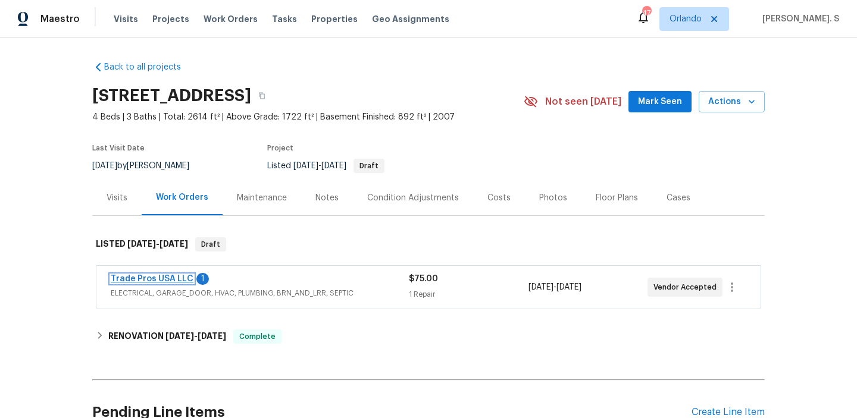
click at [177, 275] on link "Trade Pros USA LLC" at bounding box center [152, 279] width 83 height 8
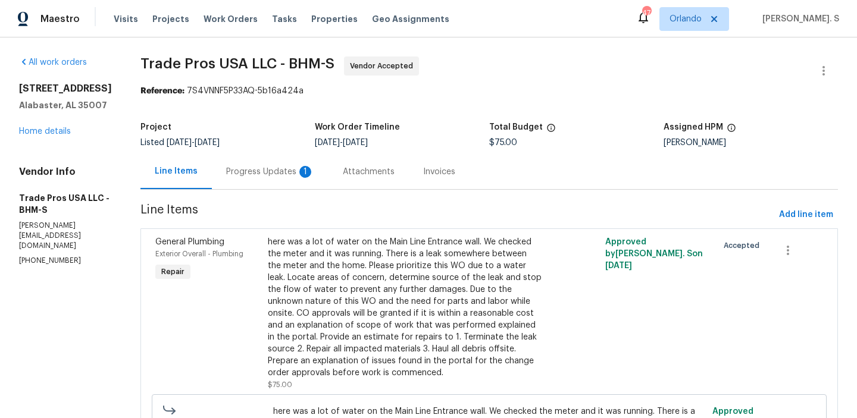
click at [271, 151] on div "Project Listed 8/15/2025 - 8/18/2025 Work Order Timeline 8/15/2025 - 8/18/2025 …" at bounding box center [488, 135] width 697 height 38
click at [270, 180] on div "Progress Updates 1" at bounding box center [270, 171] width 117 height 35
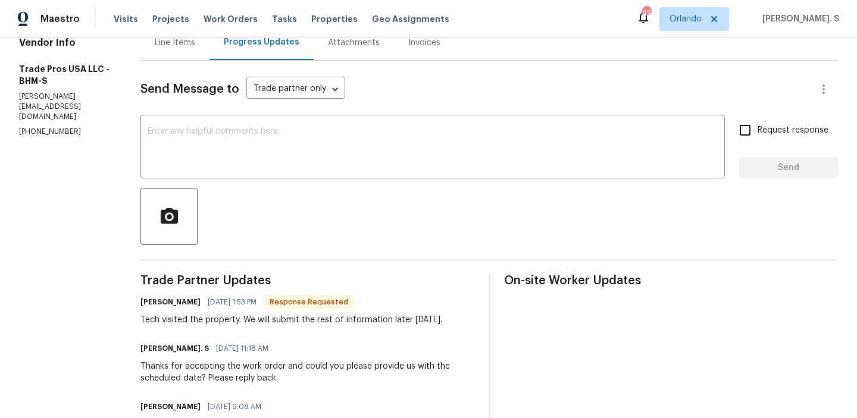
scroll to position [142, 0]
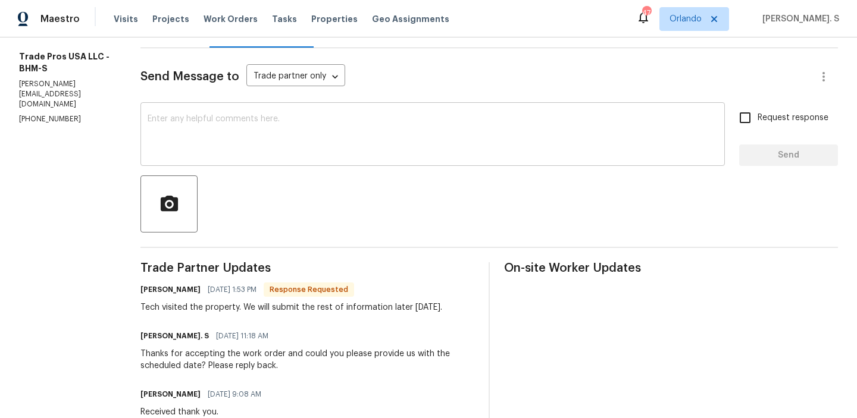
click at [261, 127] on textarea at bounding box center [433, 136] width 570 height 42
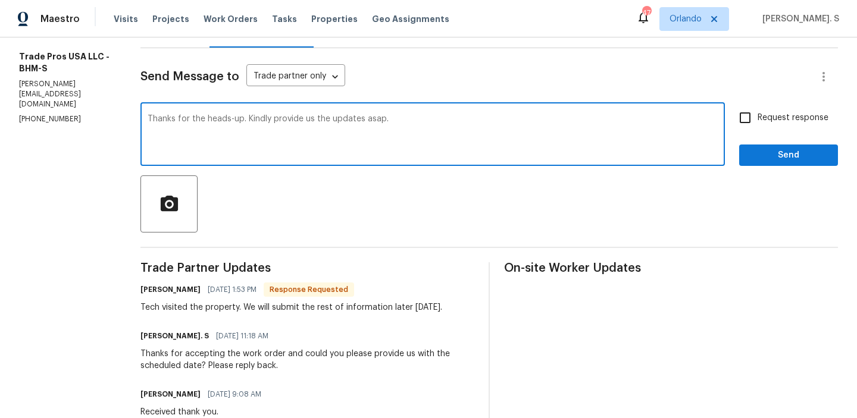
type textarea "Thanks for the heads-up. Kindly provide us the updates asap."
click at [742, 117] on input "Request response" at bounding box center [744, 117] width 25 height 25
checkbox input "true"
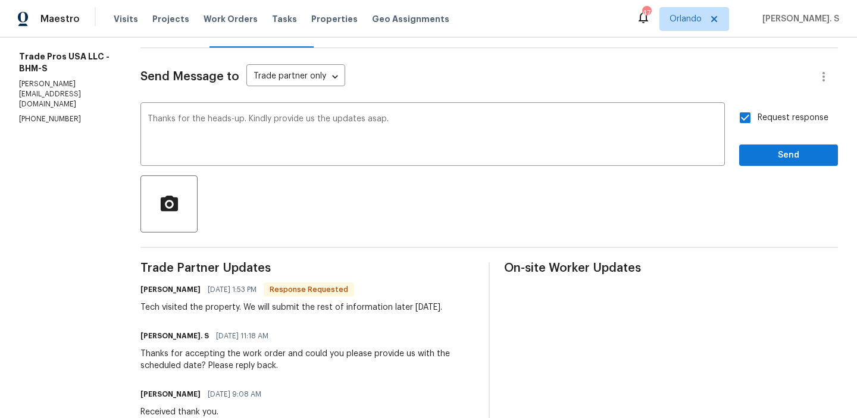
click at [191, 305] on div "Tech visited the property. We will submit the rest of information later today." at bounding box center [291, 308] width 302 height 12
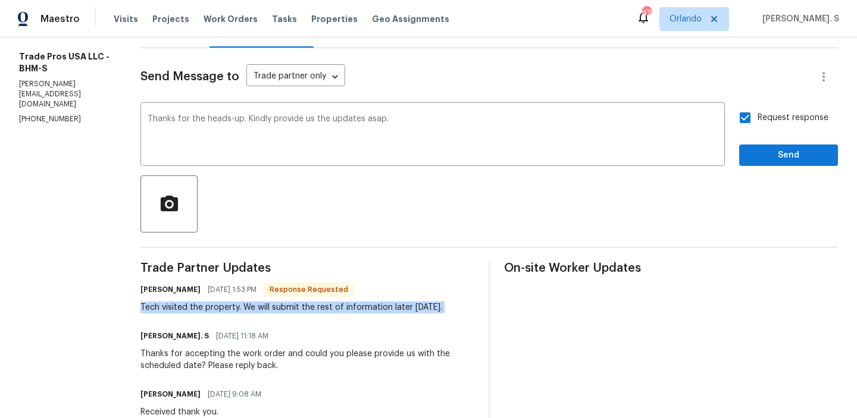
copy div "Tech visited the property. We will submit the rest of information later today."
click at [785, 152] on span "Send" at bounding box center [788, 155] width 80 height 15
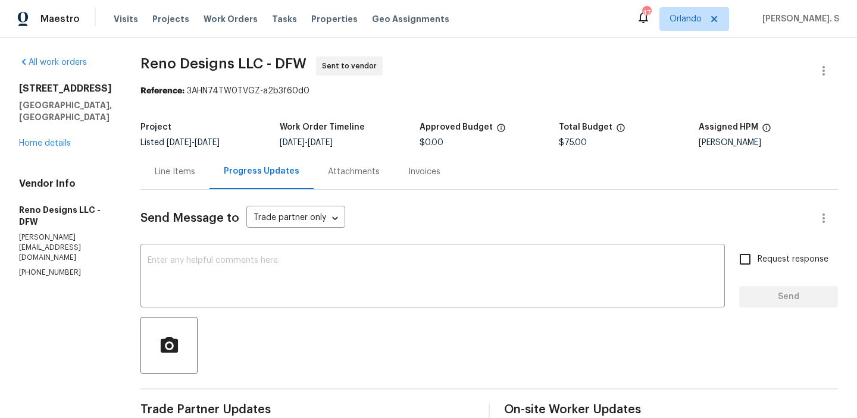
scroll to position [118, 0]
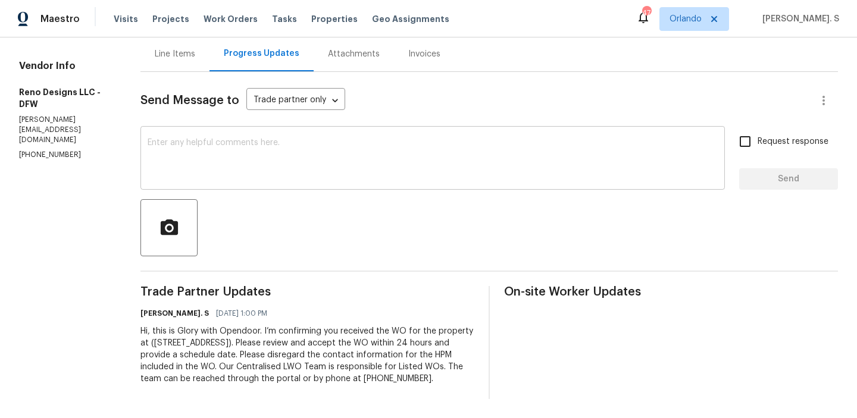
click at [318, 156] on textarea at bounding box center [433, 160] width 570 height 42
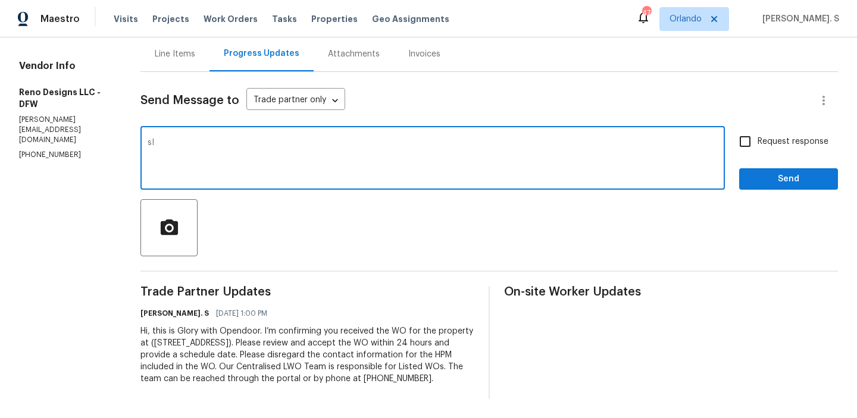
type textarea "s"
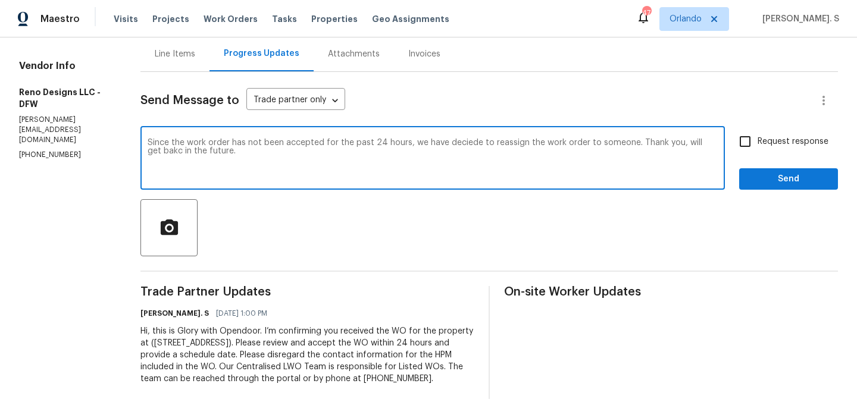
click at [0, 0] on qb-div "Correct the spelling error decided" at bounding box center [0, 0] width 0 height 0
type textarea "Since the work order has not been accepted for the past 24 hours, we have decid…"
click at [722, 153] on div "Since the work order has not been accepted for the past 24 hours, we have decid…" at bounding box center [432, 159] width 584 height 61
click at [762, 153] on label "Request response" at bounding box center [780, 141] width 96 height 25
click at [757, 153] on input "Request response" at bounding box center [744, 141] width 25 height 25
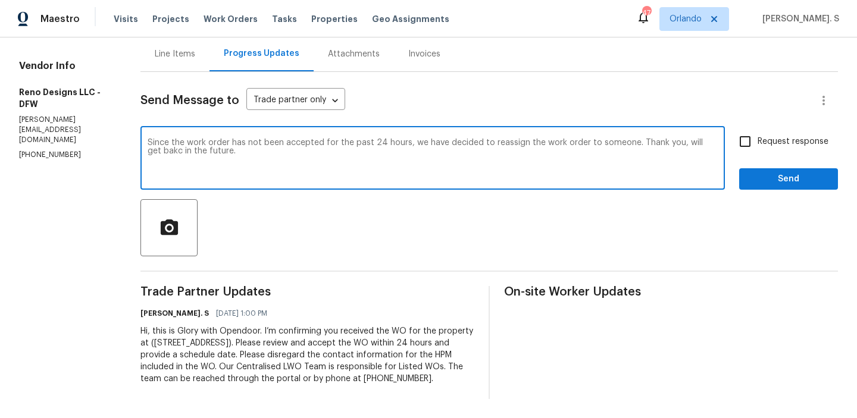
checkbox input "true"
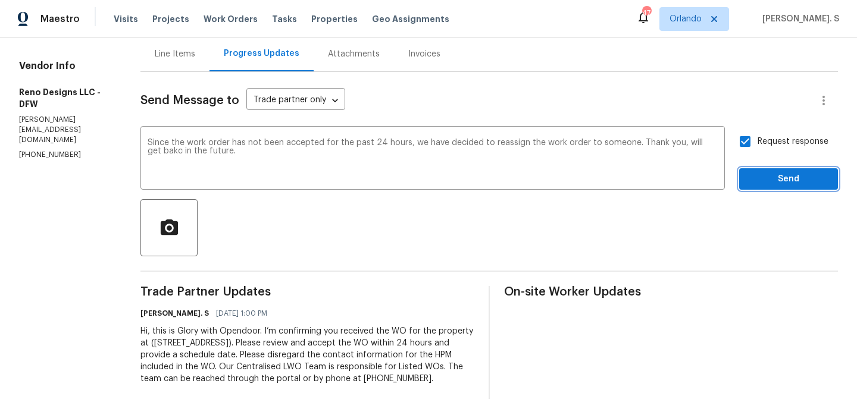
click at [762, 185] on span "Send" at bounding box center [788, 179] width 80 height 15
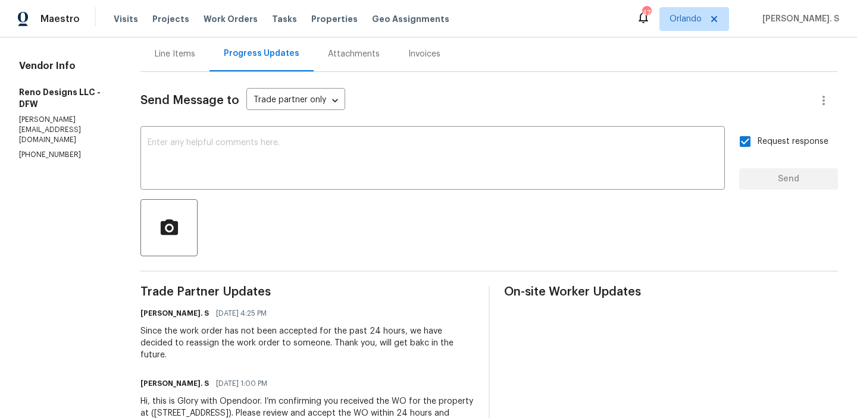
scroll to position [0, 0]
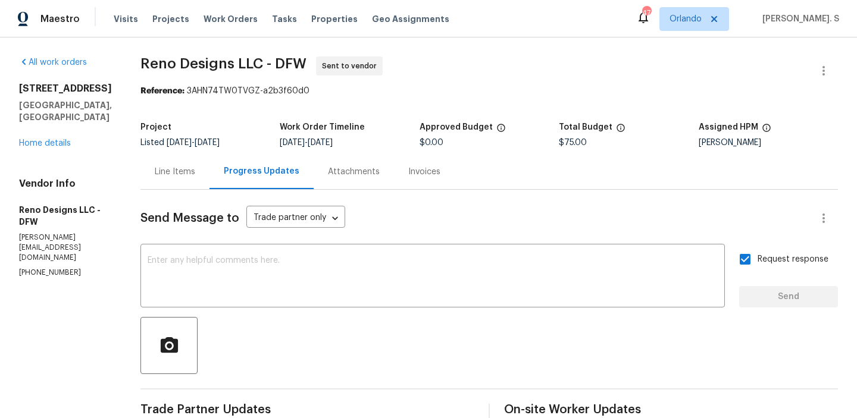
click at [836, 64] on div at bounding box center [823, 71] width 29 height 29
click at [824, 68] on icon "button" at bounding box center [823, 71] width 2 height 10
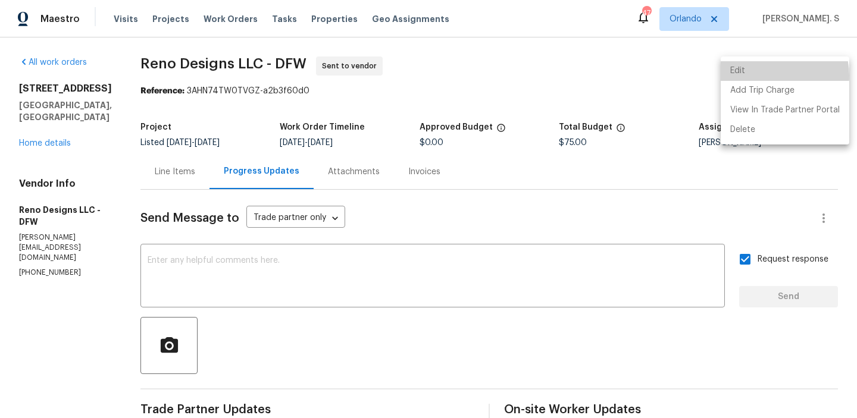
click at [772, 76] on li "Edit" at bounding box center [784, 71] width 129 height 20
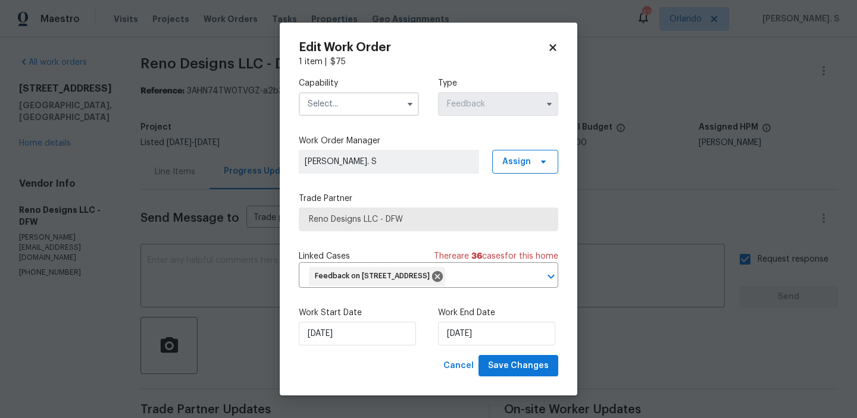
click at [378, 103] on input "text" at bounding box center [359, 104] width 120 height 24
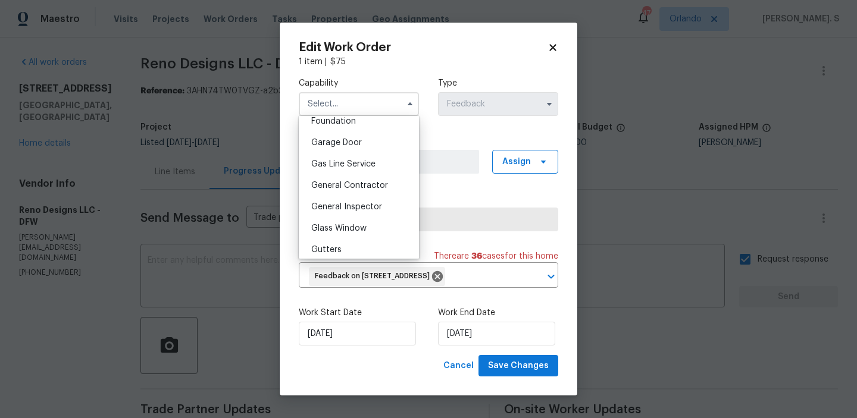
scroll to position [546, 0]
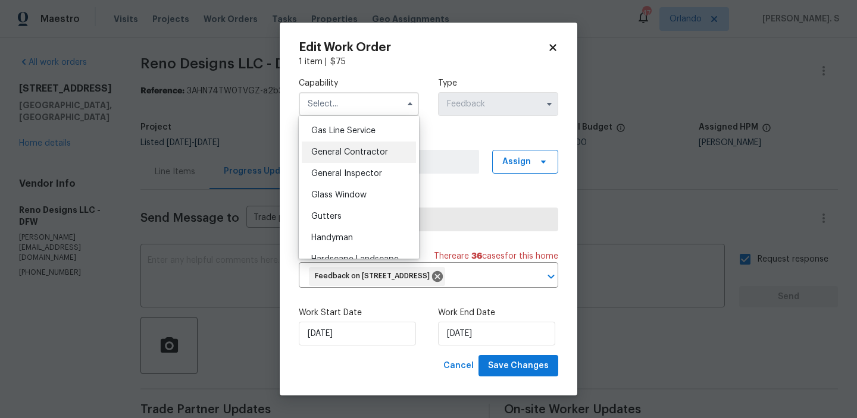
click at [374, 159] on div "General Contractor" at bounding box center [359, 152] width 114 height 21
type input "General Contractor"
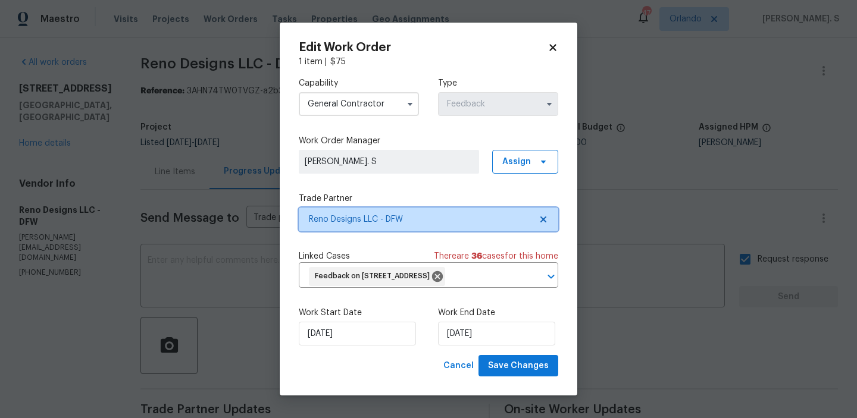
click at [537, 221] on span at bounding box center [541, 220] width 13 height 10
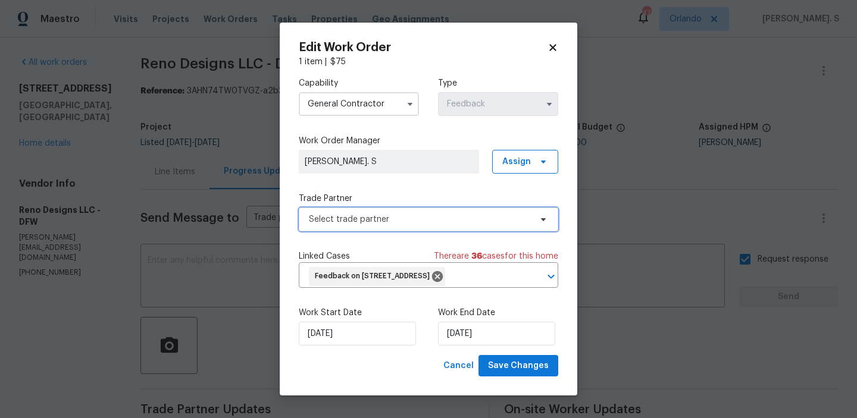
click at [537, 221] on span at bounding box center [541, 220] width 13 height 10
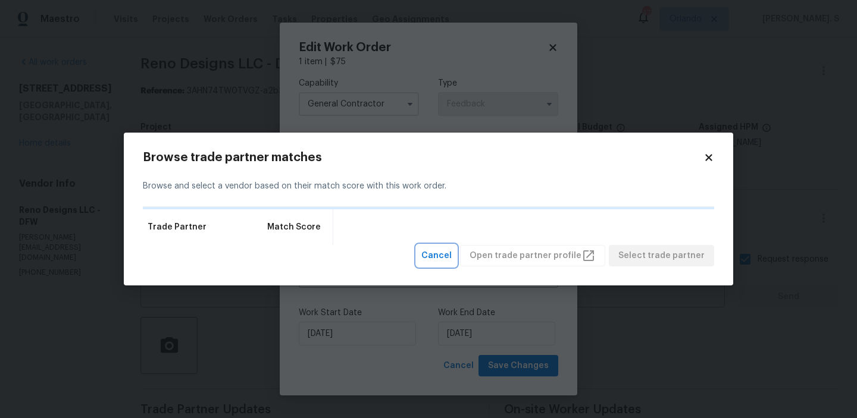
click at [450, 246] on button "Cancel" at bounding box center [436, 256] width 40 height 22
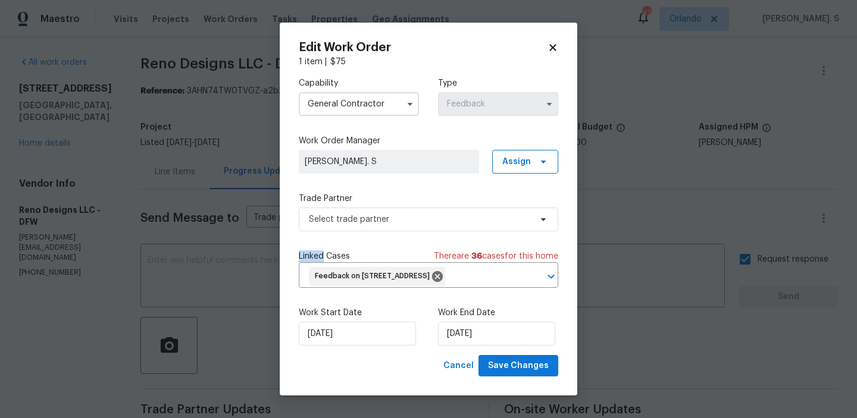
click at [425, 233] on div "Capability General Contractor Type Feedback Work Order Manager Glory Joyce. S A…" at bounding box center [428, 211] width 259 height 287
click at [424, 224] on span "Select trade partner" at bounding box center [420, 220] width 222 height 12
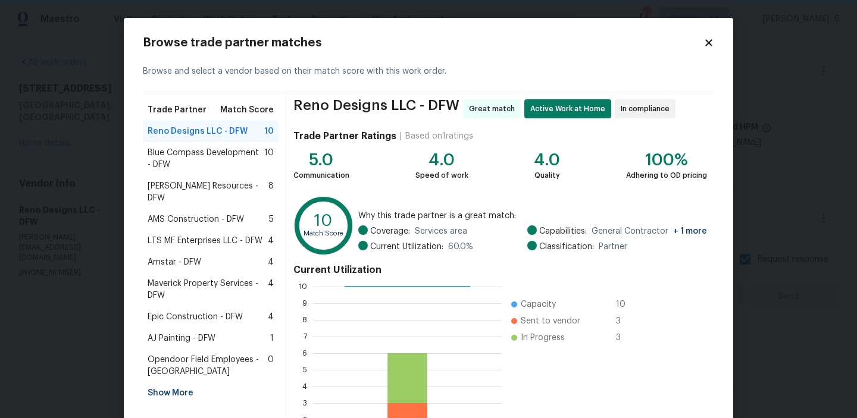
scroll to position [1, 1]
click at [220, 174] on div "Blue Compass Development - DFW 10" at bounding box center [211, 158] width 136 height 33
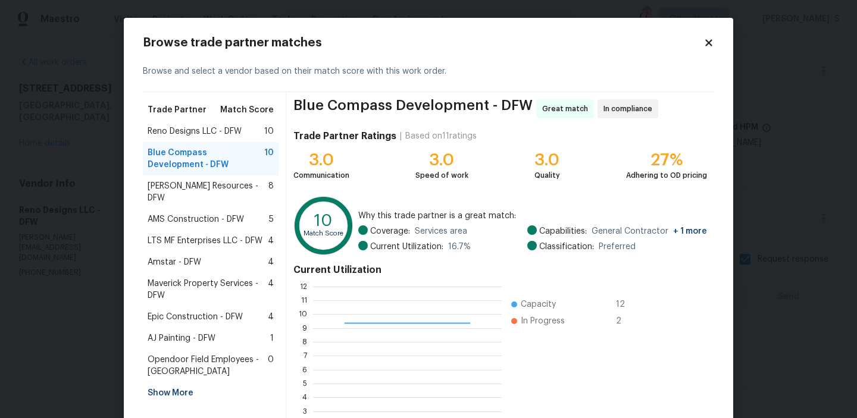
scroll to position [106, 0]
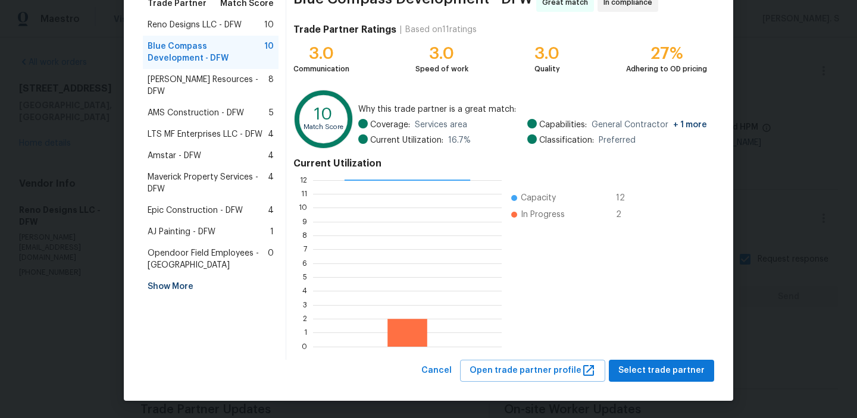
click at [244, 79] on span "Lawrence Resources - DFW" at bounding box center [208, 86] width 121 height 24
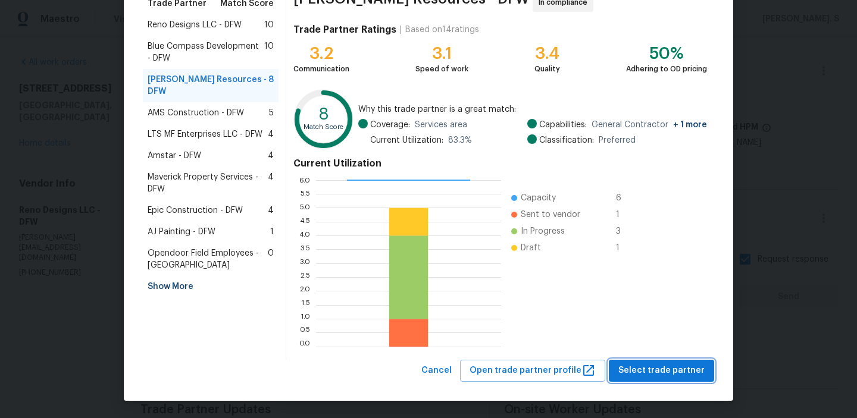
click at [657, 373] on span "Select trade partner" at bounding box center [661, 371] width 86 height 15
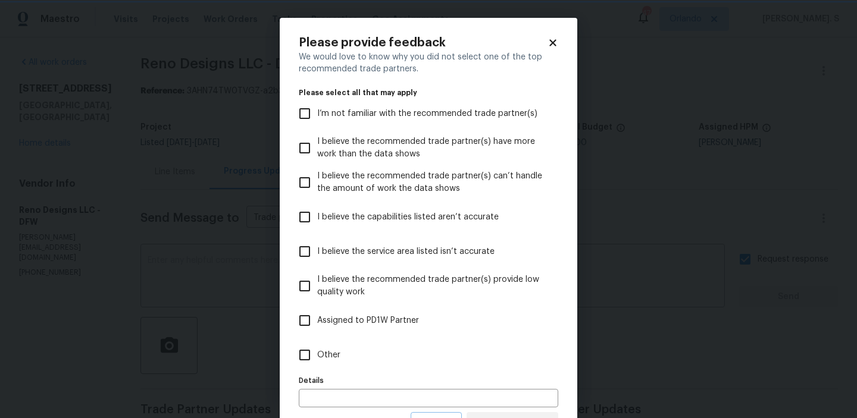
scroll to position [0, 0]
click at [390, 359] on label "Other" at bounding box center [420, 355] width 256 height 35
click at [317, 359] on input "Other" at bounding box center [304, 355] width 25 height 25
checkbox input "true"
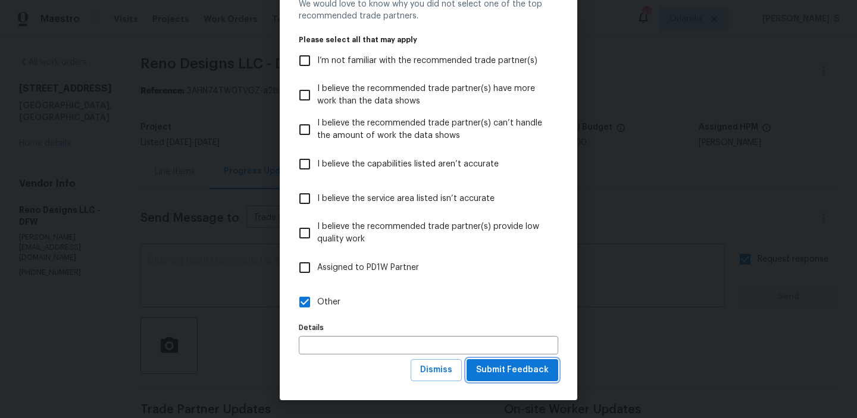
click at [499, 367] on span "Submit Feedback" at bounding box center [512, 370] width 73 height 15
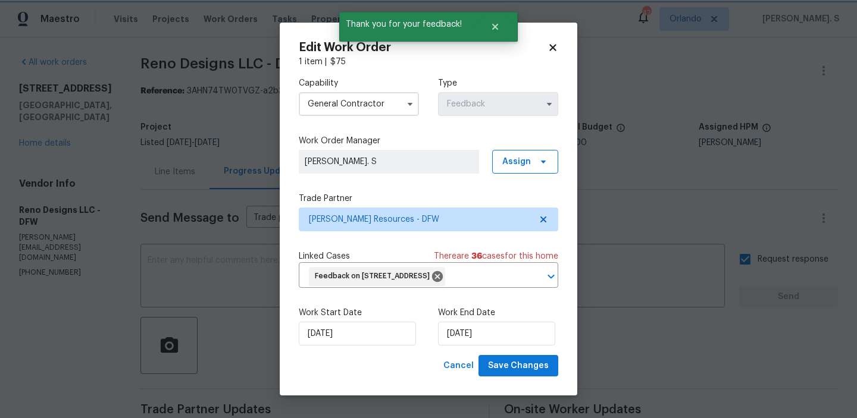
scroll to position [0, 0]
click at [362, 336] on input "8/14/2025" at bounding box center [357, 334] width 117 height 24
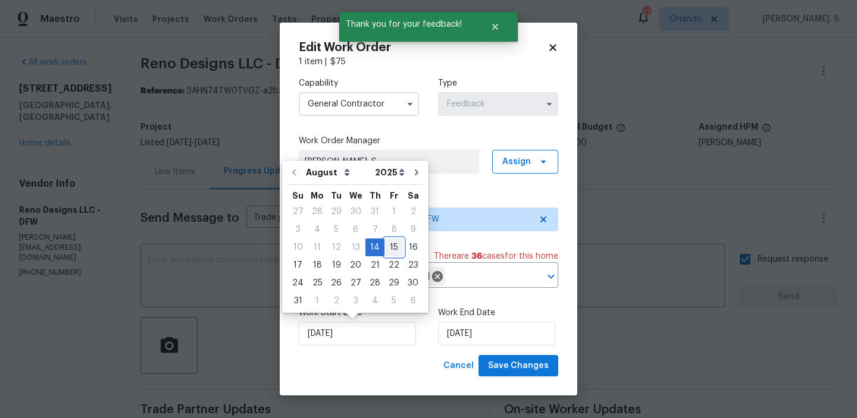
click at [384, 245] on div "15" at bounding box center [393, 247] width 19 height 17
type input "[DATE]"
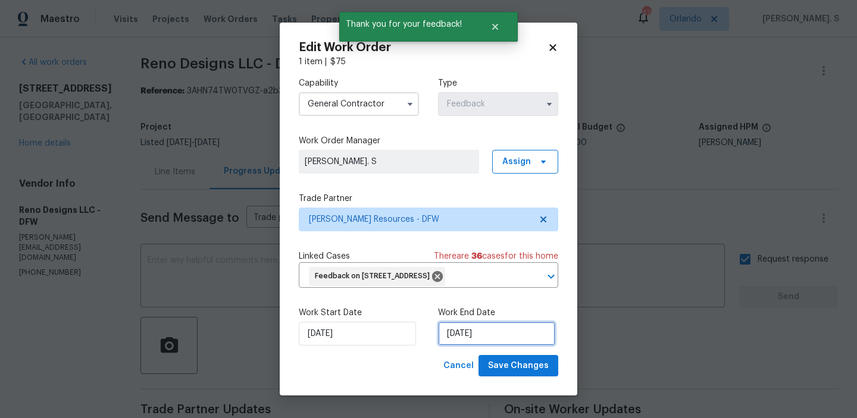
click at [442, 327] on input "8/16/2025" at bounding box center [496, 334] width 117 height 24
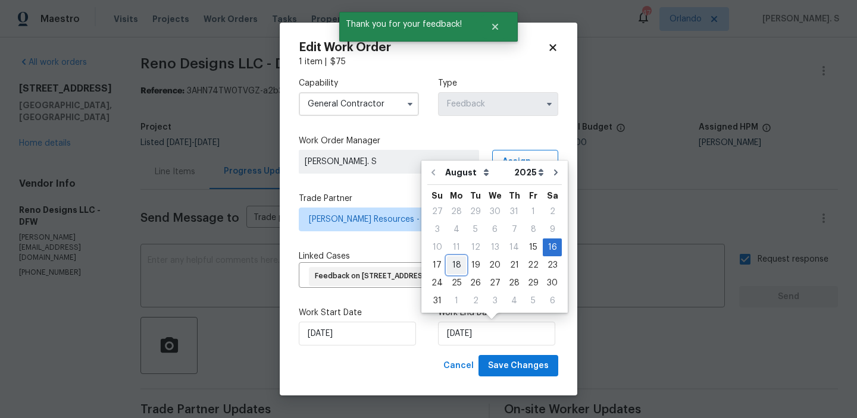
click at [450, 265] on div "18" at bounding box center [456, 265] width 19 height 17
type input "[DATE]"
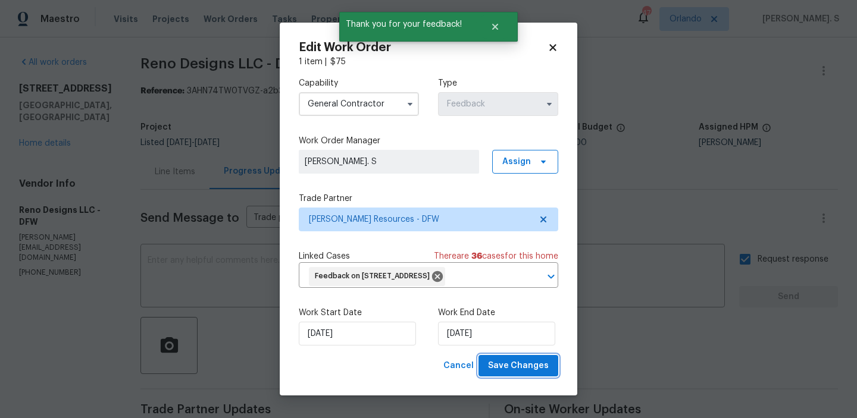
click at [503, 366] on span "Save Changes" at bounding box center [518, 366] width 61 height 15
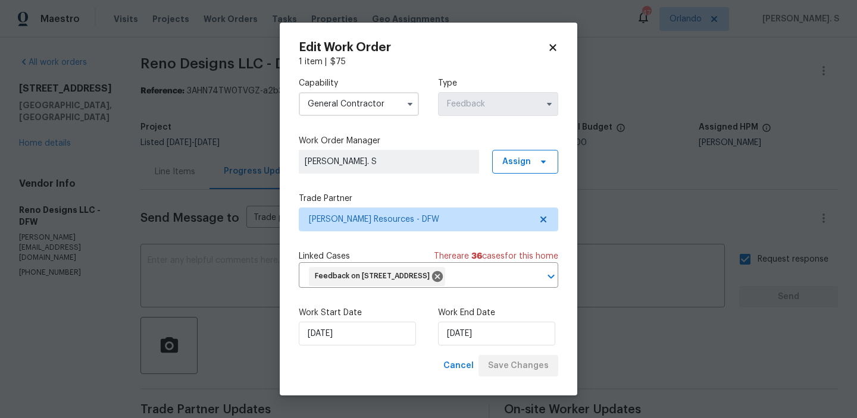
click at [43, 136] on body "Maestro Visits Projects Work Orders Tasks Properties Geo Assignments 47 Orlando…" at bounding box center [428, 209] width 857 height 418
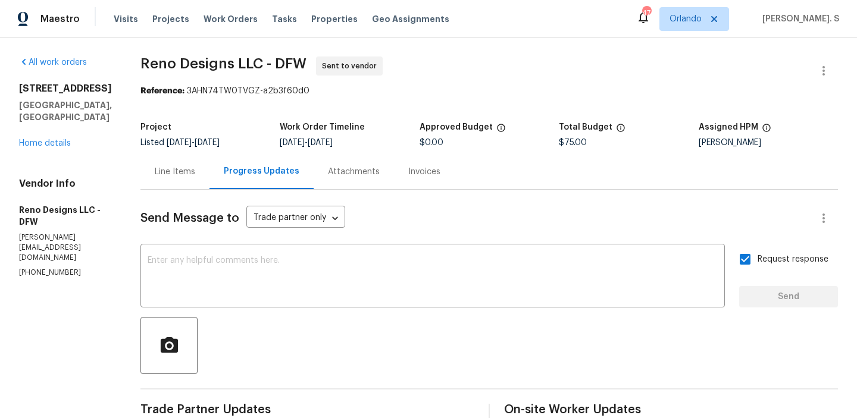
click at [43, 136] on div "7202 Sand Pine Dr Rowlett, TX 75089 Home details" at bounding box center [65, 116] width 93 height 67
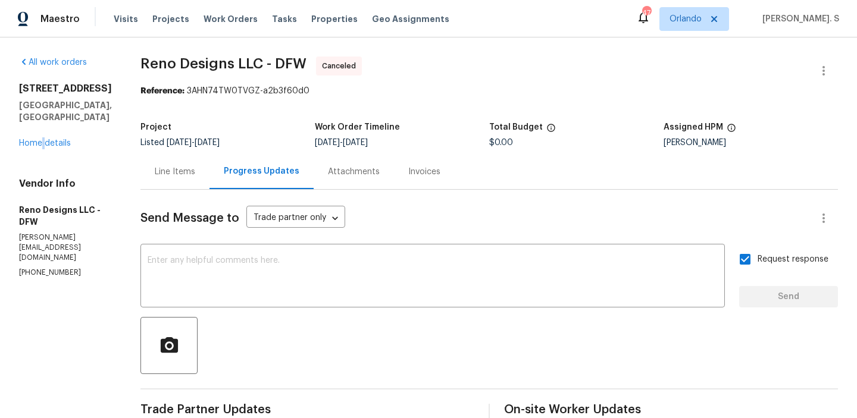
click at [43, 136] on div "7202 Sand Pine Dr Rowlett, TX 75089 Home details" at bounding box center [65, 116] width 93 height 67
click at [44, 139] on link "Home details" at bounding box center [45, 143] width 52 height 8
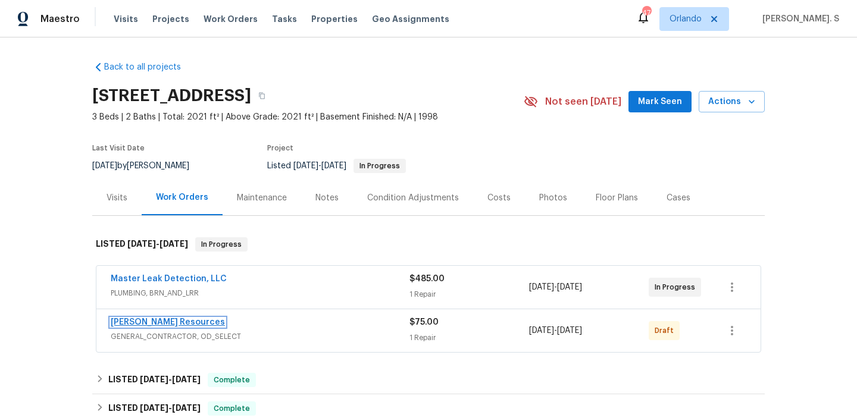
click at [153, 323] on link "Lawrence Resources" at bounding box center [168, 322] width 114 height 8
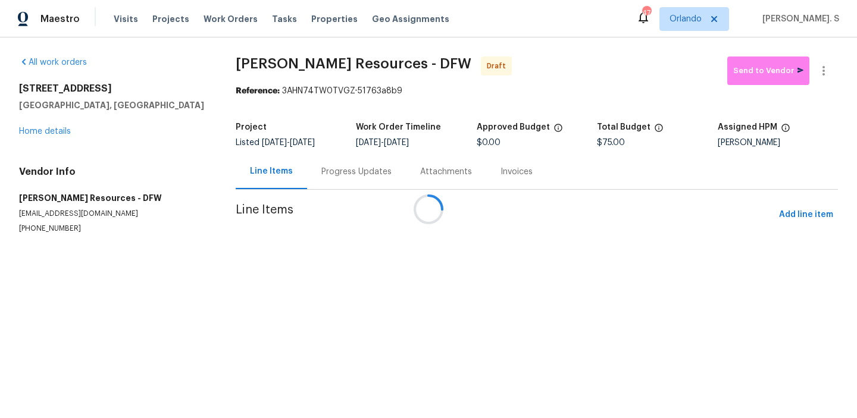
click at [320, 176] on div at bounding box center [428, 209] width 857 height 418
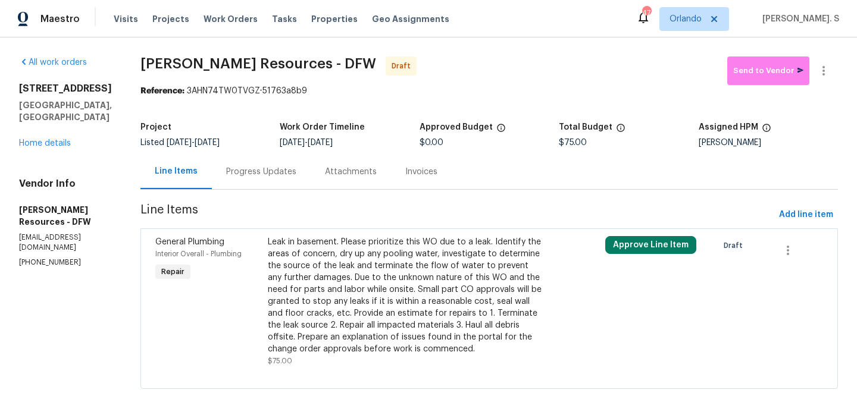
click at [365, 295] on div "Leak in basement. Please prioritize this WO due to a leak. Identify the areas o…" at bounding box center [405, 295] width 274 height 119
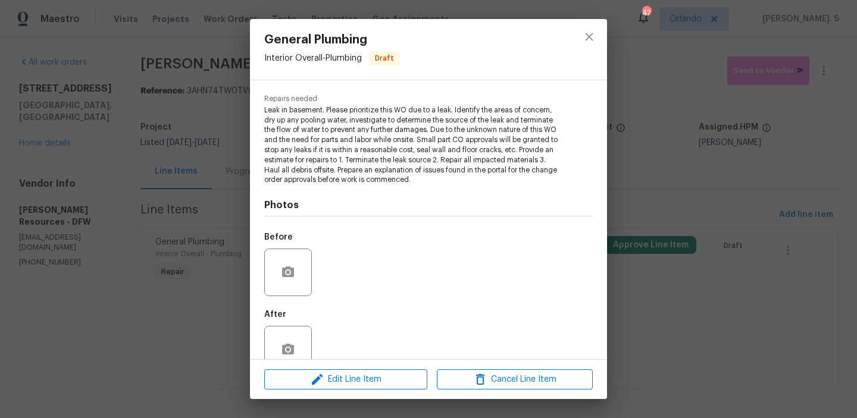
scroll to position [115, 0]
click at [353, 384] on span "Edit Line Item" at bounding box center [346, 379] width 156 height 15
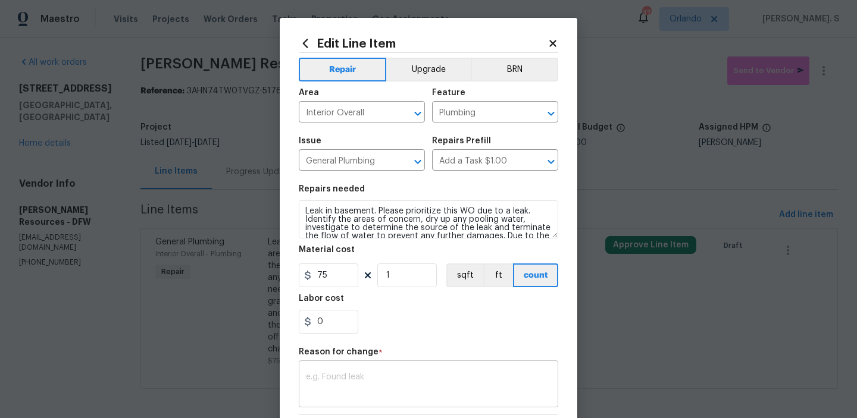
click at [340, 384] on textarea at bounding box center [428, 385] width 245 height 25
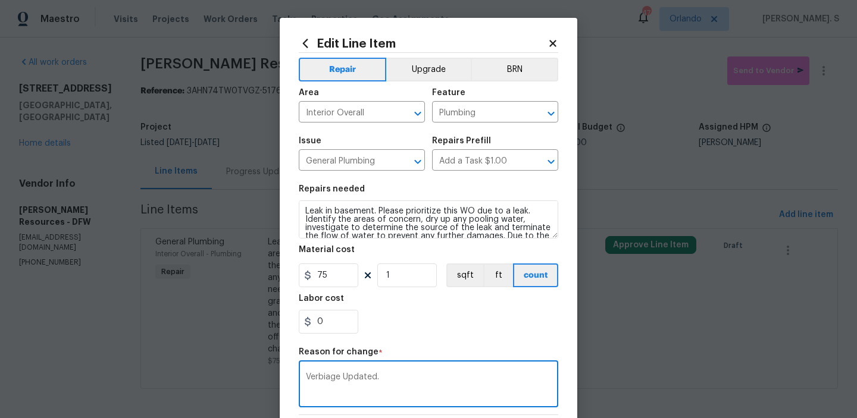
scroll to position [168, 0]
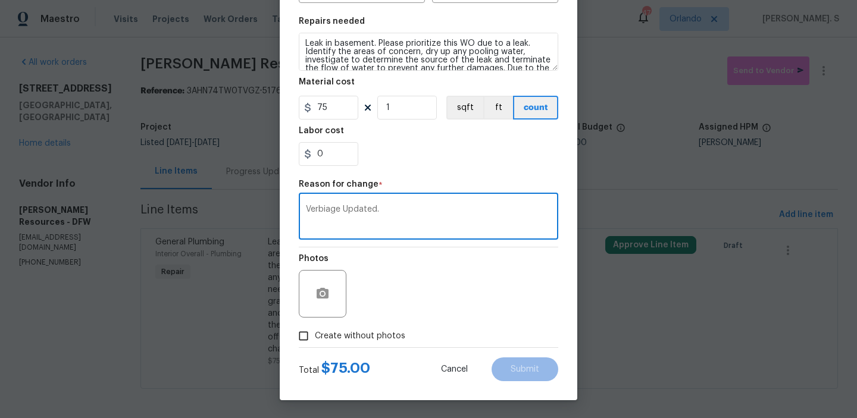
type textarea "Verbiage Updated."
click at [379, 344] on label "Create without photos" at bounding box center [348, 336] width 113 height 23
click at [315, 344] on input "Create without photos" at bounding box center [303, 336] width 23 height 23
checkbox input "true"
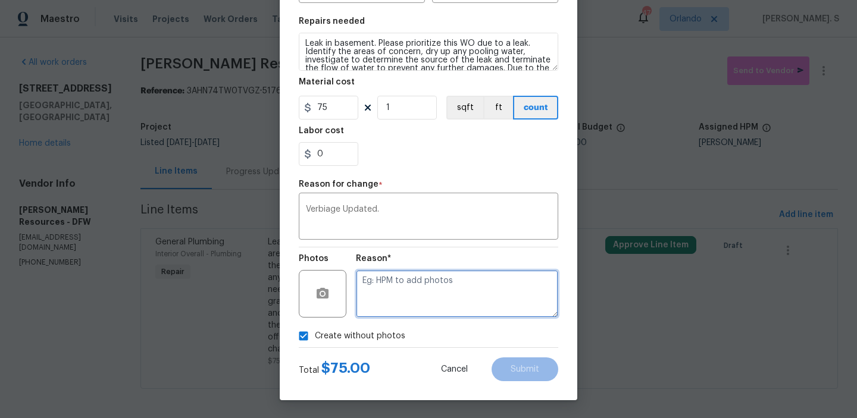
click at [441, 315] on textarea at bounding box center [457, 294] width 202 height 48
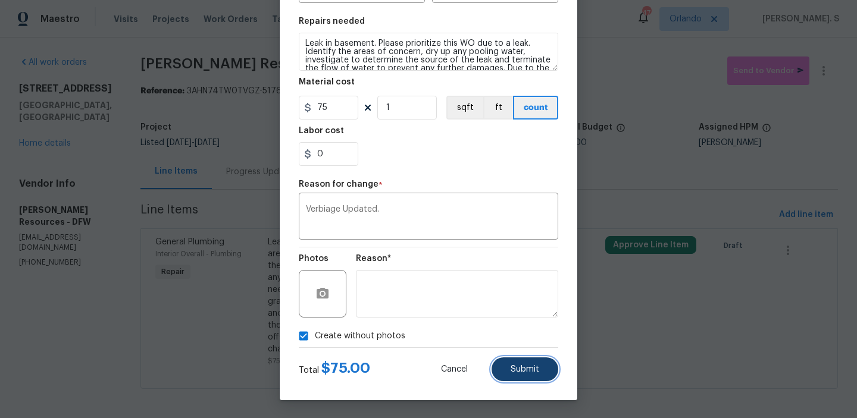
click at [512, 365] on span "Submit" at bounding box center [524, 369] width 29 height 9
click at [764, 391] on body "Maestro Visits Projects Work Orders Tasks Properties Geo Assignments 47 Orlando…" at bounding box center [428, 209] width 857 height 418
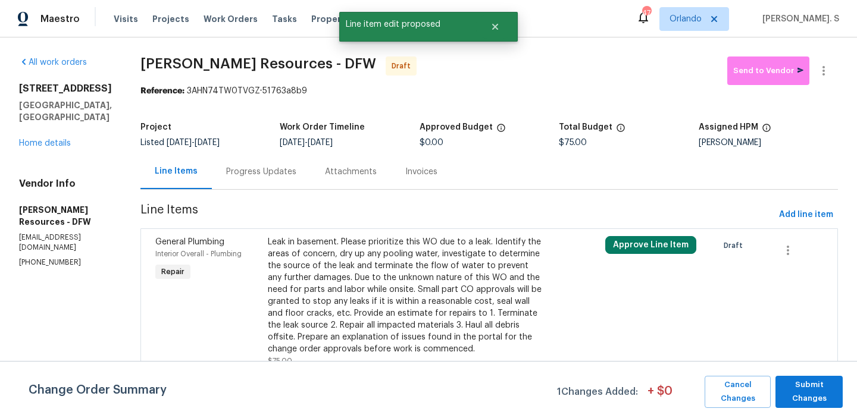
scroll to position [0, 0]
click at [792, 391] on span "Submit Changes" at bounding box center [808, 391] width 55 height 27
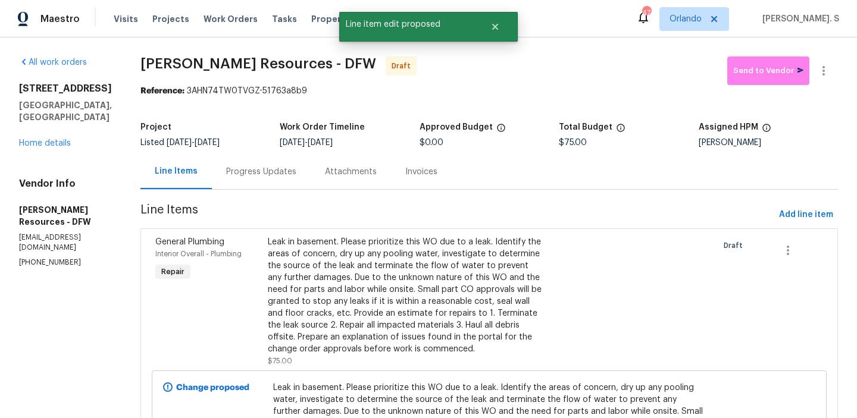
click at [253, 177] on div "Progress Updates" at bounding box center [261, 172] width 70 height 12
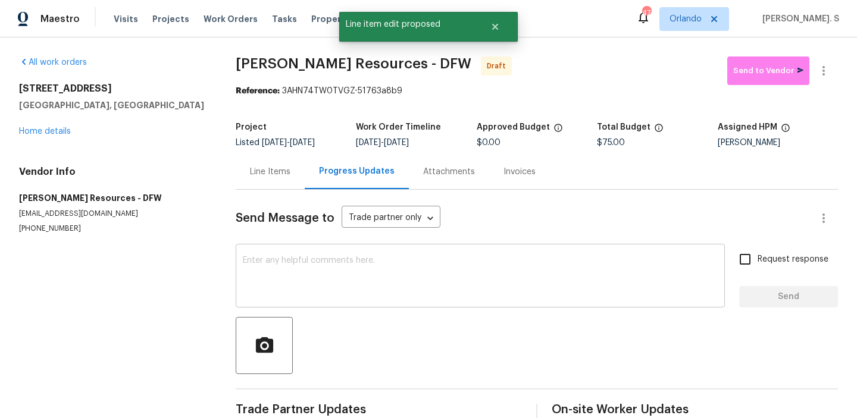
click at [311, 264] on textarea at bounding box center [480, 277] width 475 height 42
paste textarea "Hi, this is Glory with Opendoor. I’m confirming you received the WO for the pro…"
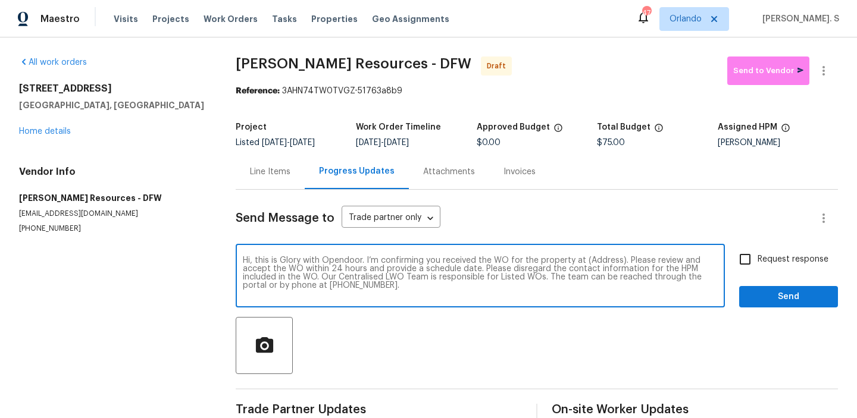
click at [600, 257] on textarea "Hi, this is Glory with Opendoor. I’m confirming you received the WO for the pro…" at bounding box center [480, 277] width 475 height 42
paste textarea "7202 Sand Pine Dr, Rowlett, TX 75089"
type textarea "Hi, this is Glory with Opendoor. I’m confirming you received the WO for the pro…"
click at [820, 68] on icon "button" at bounding box center [823, 71] width 14 height 14
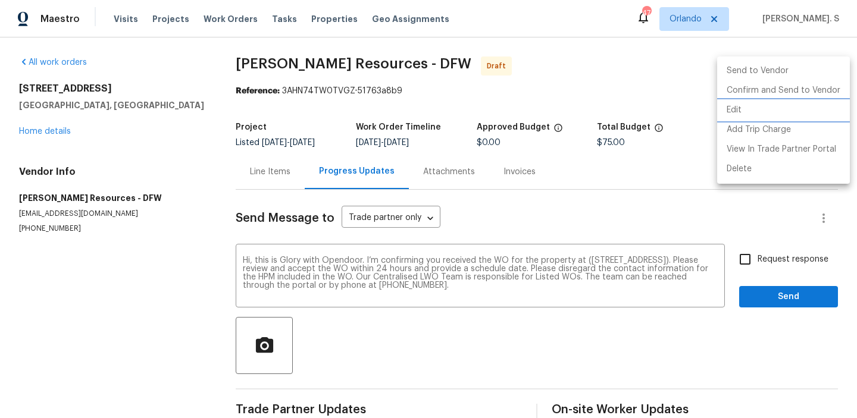
click at [762, 102] on li "Edit" at bounding box center [783, 111] width 133 height 20
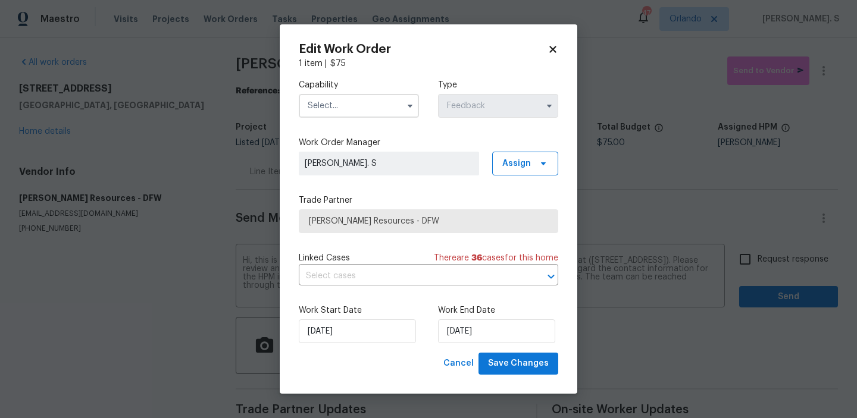
click at [343, 111] on input "text" at bounding box center [359, 106] width 120 height 24
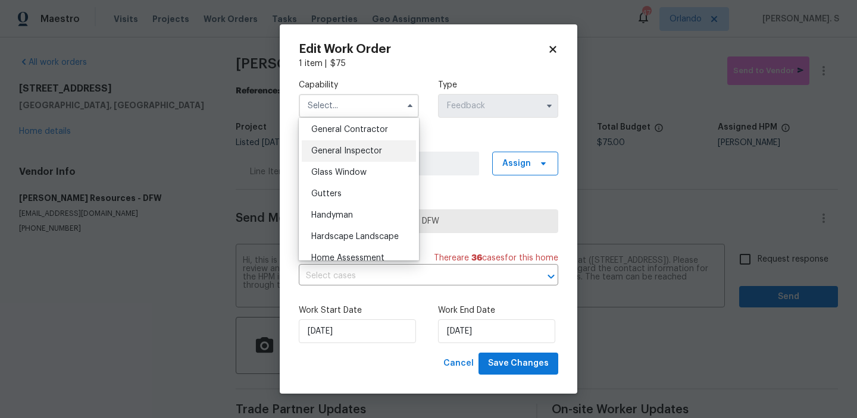
scroll to position [601, 0]
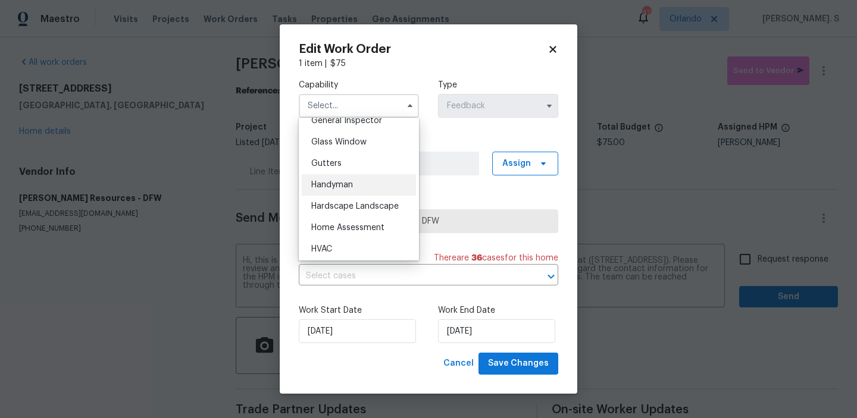
click at [343, 180] on div "Handyman" at bounding box center [359, 184] width 114 height 21
type input "Handyman"
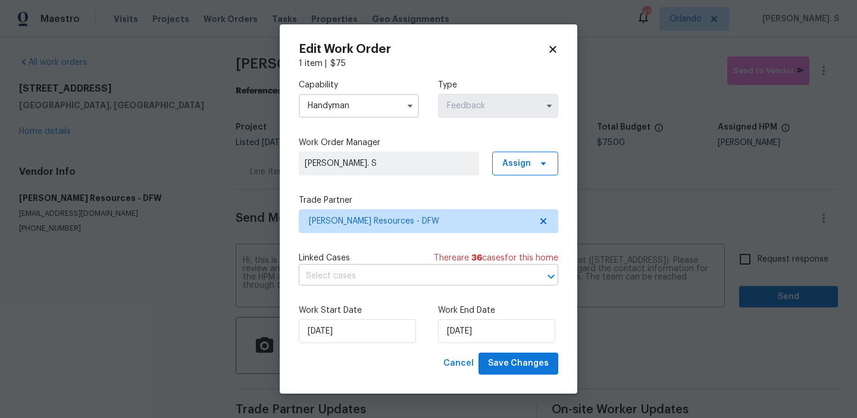
click at [365, 272] on input "text" at bounding box center [412, 276] width 226 height 18
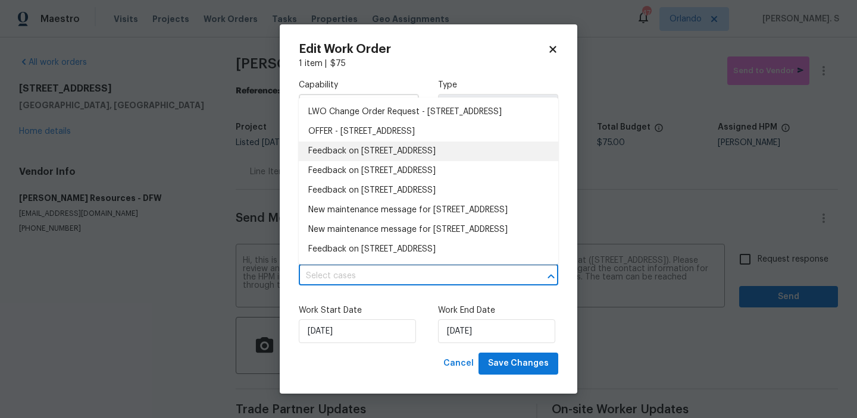
click at [372, 161] on li "Feedback on 7202 Sand Pine Dr, Rowlett, TX 75089" at bounding box center [428, 152] width 259 height 20
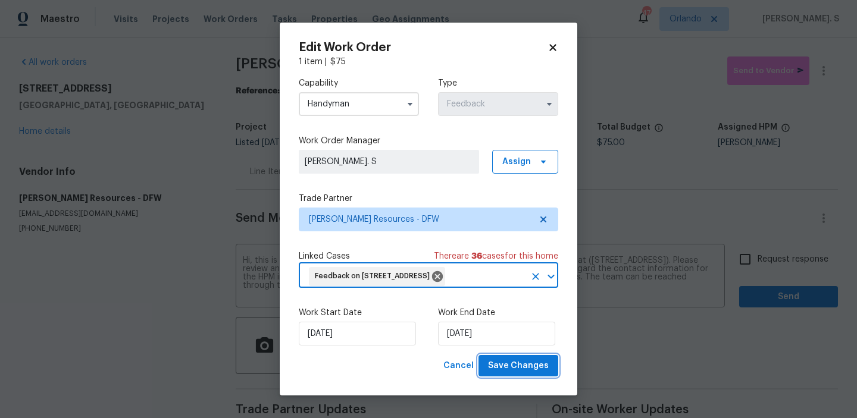
click at [518, 358] on button "Save Changes" at bounding box center [518, 366] width 80 height 22
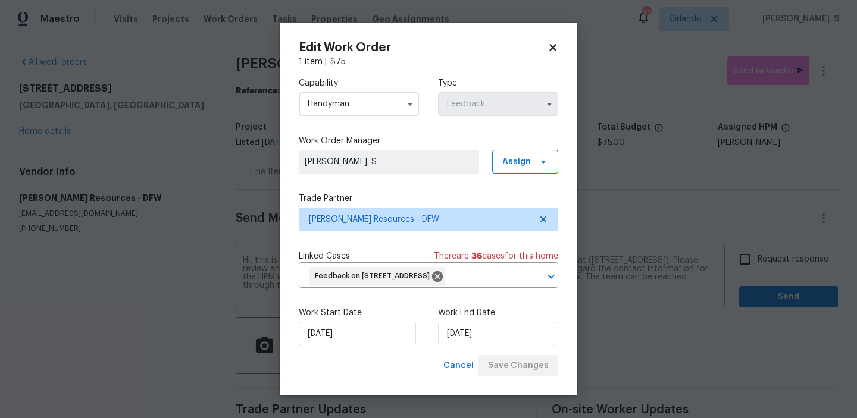
click at [771, 266] on body "Maestro Visits Projects Work Orders Tasks Properties Geo Assignments 47 Orlando…" at bounding box center [428, 209] width 857 height 418
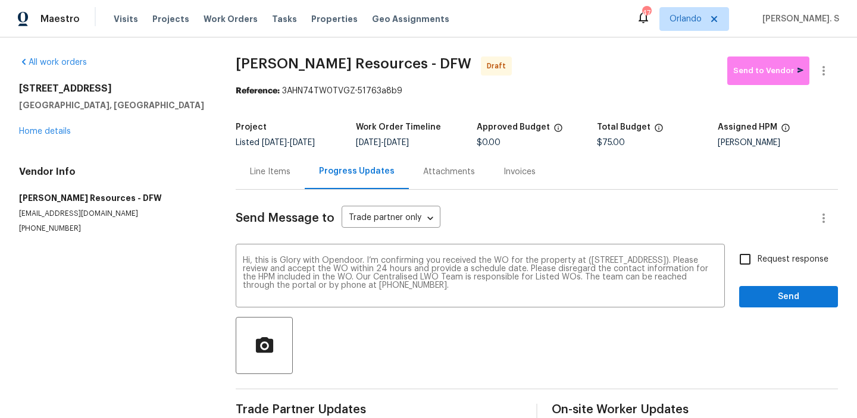
click at [771, 266] on label "Request response" at bounding box center [780, 259] width 96 height 25
click at [757, 266] on input "Request response" at bounding box center [744, 259] width 25 height 25
checkbox input "true"
click at [773, 287] on button "Send" at bounding box center [788, 297] width 99 height 22
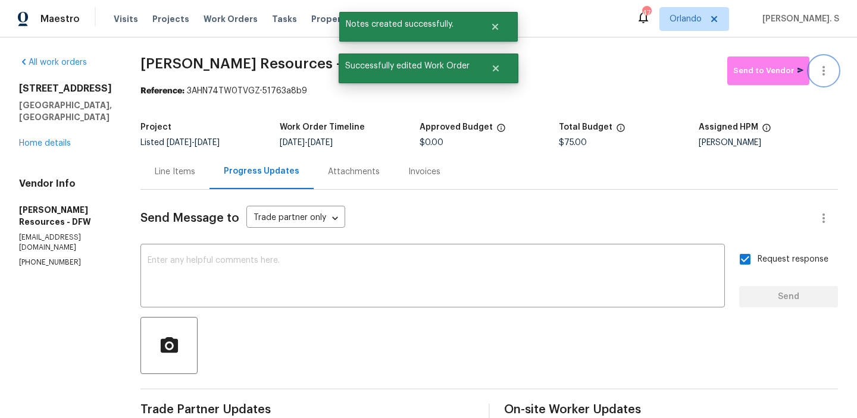
click at [826, 66] on icon "button" at bounding box center [823, 71] width 14 height 14
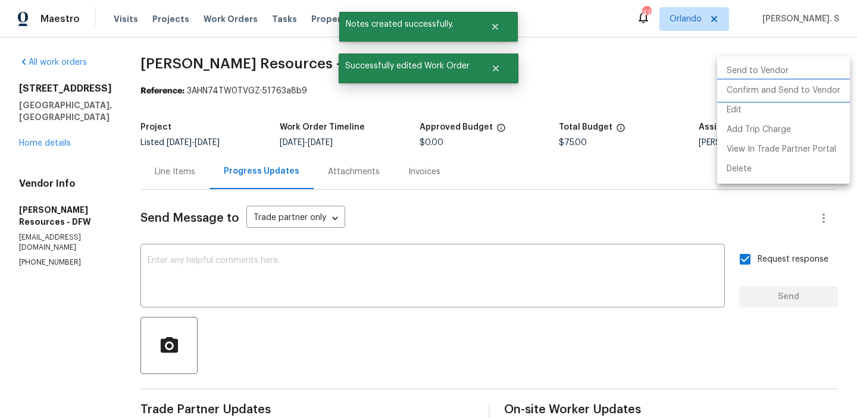
click at [784, 93] on li "Confirm and Send to Vendor" at bounding box center [783, 91] width 133 height 20
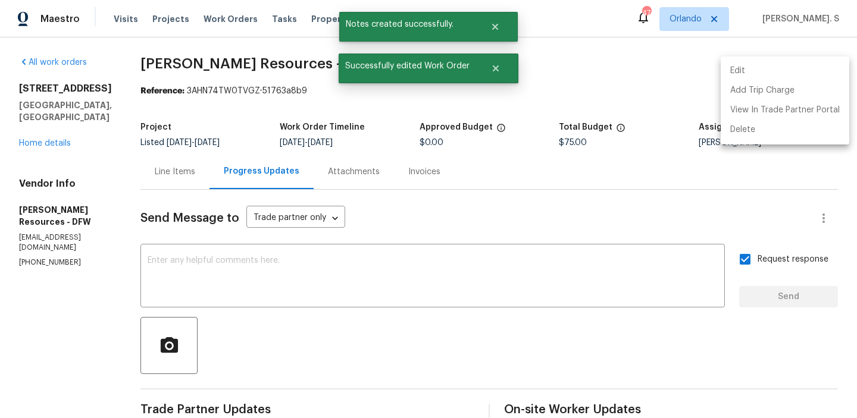
click at [256, 57] on div at bounding box center [428, 209] width 857 height 418
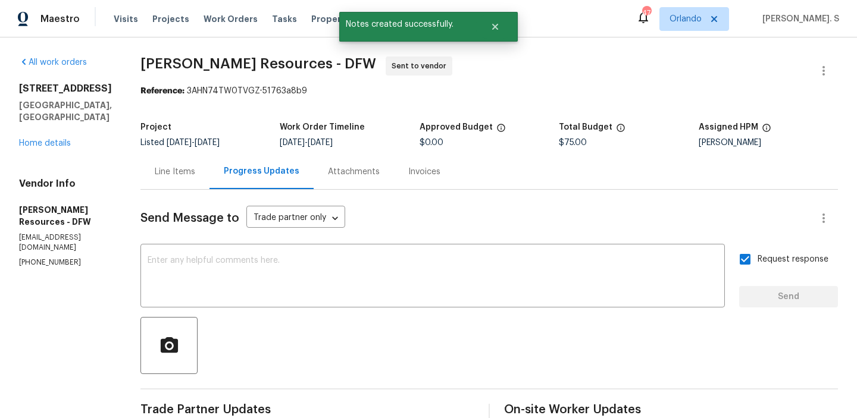
click at [256, 57] on div "Edit Add Trip Charge View In Trade Partner Portal Delete" at bounding box center [428, 209] width 857 height 418
click at [256, 57] on span "Lawrence Resources - DFW" at bounding box center [258, 64] width 236 height 14
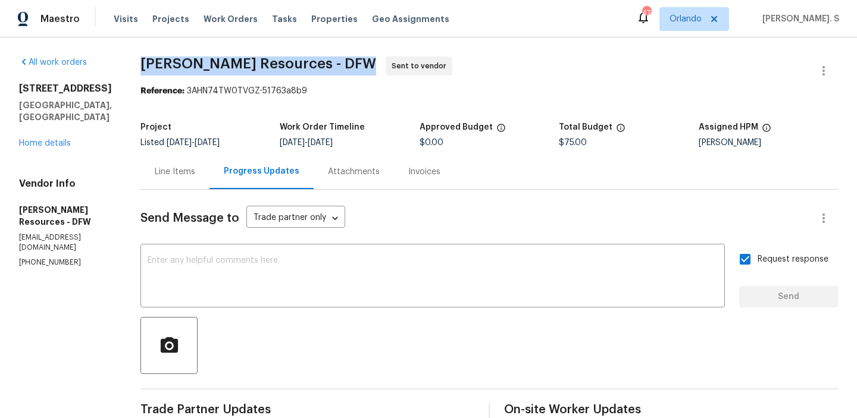
copy span "Lawrence Resources - DFW"
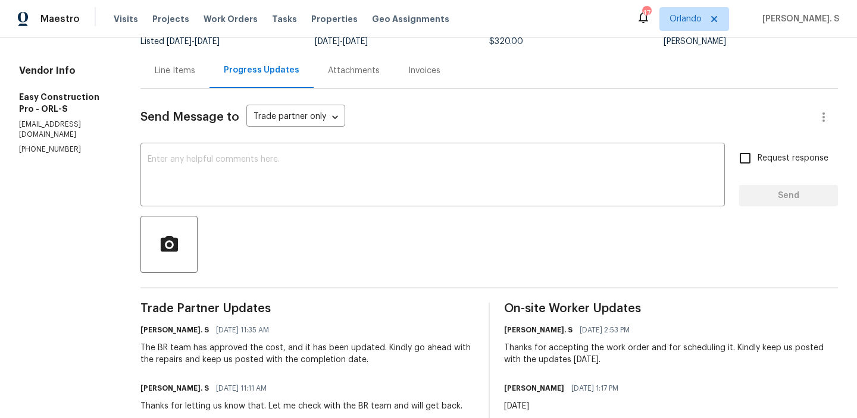
scroll to position [142, 0]
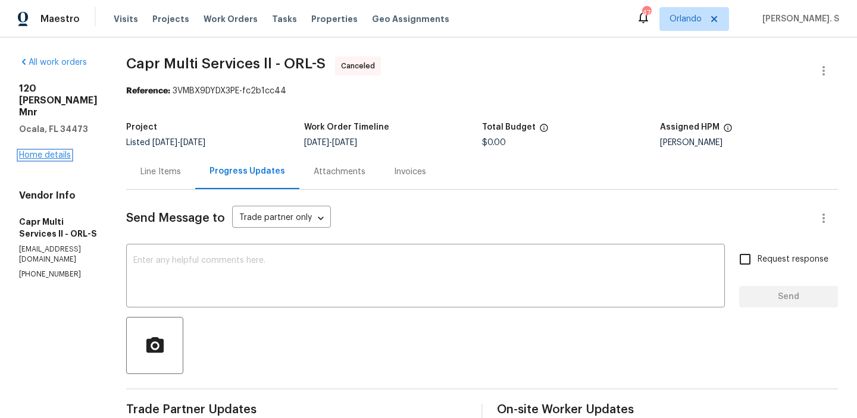
click at [61, 151] on link "Home details" at bounding box center [45, 155] width 52 height 8
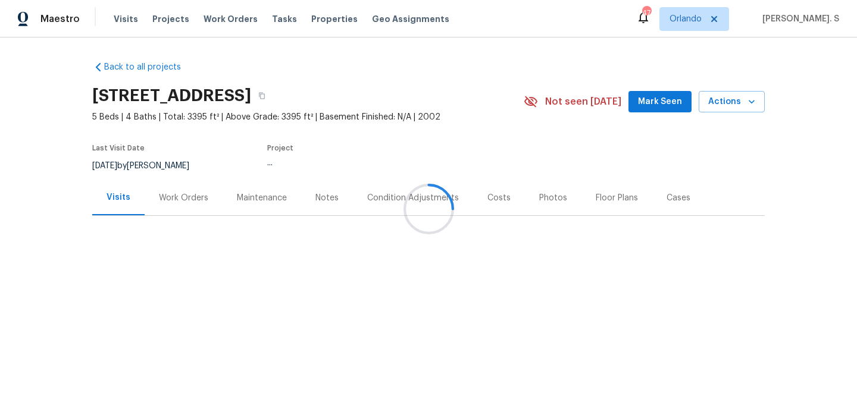
click at [158, 207] on div at bounding box center [428, 209] width 857 height 418
click at [158, 207] on div "Work Orders" at bounding box center [184, 197] width 78 height 35
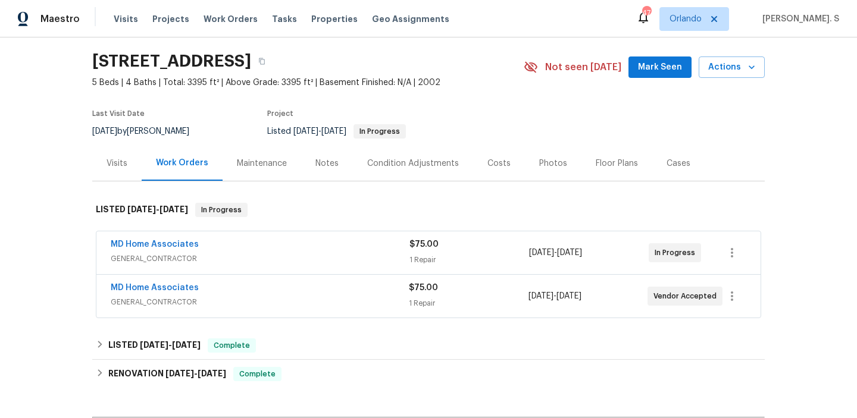
scroll to position [35, 0]
click at [293, 306] on span "GENERAL_CONTRACTOR" at bounding box center [260, 302] width 298 height 12
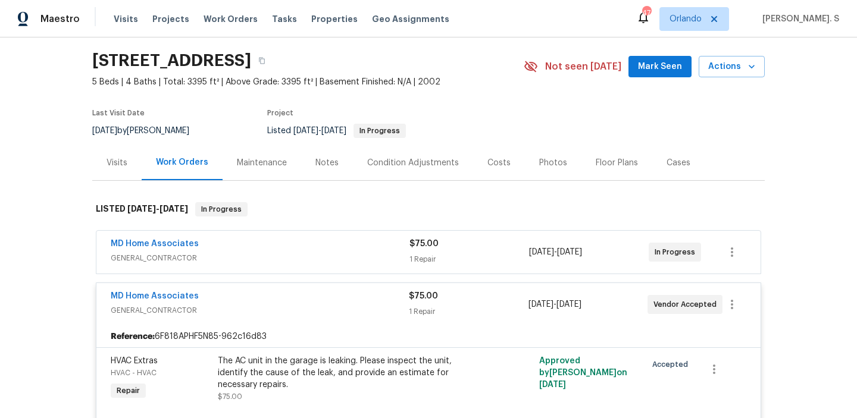
scroll to position [42, 0]
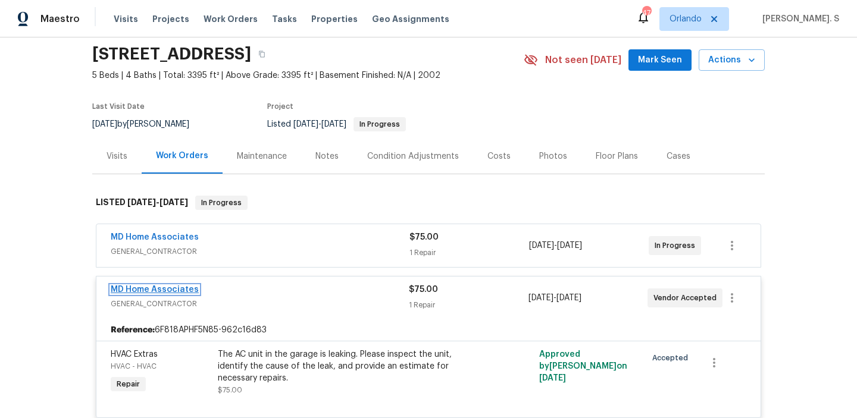
click at [187, 290] on link "MD Home Associates" at bounding box center [155, 290] width 88 height 8
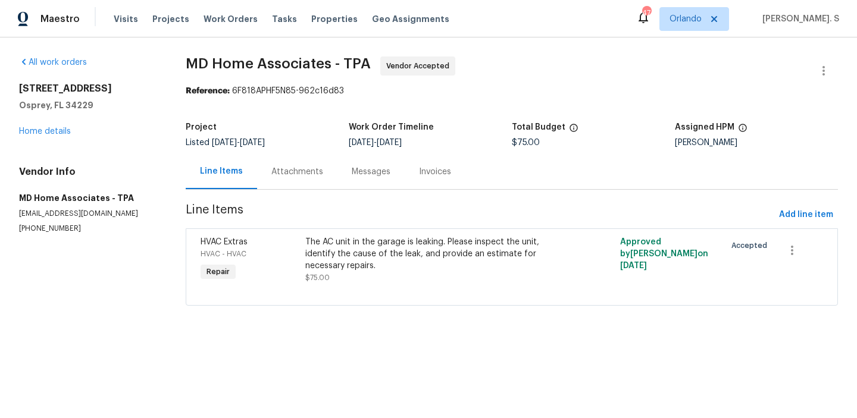
click at [341, 59] on span "MD Home Associates - TPA" at bounding box center [278, 64] width 185 height 14
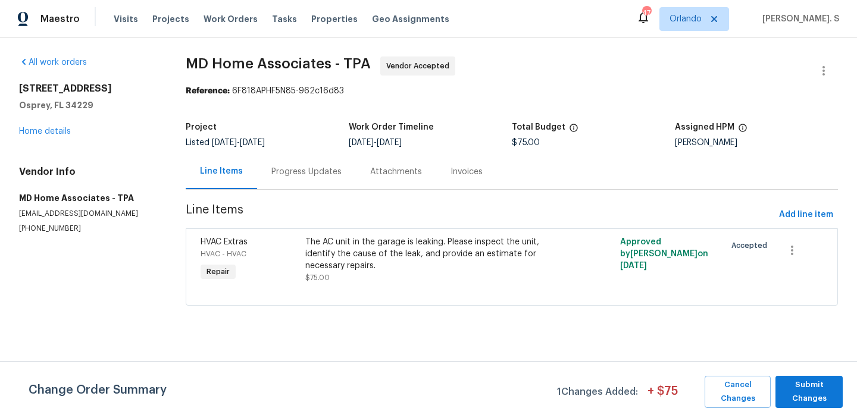
click at [341, 59] on span "MD Home Associates - TPA" at bounding box center [278, 64] width 185 height 14
copy span "MD Home Associates - TPA"
click at [779, 371] on div "Change Order Summary 1 Changes Added: + $ 75 Cancel Changes Submit Changes" at bounding box center [428, 389] width 857 height 57
click at [797, 390] on span "Submit Changes" at bounding box center [808, 391] width 55 height 27
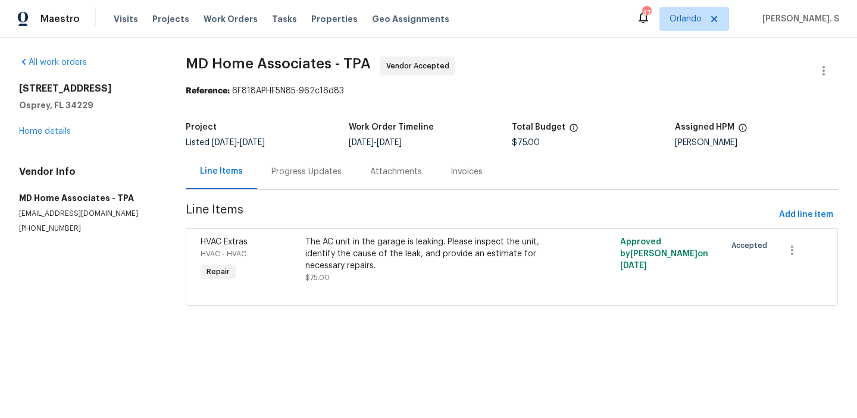
click at [321, 154] on div "Progress Updates" at bounding box center [306, 171] width 99 height 35
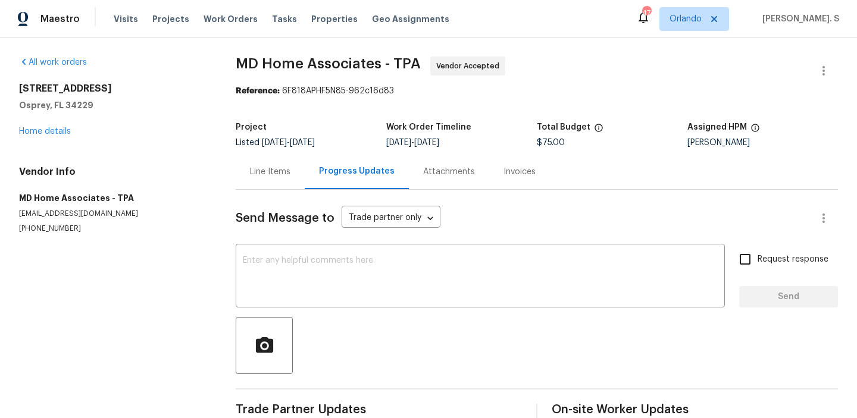
click at [321, 154] on div "Progress Updates" at bounding box center [357, 171] width 104 height 35
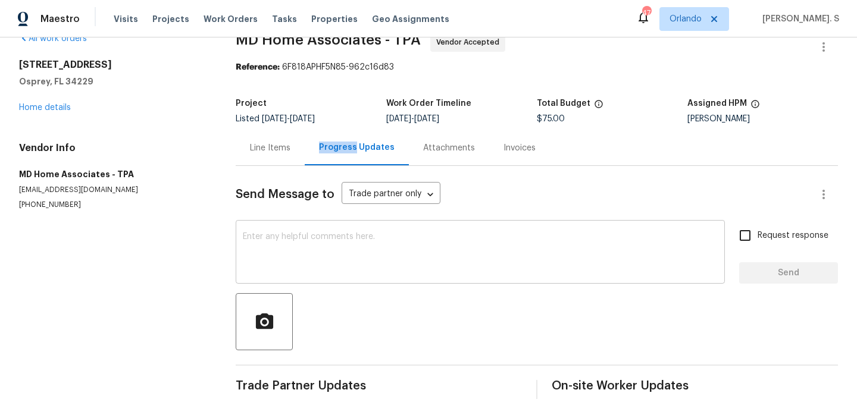
click at [384, 237] on textarea at bounding box center [480, 254] width 475 height 42
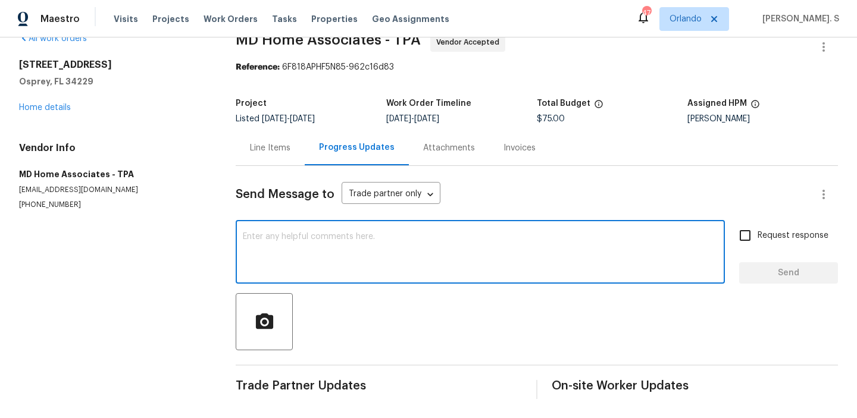
paste textarea "Hi, this is Glory with Opendoor. I’m confirming you received the WO for the pro…"
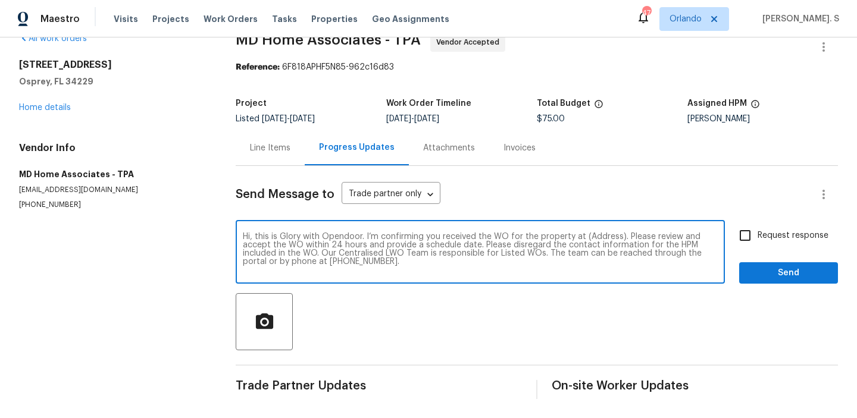
click at [594, 234] on textarea "Hi, this is Glory with Opendoor. I’m confirming you received the WO for the pro…" at bounding box center [480, 254] width 475 height 42
paste textarea "[STREET_ADDRESS]"
type textarea "Hi, this is Glory with Opendoor. I’m confirming you received the WO for the pro…"
click at [769, 242] on label "Request response" at bounding box center [780, 235] width 96 height 25
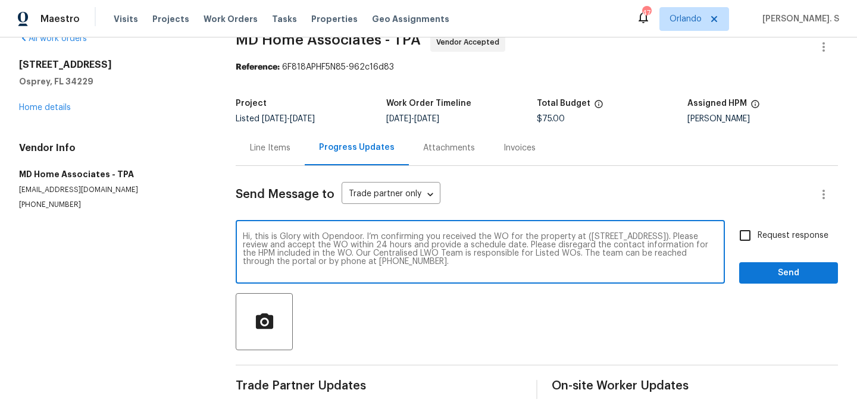
click at [757, 242] on input "Request response" at bounding box center [744, 235] width 25 height 25
checkbox input "true"
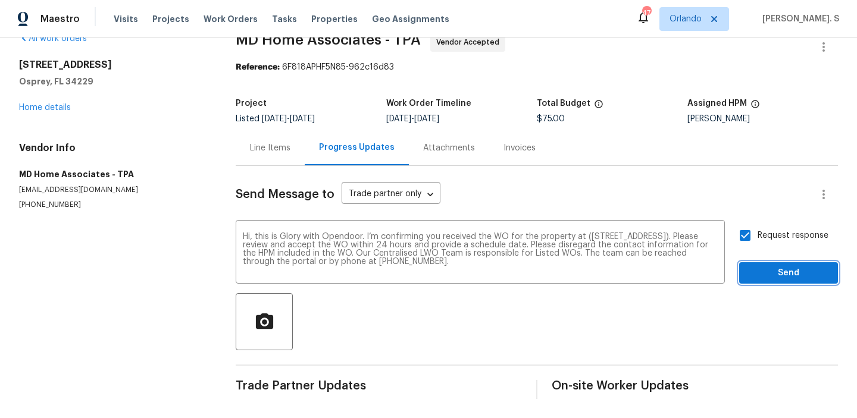
click at [770, 272] on span "Send" at bounding box center [788, 273] width 80 height 15
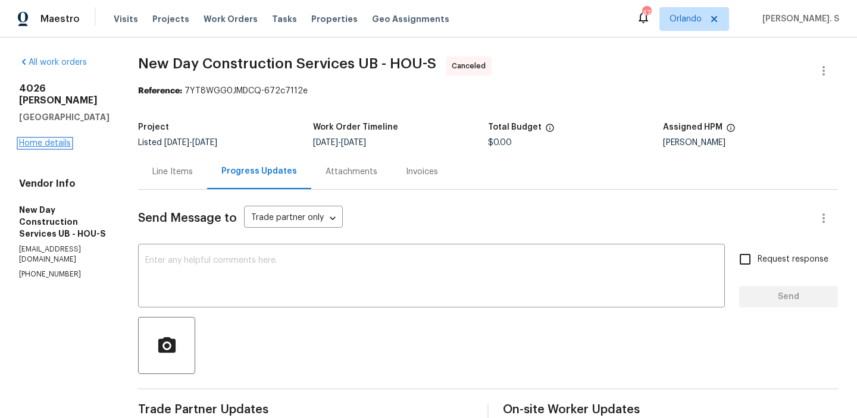
click at [62, 139] on link "Home details" at bounding box center [45, 143] width 52 height 8
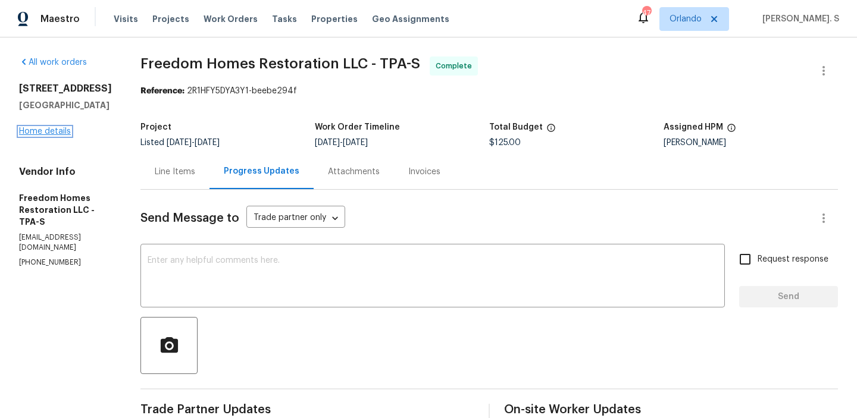
click at [61, 136] on link "Home details" at bounding box center [45, 131] width 52 height 8
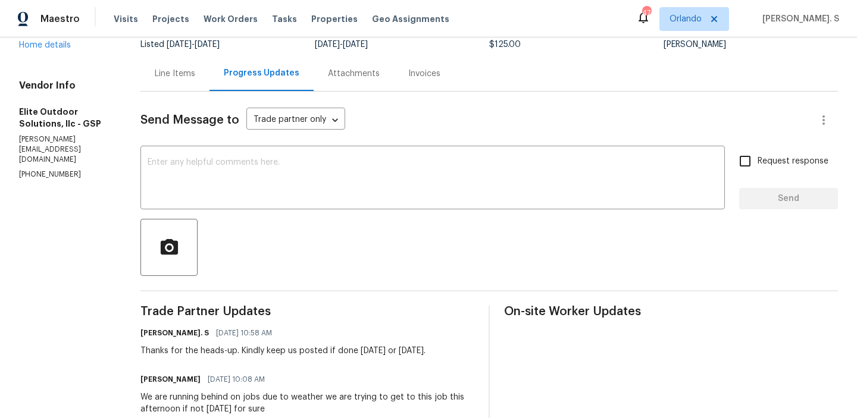
scroll to position [233, 0]
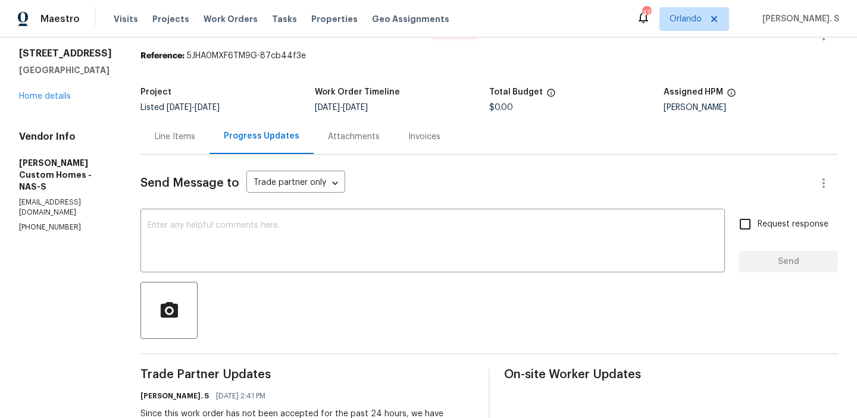
scroll to position [1, 0]
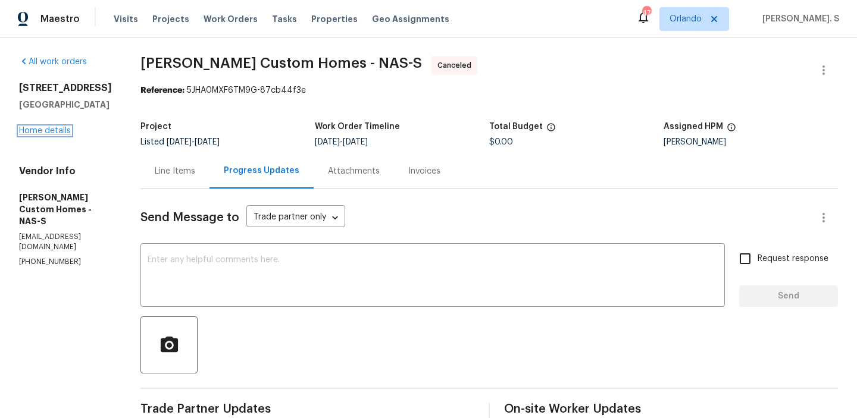
click at [64, 133] on link "Home details" at bounding box center [45, 131] width 52 height 8
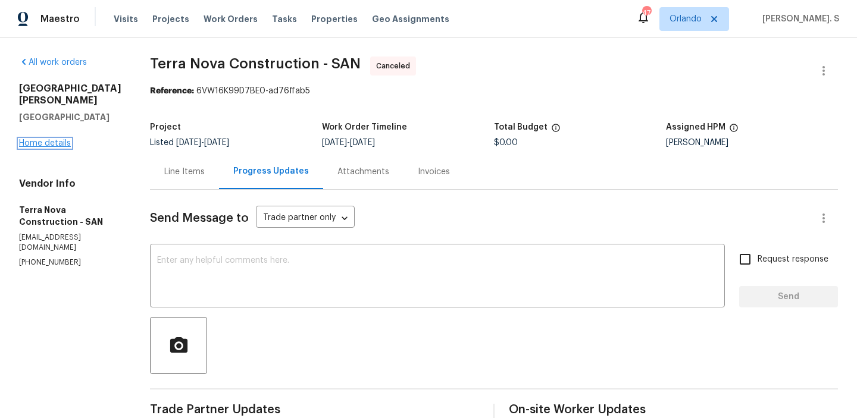
click at [51, 139] on link "Home details" at bounding box center [45, 143] width 52 height 8
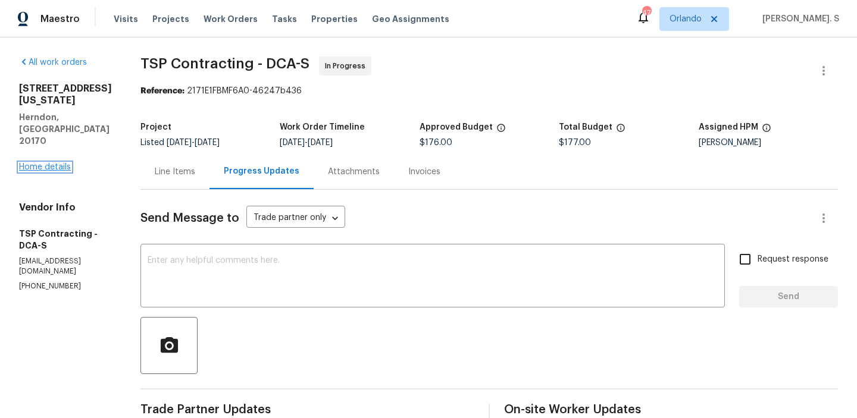
click at [59, 163] on link "Home details" at bounding box center [45, 167] width 52 height 8
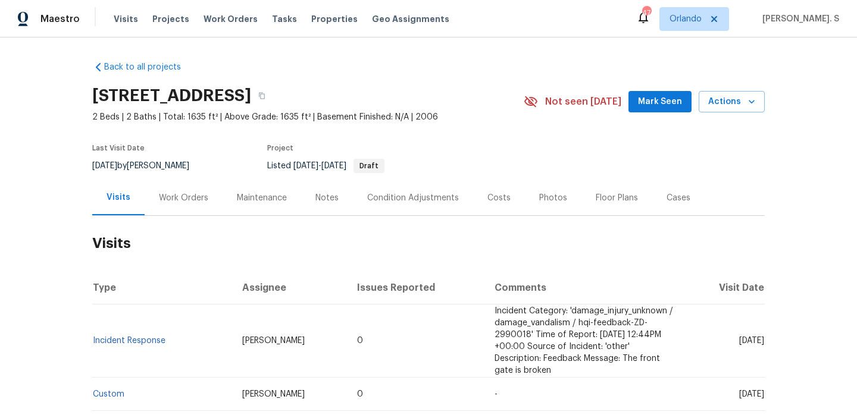
click at [171, 200] on div "Work Orders" at bounding box center [183, 198] width 49 height 12
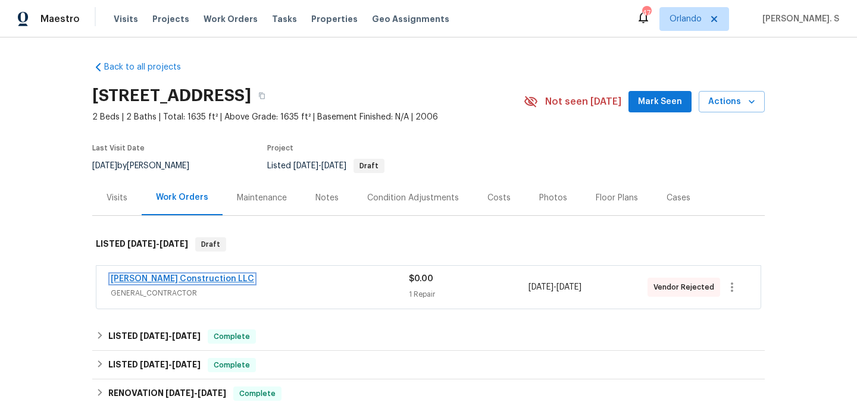
click at [181, 275] on link "[PERSON_NAME] Construction LLC" at bounding box center [182, 279] width 143 height 8
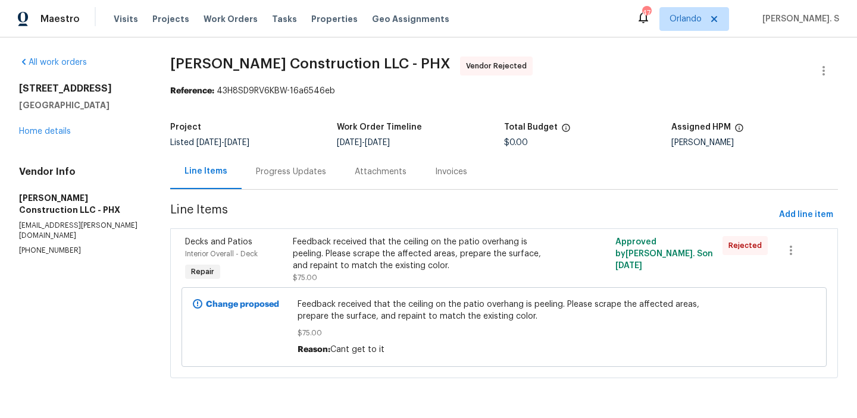
click at [828, 86] on div "Reference: 43H8SD9RV6KBW-16a6546eb" at bounding box center [504, 91] width 668 height 12
click at [825, 65] on icon "button" at bounding box center [823, 71] width 14 height 14
click at [778, 70] on li "Edit" at bounding box center [784, 71] width 129 height 20
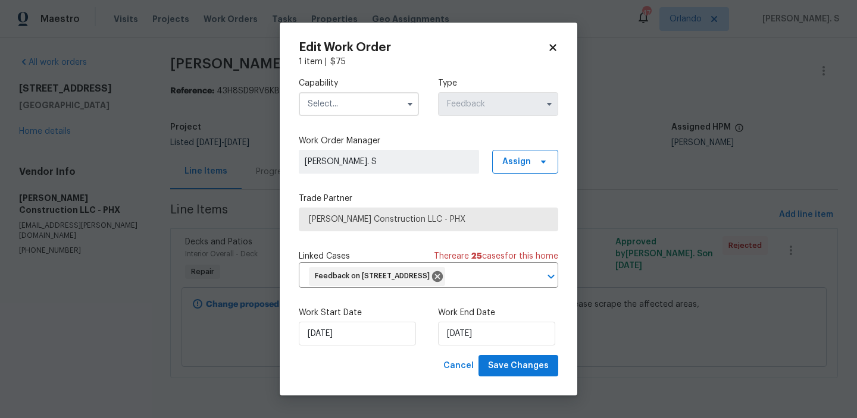
click at [380, 99] on input "text" at bounding box center [359, 104] width 120 height 24
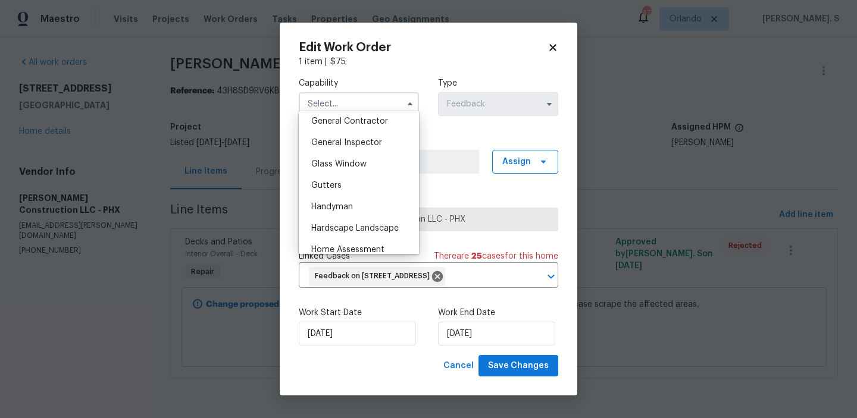
scroll to position [591, 0]
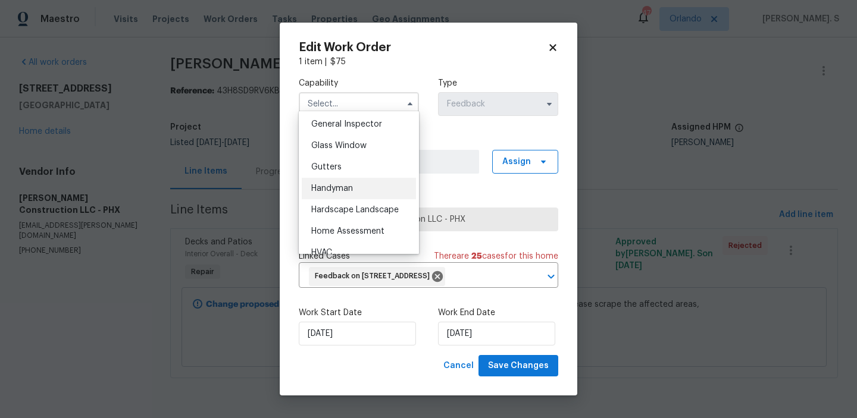
click at [374, 184] on div "Handyman" at bounding box center [359, 188] width 114 height 21
type input "Handyman"
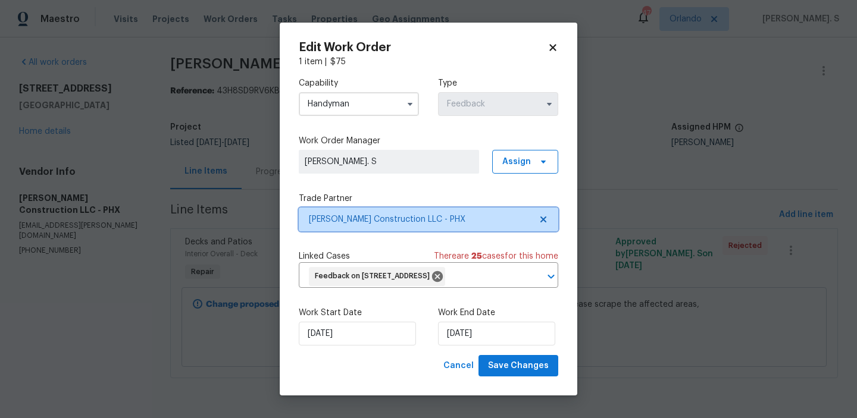
click at [540, 215] on icon at bounding box center [543, 220] width 10 height 10
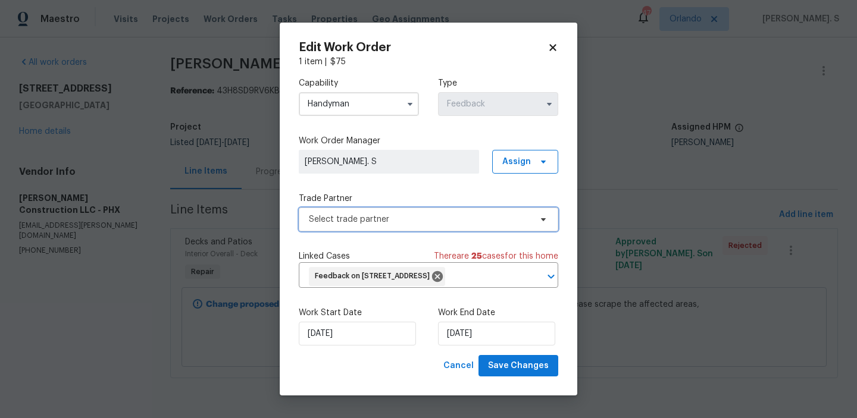
click at [540, 215] on icon at bounding box center [543, 220] width 10 height 10
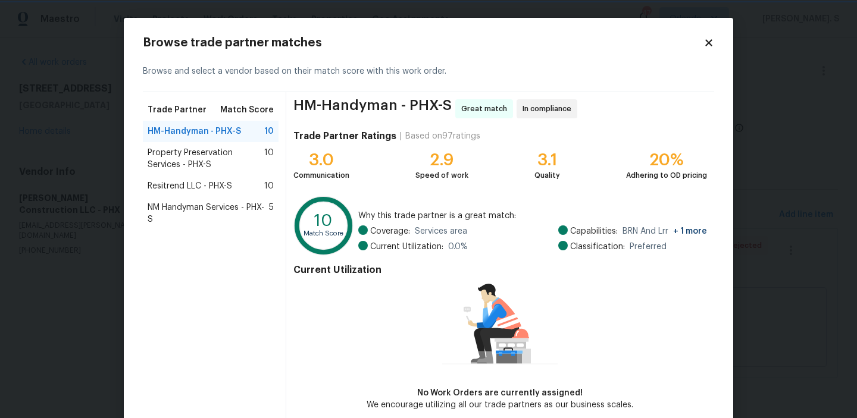
scroll to position [58, 0]
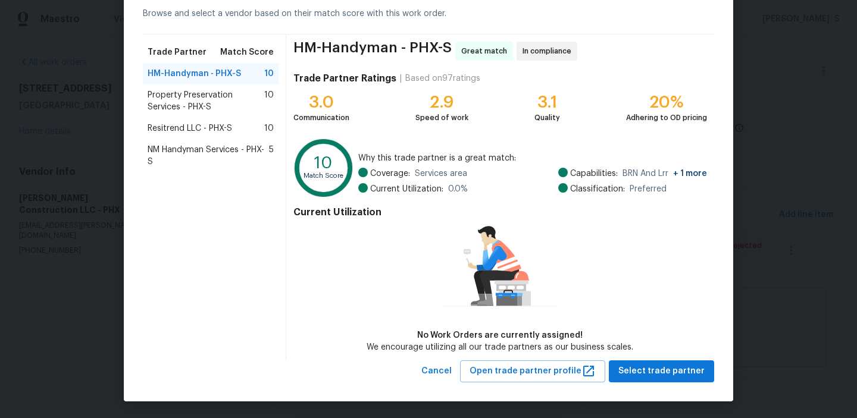
click at [662, 359] on div "HM-Handyman - PHX-S Great match In compliance Trade Partner Ratings | Based on …" at bounding box center [500, 198] width 428 height 326
click at [645, 372] on span "Select trade partner" at bounding box center [661, 371] width 86 height 15
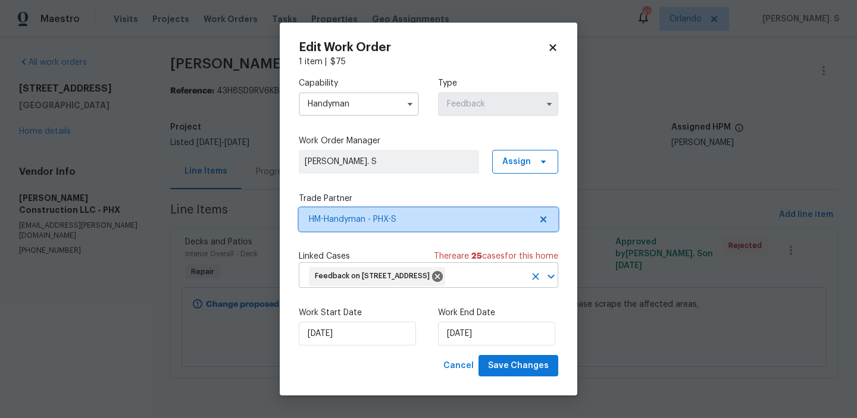
scroll to position [0, 0]
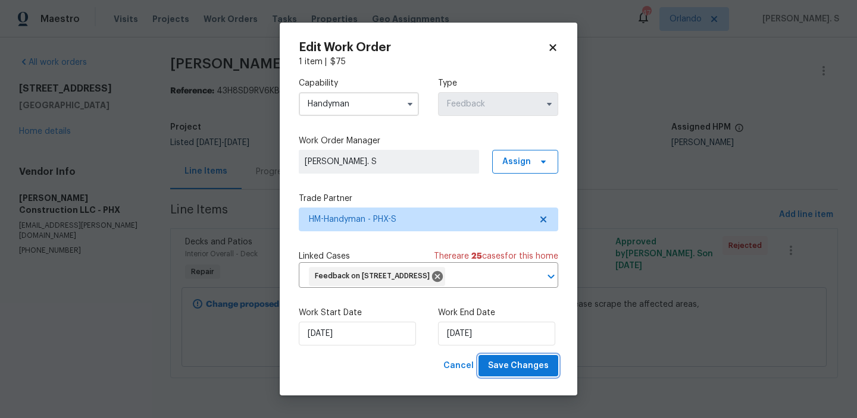
click at [500, 374] on span "Save Changes" at bounding box center [518, 366] width 61 height 15
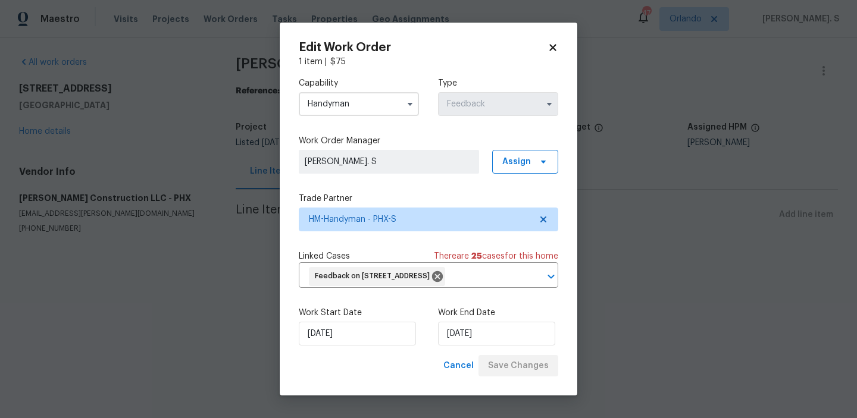
click at [35, 129] on body "Maestro Visits Projects Work Orders Tasks Properties Geo Assignments 47 [PERSON…" at bounding box center [428, 140] width 857 height 281
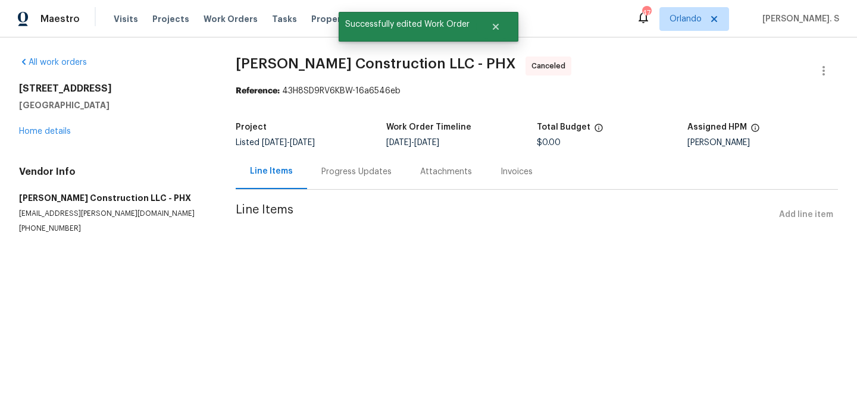
click at [35, 129] on link "Home details" at bounding box center [45, 131] width 52 height 8
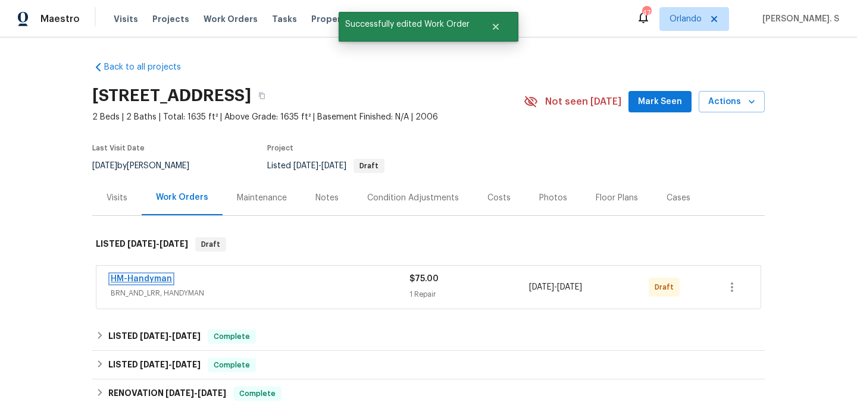
click at [161, 280] on link "HM-Handyman" at bounding box center [141, 279] width 61 height 8
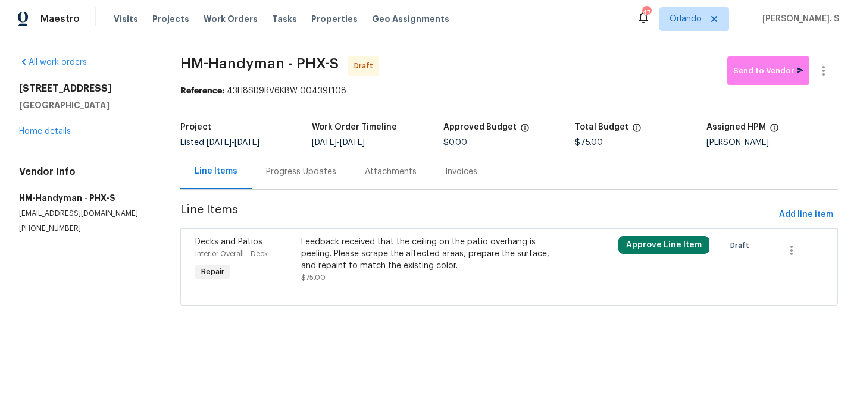
click at [395, 260] on div "Feedback received that the ceiling on the patio overhang is peeling. Please scr…" at bounding box center [430, 254] width 258 height 36
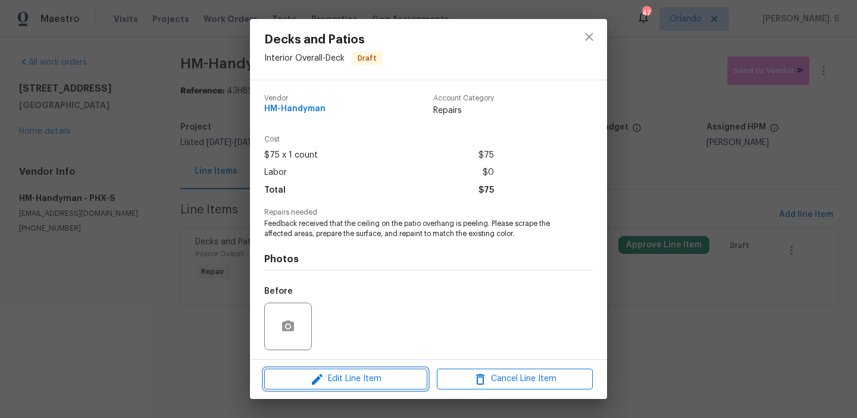
click at [364, 372] on span "Edit Line Item" at bounding box center [346, 379] width 156 height 15
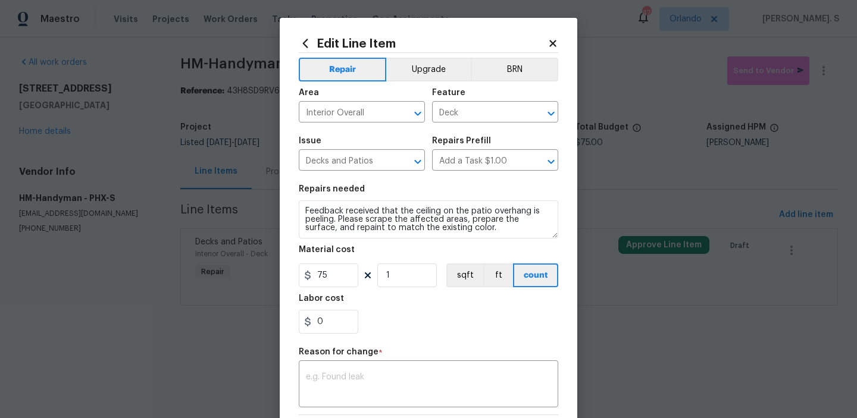
click at [364, 372] on div "x ​" at bounding box center [428, 386] width 259 height 44
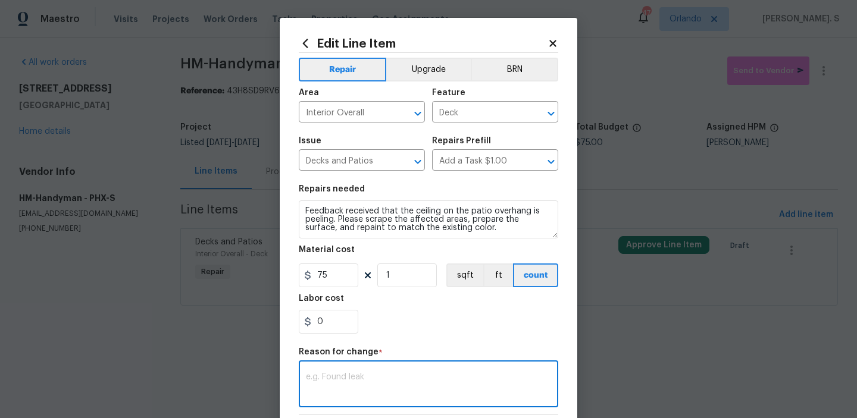
type textarea "v"
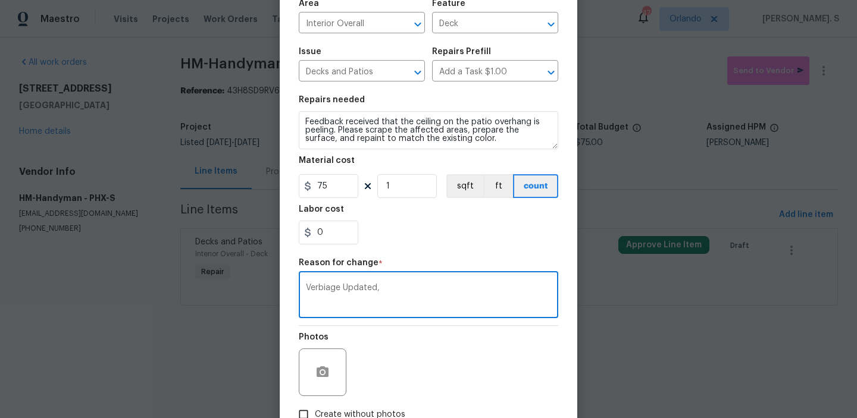
scroll to position [168, 0]
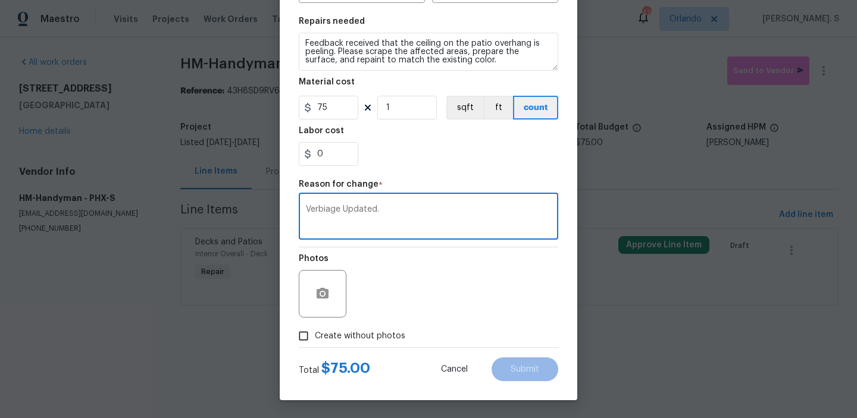
type textarea "Verbiage Updated."
click at [350, 330] on span "Create without photos" at bounding box center [360, 336] width 90 height 12
click at [315, 330] on input "Create without photos" at bounding box center [303, 336] width 23 height 23
checkbox input "true"
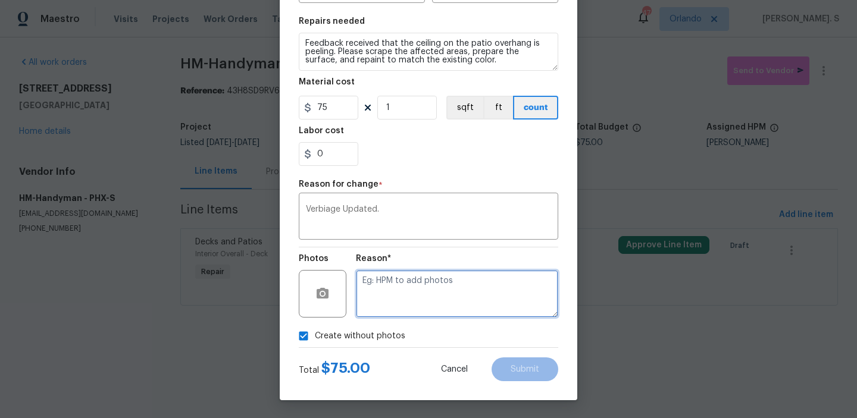
click at [451, 290] on textarea at bounding box center [457, 294] width 202 height 48
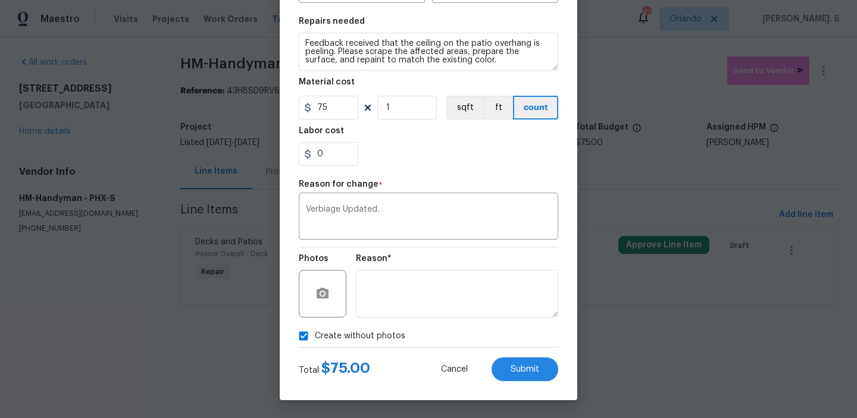
click at [536, 393] on div "Edit Line Item Repair Upgrade BRN Area Interior Overall ​ Feature Deck ​ Issue …" at bounding box center [428, 125] width 297 height 550
click at [534, 386] on div "Edit Line Item Repair Upgrade BRN Area Interior Overall ​ Feature Deck ​ Issue …" at bounding box center [428, 125] width 297 height 550
click at [450, 311] on textarea at bounding box center [457, 294] width 202 height 48
click at [531, 356] on div "Total $ 75.00 Cancel Submit" at bounding box center [428, 364] width 259 height 33
click at [527, 369] on span "Submit" at bounding box center [524, 369] width 29 height 9
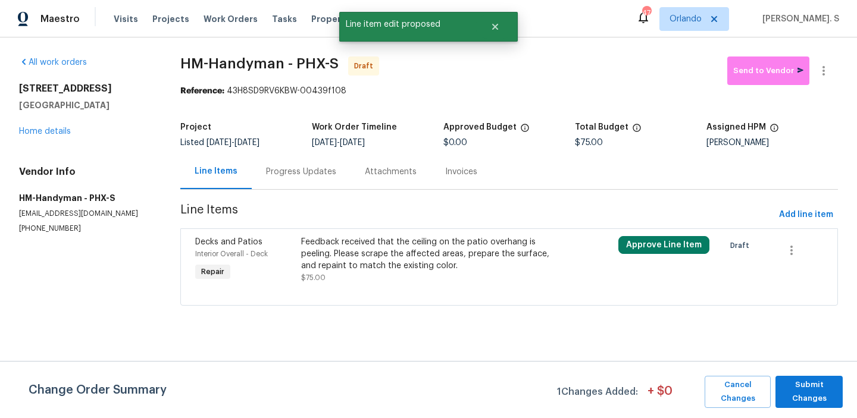
scroll to position [0, 0]
click at [795, 399] on span "Submit Changes" at bounding box center [808, 391] width 55 height 27
click at [327, 176] on div "Progress Updates" at bounding box center [301, 172] width 70 height 12
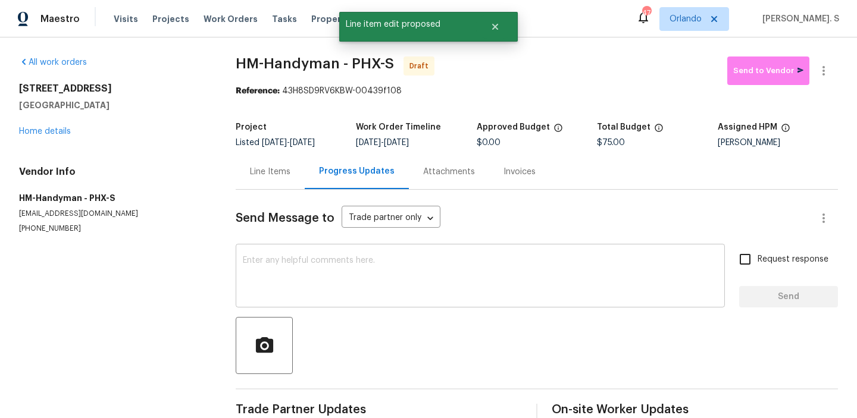
click at [335, 249] on div "x ​" at bounding box center [480, 277] width 489 height 61
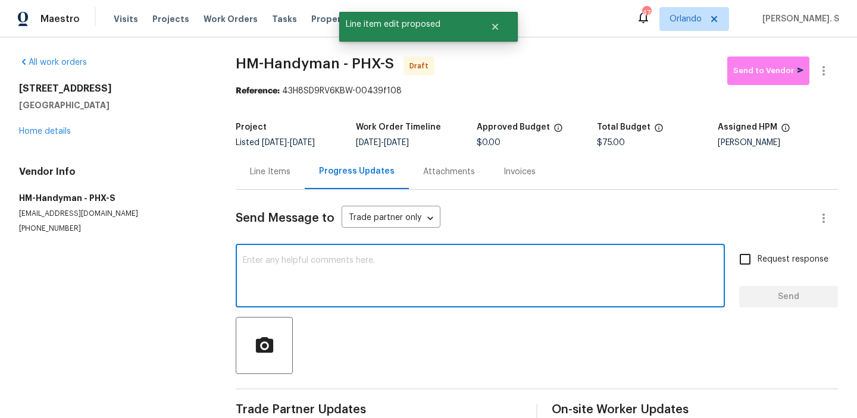
paste textarea "Hi, this is Glory with Opendoor. I’m confirming you received the WO for the pro…"
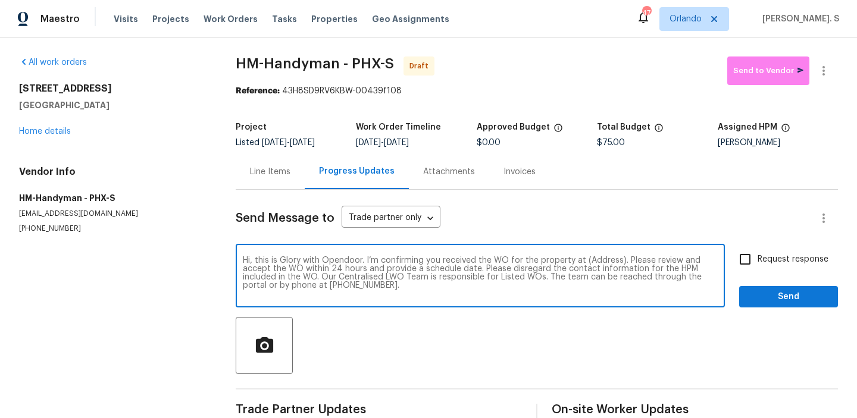
click at [591, 262] on textarea "Hi, this is Glory with Opendoor. I’m confirming you received the WO for the pro…" at bounding box center [480, 277] width 475 height 42
paste textarea "[STREET_ADDRESS]"
type textarea "Hi, this is Glory with Opendoor. I’m confirming you received the WO for the pro…"
click at [825, 75] on icon "button" at bounding box center [823, 71] width 14 height 14
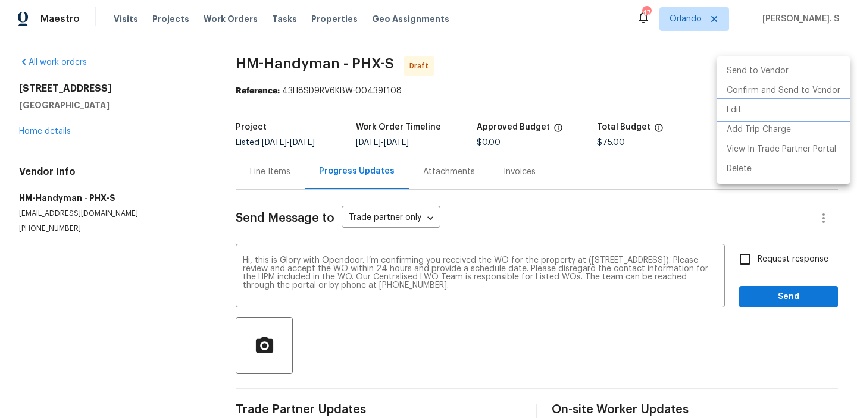
click at [759, 101] on li "Edit" at bounding box center [783, 111] width 133 height 20
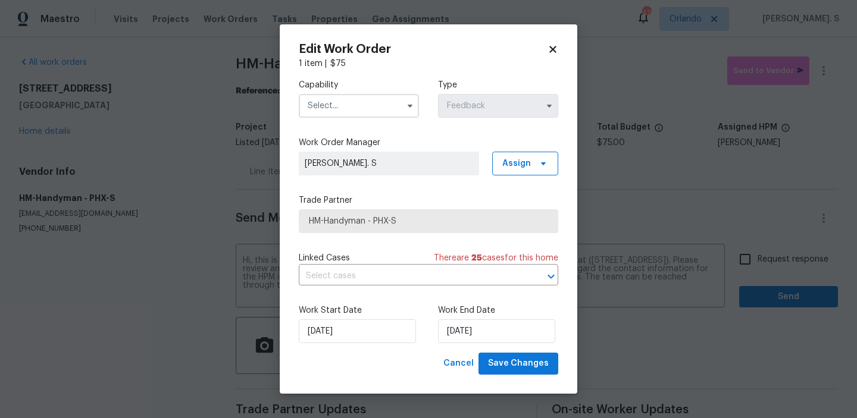
click at [318, 117] on input "text" at bounding box center [359, 106] width 120 height 24
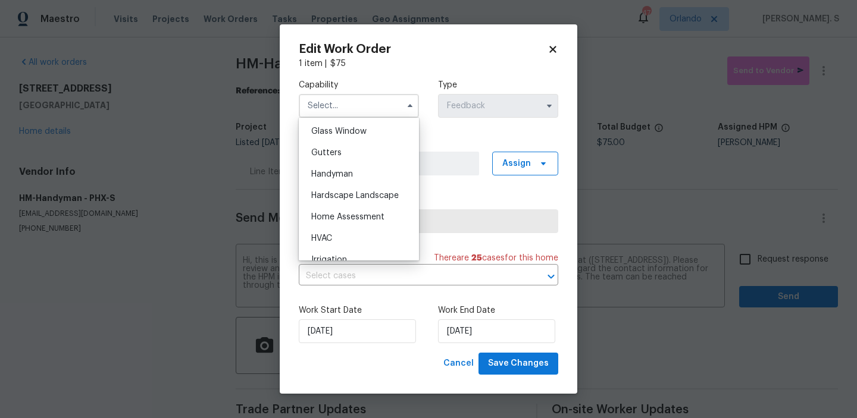
scroll to position [626, 0]
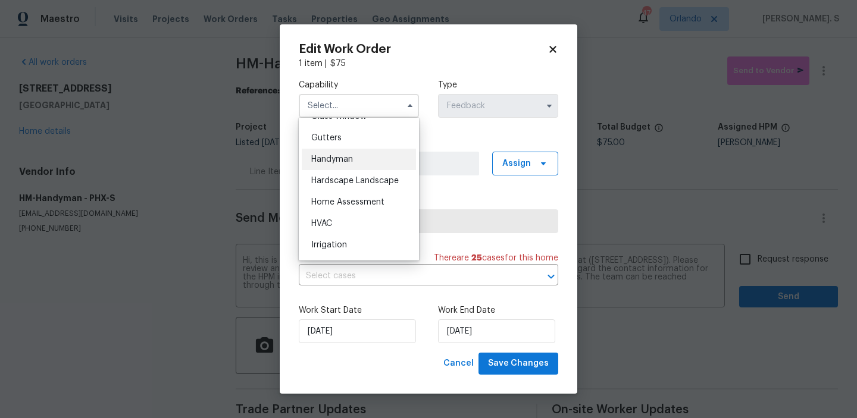
click at [325, 160] on span "Handyman" at bounding box center [332, 159] width 42 height 8
type input "Handyman"
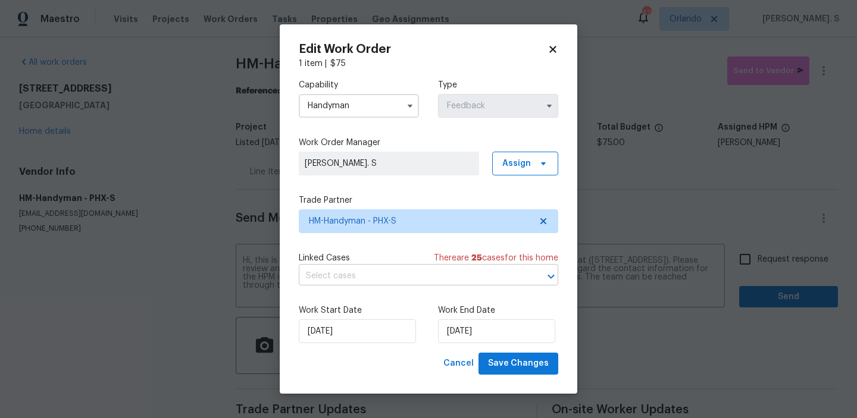
click at [381, 272] on input "text" at bounding box center [412, 276] width 226 height 18
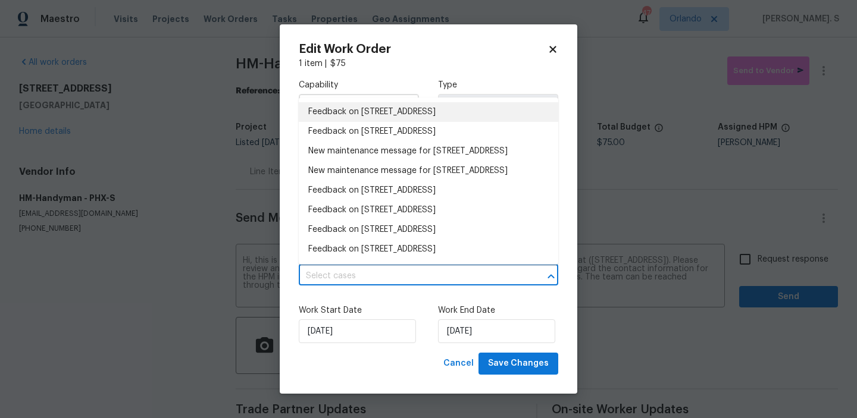
click at [393, 119] on li "Feedback on [STREET_ADDRESS]" at bounding box center [428, 112] width 259 height 20
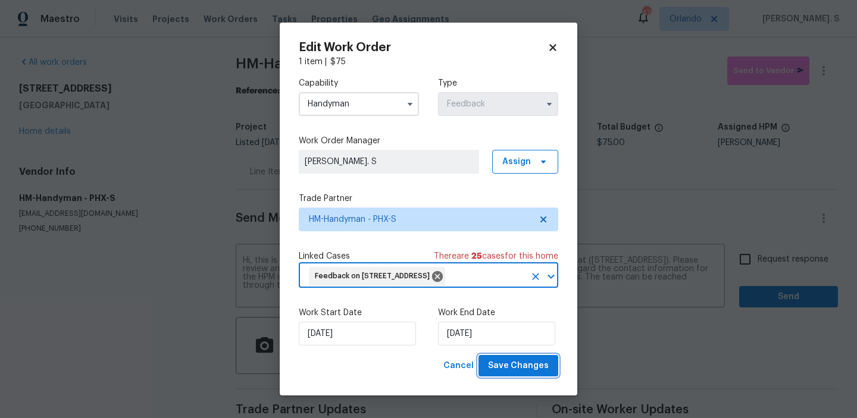
click at [529, 374] on span "Save Changes" at bounding box center [518, 366] width 61 height 15
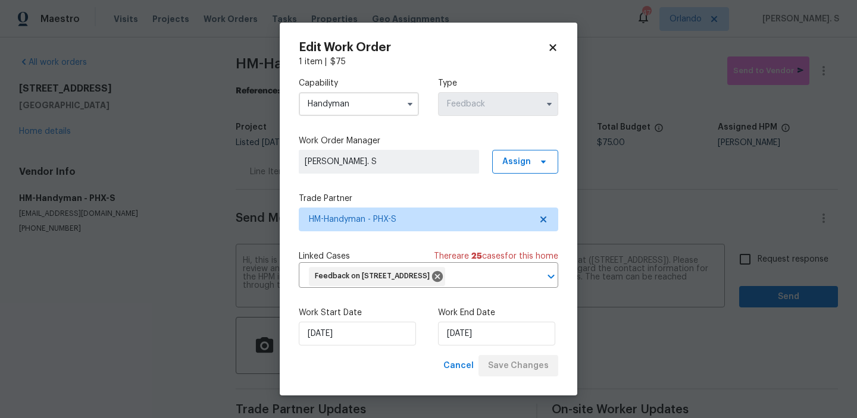
click at [748, 257] on body "Maestro Visits Projects Work Orders Tasks Properties Geo Assignments 47 [PERSON…" at bounding box center [428, 209] width 857 height 418
click at [748, 257] on input "Request response" at bounding box center [744, 259] width 25 height 25
checkbox input "true"
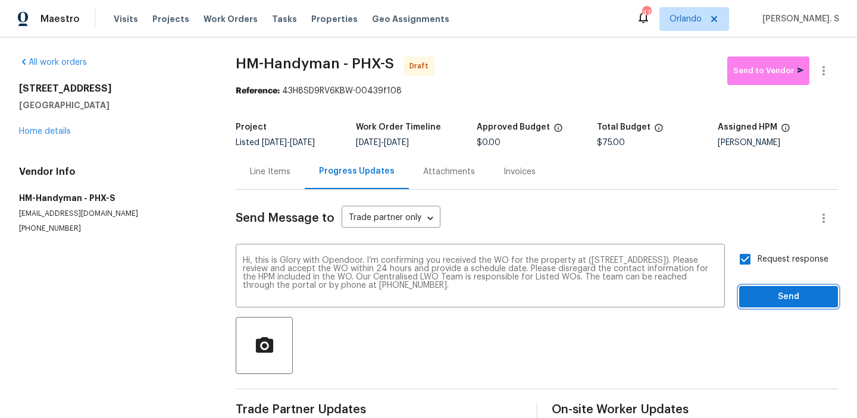
click at [763, 296] on span "Send" at bounding box center [788, 297] width 80 height 15
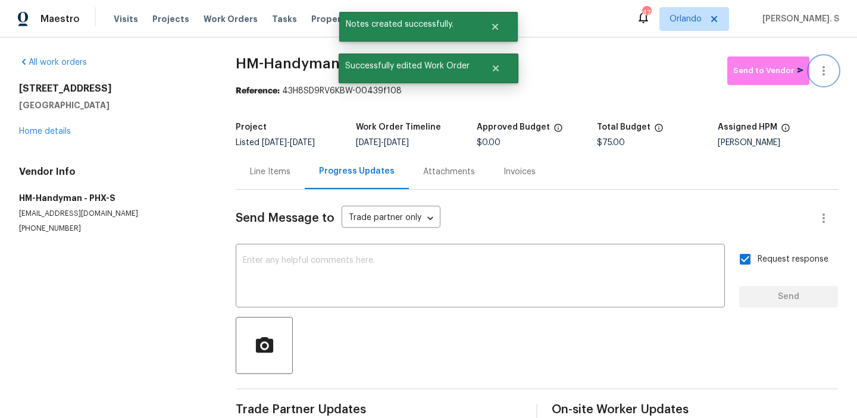
click at [835, 76] on button "button" at bounding box center [823, 71] width 29 height 29
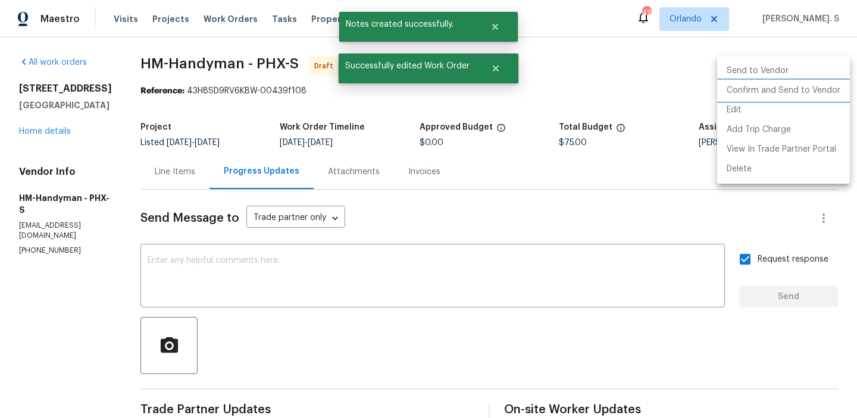
click at [806, 90] on li "Confirm and Send to Vendor" at bounding box center [783, 91] width 133 height 20
click at [208, 74] on div at bounding box center [428, 209] width 857 height 418
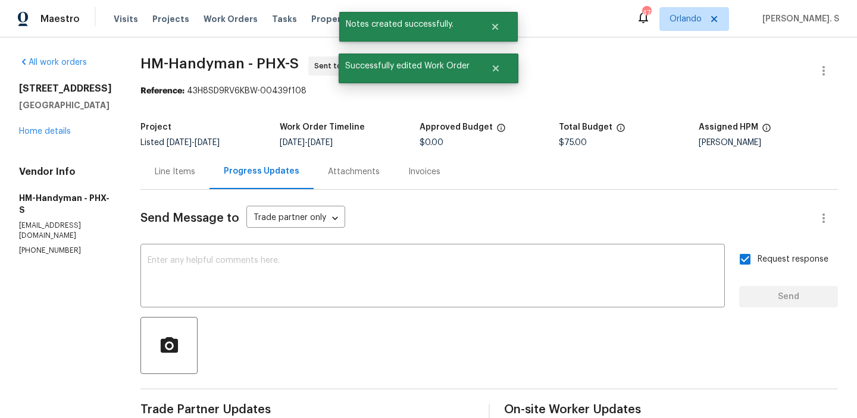
click at [208, 74] on div "Edit Add Trip Charge View In Trade Partner Portal Delete" at bounding box center [428, 209] width 857 height 418
click at [208, 74] on span "HM-Handyman - PHX-S Sent to vendor" at bounding box center [474, 71] width 669 height 29
copy span "HM-Handyman - PHX-S"
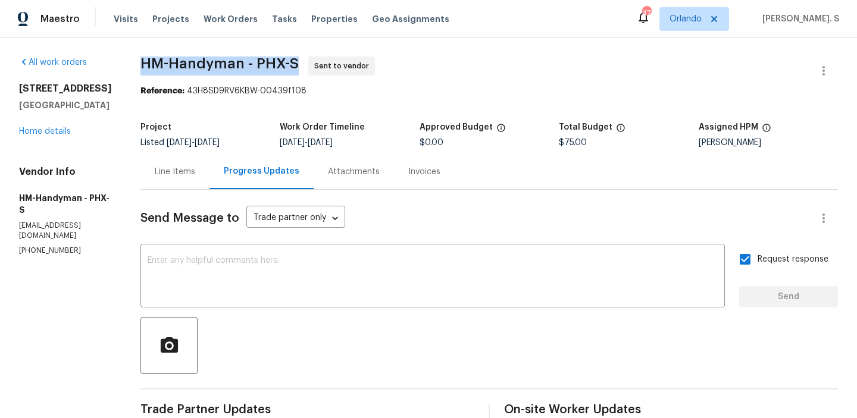
copy span "HM-Handyman - PHX-S"
